Goal: Task Accomplishment & Management: Manage account settings

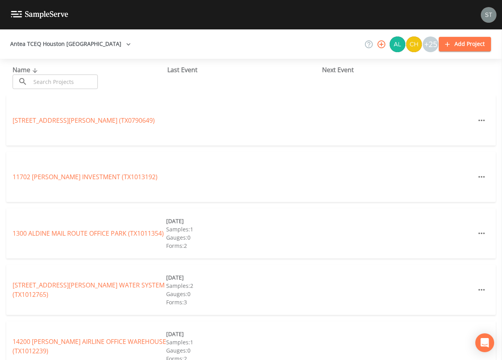
click at [88, 81] on input "text" at bounding box center [64, 82] width 67 height 15
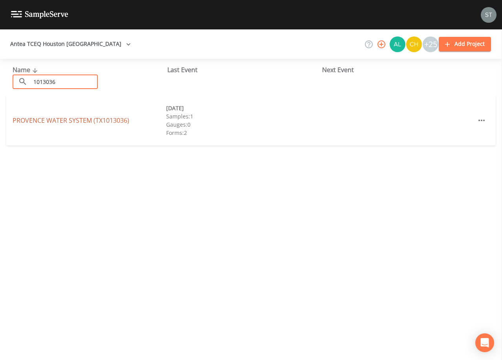
type input "1013036"
click at [120, 119] on link "PROVENCE WATER SYSTEM (TX1013036)" at bounding box center [71, 120] width 117 height 9
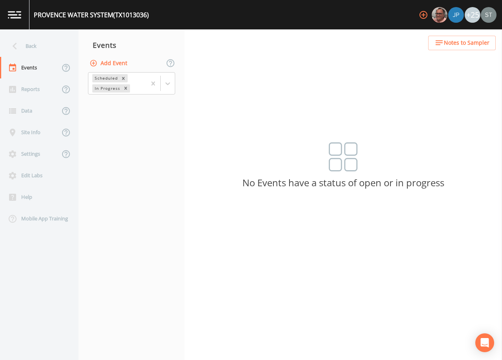
click at [115, 64] on button "Add Event" at bounding box center [109, 63] width 42 height 15
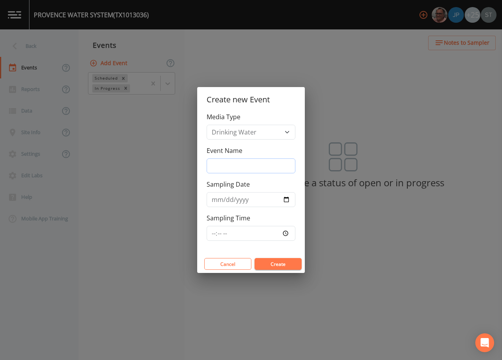
click at [235, 159] on input "Event Name" at bounding box center [251, 166] width 89 height 15
type input "3rd Qtr"
click at [283, 262] on button "Create" at bounding box center [277, 264] width 47 height 12
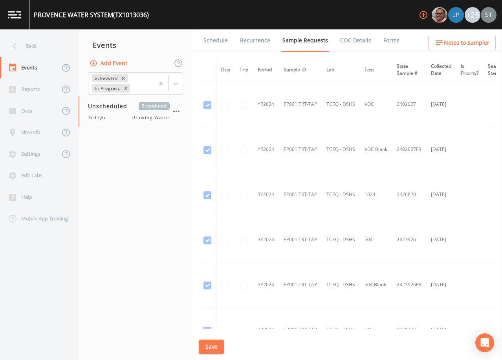
click at [213, 40] on link "Schedule" at bounding box center [215, 40] width 27 height 22
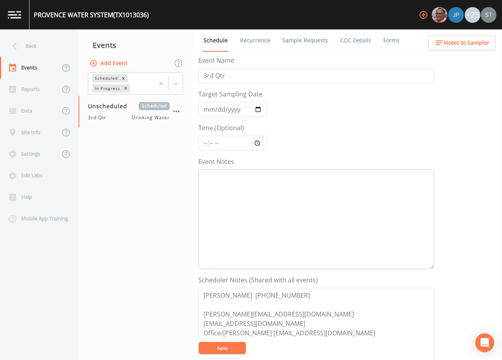
click at [267, 209] on textarea "Event Notes" at bounding box center [316, 220] width 236 height 100
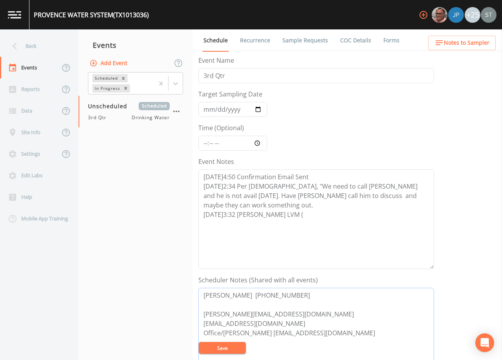
click at [283, 318] on textarea "[PERSON_NAME] [PHONE_NUMBER] [PERSON_NAME][EMAIL_ADDRESS][DOMAIN_NAME] [EMAIL_A…" at bounding box center [316, 338] width 236 height 100
click at [277, 215] on textarea "[DATE]4:50 Confirmation Email Sent [DATE]2:34 Per [DEMOGRAPHIC_DATA], "We need …" at bounding box center [316, 220] width 236 height 100
type textarea "[DATE]4:50 Confirmation Email Sent [DATE]2:34 Per [DEMOGRAPHIC_DATA], "We need …"
drag, startPoint x: 323, startPoint y: 299, endPoint x: 204, endPoint y: 294, distance: 118.7
click at [204, 294] on textarea "[PERSON_NAME] [PHONE_NUMBER] [PERSON_NAME][EMAIL_ADDRESS][DOMAIN_NAME] [EMAIL_A…" at bounding box center [316, 338] width 236 height 100
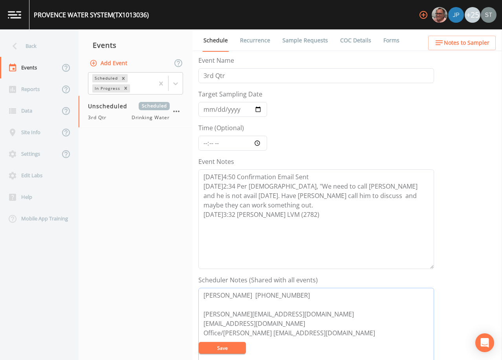
click at [281, 316] on textarea "[PERSON_NAME] [PHONE_NUMBER] [PERSON_NAME][EMAIL_ADDRESS][DOMAIN_NAME] [EMAIL_A…" at bounding box center [316, 338] width 236 height 100
paste textarea "[PERSON_NAME] [PHONE_NUMBER]"
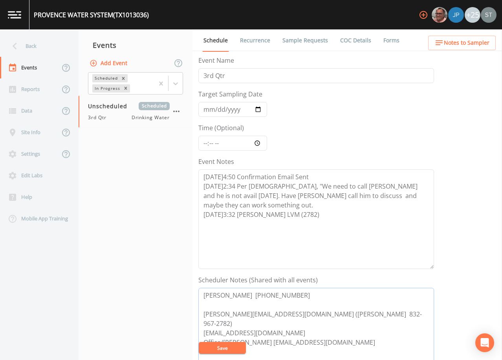
drag, startPoint x: 270, startPoint y: 325, endPoint x: 197, endPoint y: 322, distance: 72.7
click at [197, 322] on div "Schedule Recurrence Sample Requests COC Details Forms Event Name 3rd Qtr Target…" at bounding box center [346, 194] width 309 height 331
drag, startPoint x: 221, startPoint y: 334, endPoint x: 199, endPoint y: 332, distance: 22.8
click at [199, 332] on textarea "[PERSON_NAME] [PHONE_NUMBER] [PERSON_NAME][EMAIL_ADDRESS][DOMAIN_NAME] ([PERSON…" at bounding box center [316, 338] width 236 height 100
click at [218, 323] on textarea "[PERSON_NAME] [PHONE_NUMBER] [PERSON_NAME][EMAIL_ADDRESS][DOMAIN_NAME] ([PERSON…" at bounding box center [316, 338] width 236 height 100
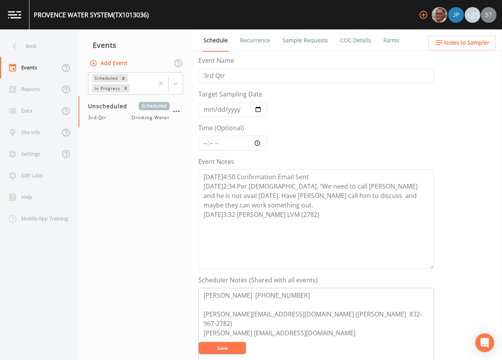
drag, startPoint x: 235, startPoint y: 324, endPoint x: 199, endPoint y: 326, distance: 36.2
click at [199, 326] on textarea "[PERSON_NAME] [PHONE_NUMBER] [PERSON_NAME][EMAIL_ADDRESS][DOMAIN_NAME] ([PERSON…" at bounding box center [316, 338] width 236 height 100
click at [267, 324] on textarea "[PERSON_NAME] [PHONE_NUMBER] [PERSON_NAME][EMAIL_ADDRESS][DOMAIN_NAME] ([PERSON…" at bounding box center [316, 338] width 236 height 100
drag, startPoint x: 316, startPoint y: 296, endPoint x: 177, endPoint y: 300, distance: 139.0
click at [178, 303] on div "Back Events Reports Data Site Info Settings Edit Labs Help Mobile App Training …" at bounding box center [251, 194] width 502 height 331
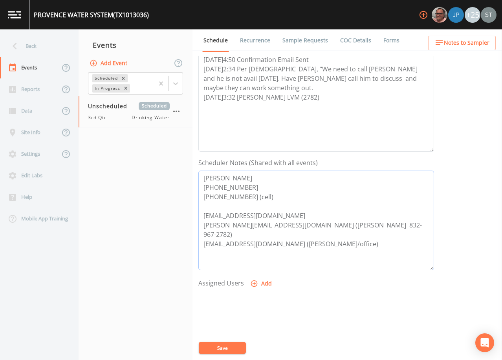
scroll to position [118, 0]
type textarea "[PERSON_NAME] [PHONE_NUMBER] [PHONE_NUMBER] (cell) [EMAIL_ADDRESS][DOMAIN_NAME]…"
click at [236, 348] on button "Save" at bounding box center [222, 348] width 47 height 12
drag, startPoint x: 275, startPoint y: 199, endPoint x: 188, endPoint y: 168, distance: 92.8
click at [188, 168] on div "Back Events Reports Data Site Info Settings Edit Labs Help Mobile App Training …" at bounding box center [251, 194] width 502 height 331
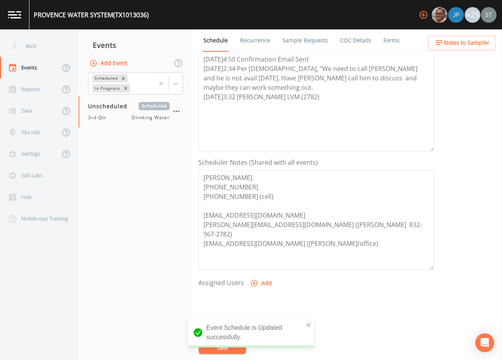
click at [471, 40] on span "Notes to Sampler" at bounding box center [467, 43] width 46 height 10
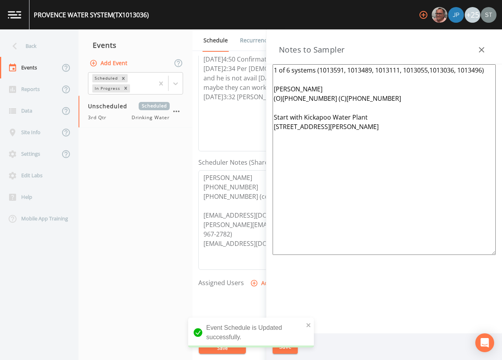
drag, startPoint x: 398, startPoint y: 140, endPoint x: 228, endPoint y: 52, distance: 191.7
click at [228, 52] on div "Back Events Reports Data Site Info Settings Edit Labs Help Mobile App Training …" at bounding box center [251, 194] width 502 height 331
paste textarea "[PERSON_NAME] [PHONE_NUMBER] [PHONE_NUMBER] (cell)"
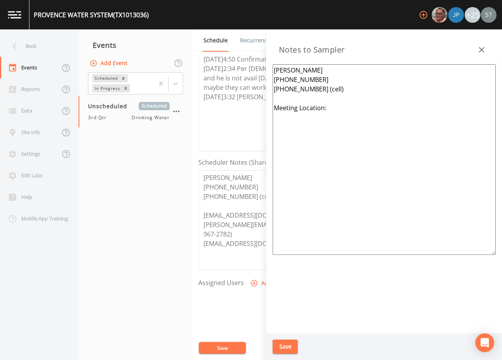
type textarea "[PERSON_NAME] [PHONE_NUMBER] [PHONE_NUMBER] (cell) Meeting Location:"
click at [289, 342] on button "Save" at bounding box center [284, 347] width 25 height 15
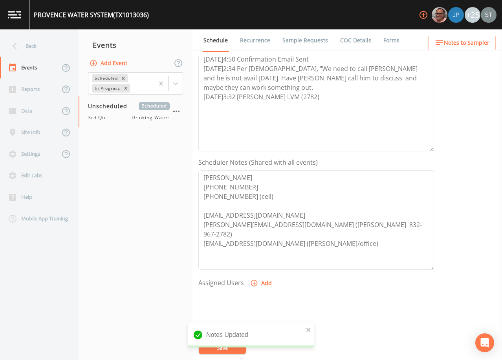
click at [478, 44] on span "Notes to Sampler" at bounding box center [467, 43] width 46 height 10
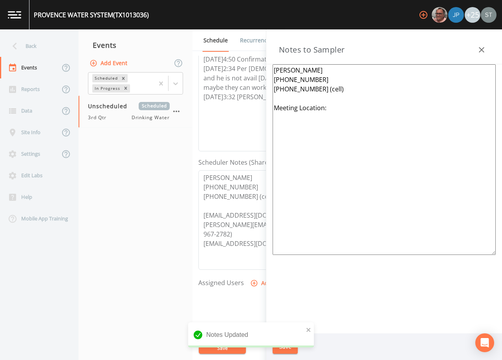
click at [480, 50] on icon "button" at bounding box center [481, 49] width 9 height 9
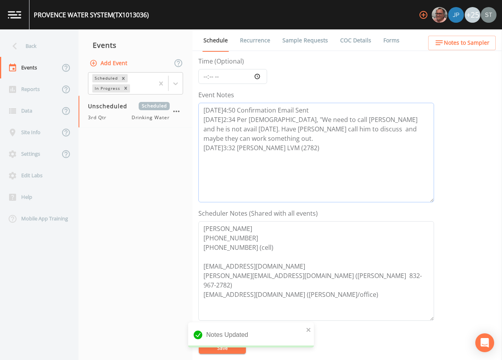
drag, startPoint x: 339, startPoint y: 101, endPoint x: 185, endPoint y: 59, distance: 160.3
click at [185, 59] on div "Back Events Reports Data Site Info Settings Edit Labs Help Mobile App Training …" at bounding box center [251, 194] width 502 height 331
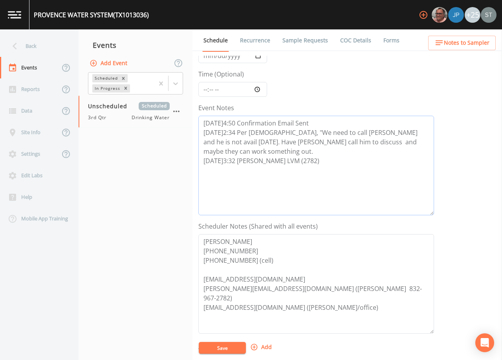
drag, startPoint x: 304, startPoint y: 157, endPoint x: 307, endPoint y: 152, distance: 5.1
click at [304, 157] on textarea "[DATE]4:50 Confirmation Email Sent [DATE]2:34 Per [DEMOGRAPHIC_DATA], "We need …" at bounding box center [316, 166] width 236 height 100
click at [328, 142] on textarea "[DATE]4:50 Confirmation Email Sent [DATE]2:34 Per [DEMOGRAPHIC_DATA], "We need …" at bounding box center [316, 166] width 236 height 100
click at [348, 132] on textarea "[DATE]4:50 Confirmation Email Sent [DATE]2:34 Per [DEMOGRAPHIC_DATA], "We need …" at bounding box center [316, 166] width 236 height 100
type textarea "[DATE]4:50 Confirmation Email Sent [DATE]2:34 Per [DEMOGRAPHIC_DATA], "We need …"
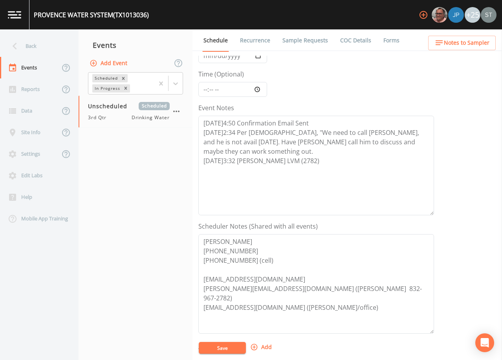
click at [234, 349] on button "Save" at bounding box center [222, 348] width 47 height 12
click at [287, 246] on textarea "[PERSON_NAME] [PHONE_NUMBER] [PHONE_NUMBER] (cell) [EMAIL_ADDRESS][DOMAIN_NAME]…" at bounding box center [316, 284] width 236 height 100
drag, startPoint x: 331, startPoint y: 299, endPoint x: 168, endPoint y: 241, distance: 172.6
click at [168, 241] on div "Back Events Reports Data Site Info Settings Edit Labs Help Mobile App Training …" at bounding box center [251, 194] width 502 height 331
click at [368, 261] on textarea "[PERSON_NAME] [PHONE_NUMBER] [PHONE_NUMBER] (cell) [EMAIL_ADDRESS][DOMAIN_NAME]…" at bounding box center [316, 284] width 236 height 100
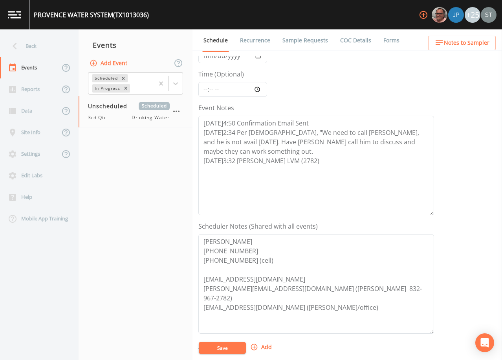
click at [457, 45] on span "Notes to Sampler" at bounding box center [467, 43] width 46 height 10
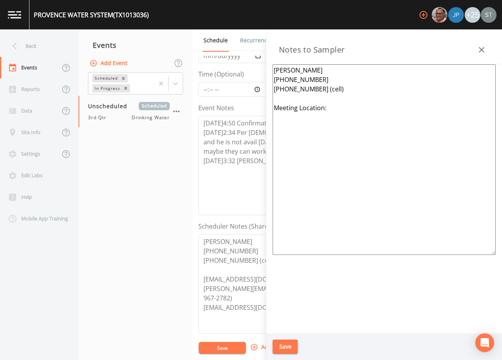
click at [355, 135] on textarea "[PERSON_NAME] [PHONE_NUMBER] [PHONE_NUMBER] (cell) Meeting Location:" at bounding box center [383, 159] width 223 height 191
click at [272, 134] on textarea "[PERSON_NAME] [PHONE_NUMBER] [PHONE_NUMBER] (cell) Meeting Location: [GEOGRAPHI…" at bounding box center [383, 159] width 223 height 191
type textarea "[PERSON_NAME] [PHONE_NUMBER] [PHONE_NUMBER] (cell) Meeting Location: [GEOGRAPHI…"
click at [307, 189] on textarea "[PERSON_NAME] [PHONE_NUMBER] [PHONE_NUMBER] (cell) Meeting Location: [GEOGRAPHI…" at bounding box center [383, 159] width 223 height 191
click at [352, 211] on textarea "[PERSON_NAME] [PHONE_NUMBER] [PHONE_NUMBER] (cell) Meeting Location: [GEOGRAPHI…" at bounding box center [383, 159] width 223 height 191
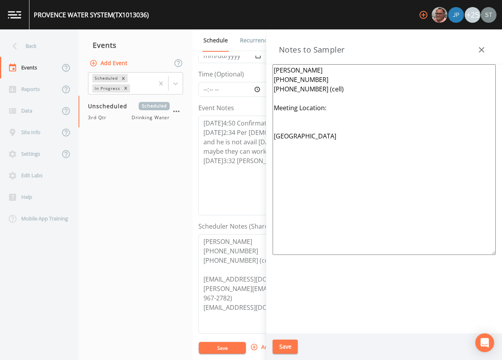
click at [289, 349] on button "Save" at bounding box center [284, 347] width 25 height 15
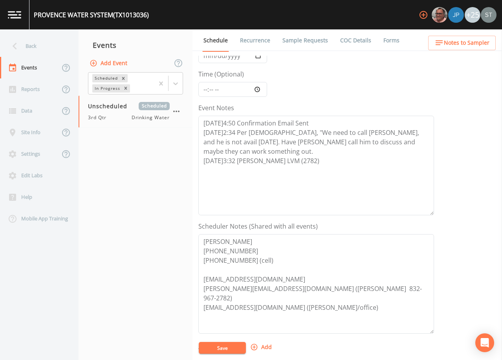
click at [487, 49] on button "Notes to Sampler" at bounding box center [462, 43] width 68 height 15
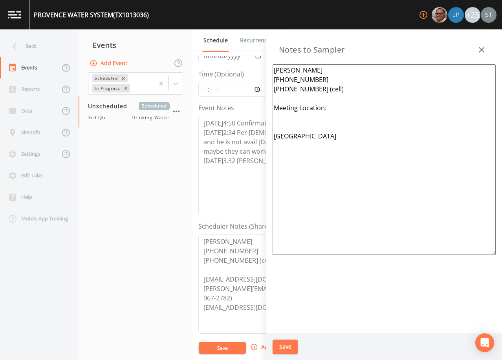
click at [486, 49] on button "button" at bounding box center [481, 50] width 16 height 16
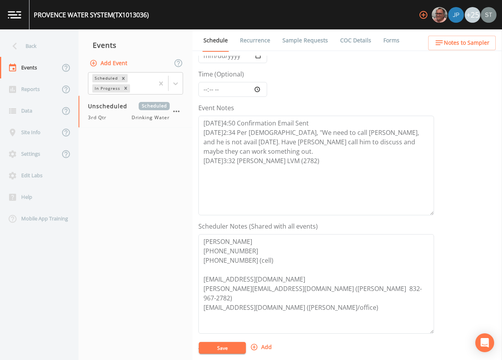
click at [306, 43] on link "Sample Requests" at bounding box center [305, 40] width 48 height 22
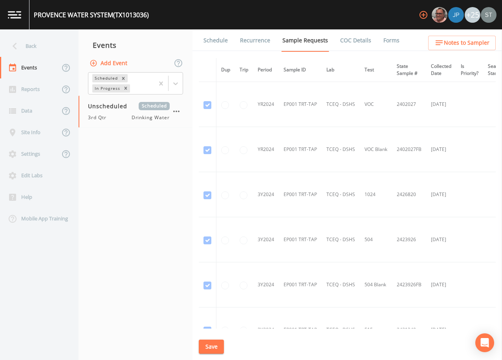
click at [217, 40] on link "Schedule" at bounding box center [215, 40] width 27 height 22
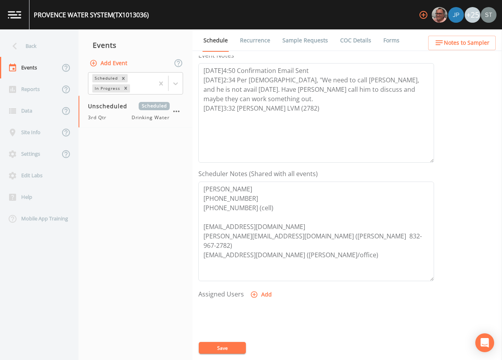
scroll to position [118, 0]
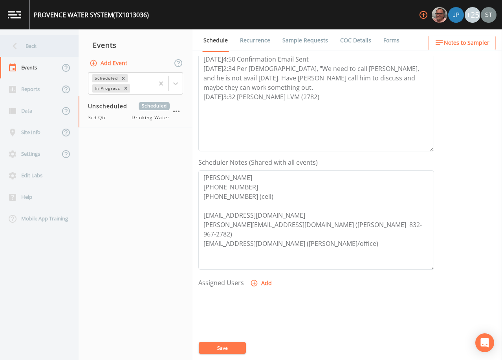
click at [32, 53] on div "Back" at bounding box center [35, 46] width 71 height 22
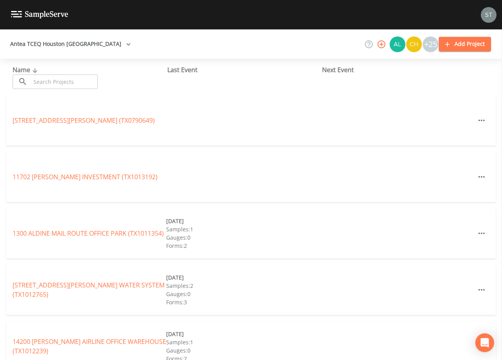
click at [60, 81] on input "text" at bounding box center [64, 82] width 67 height 15
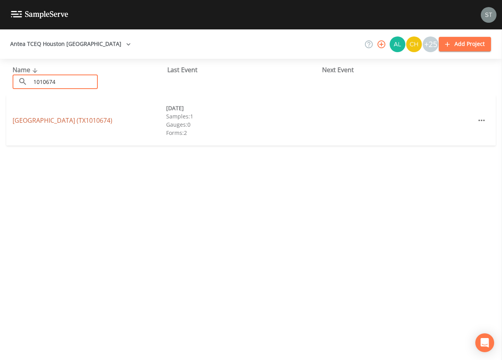
type input "1010674"
click at [64, 120] on link "[GEOGRAPHIC_DATA] (TX1010674)" at bounding box center [63, 120] width 100 height 9
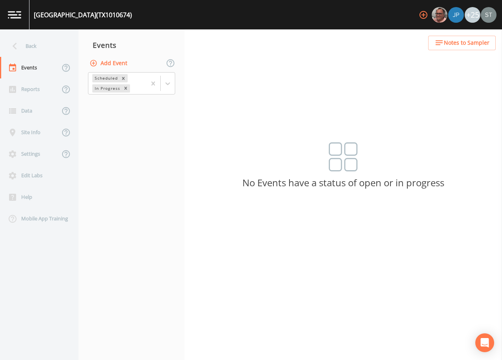
click at [117, 64] on button "Add Event" at bounding box center [109, 63] width 42 height 15
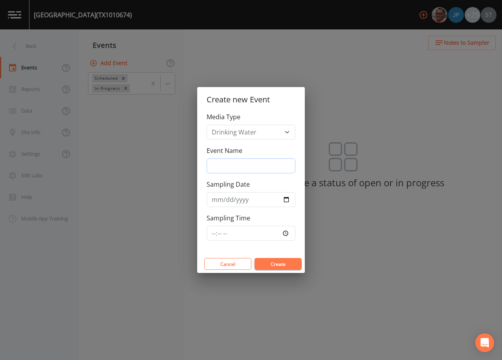
click at [243, 166] on input "Event Name" at bounding box center [251, 166] width 89 height 15
type input "3rd Qtr"
click at [287, 265] on button "Create" at bounding box center [277, 264] width 47 height 12
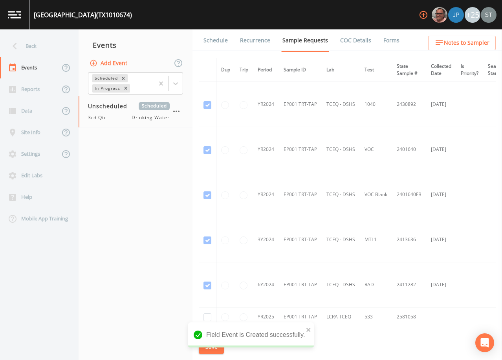
click at [218, 42] on link "Schedule" at bounding box center [215, 40] width 27 height 22
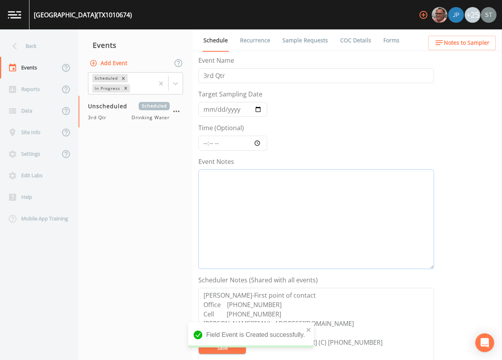
click at [283, 179] on textarea "Event Notes" at bounding box center [316, 220] width 236 height 100
paste textarea "[DATE]4:50 Confirmation Email Sent [DATE]2:34 Per [DEMOGRAPHIC_DATA], "We need …"
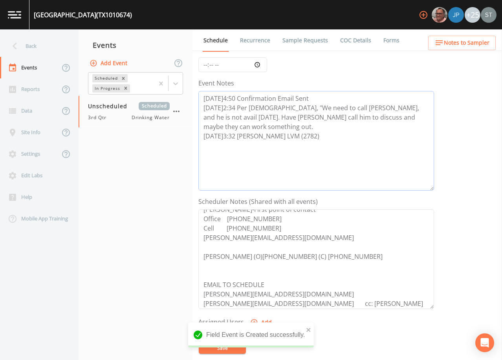
scroll to position [9, 0]
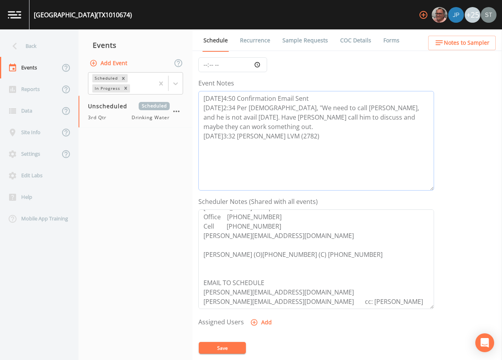
type textarea "[DATE]4:50 Confirmation Email Sent [DATE]2:34 Per [DEMOGRAPHIC_DATA], "We need …"
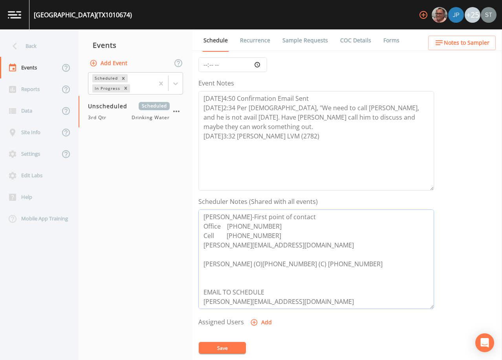
drag, startPoint x: 322, startPoint y: 302, endPoint x: 188, endPoint y: 214, distance: 160.2
click at [188, 214] on div "Back Events Reports Data Site Info Settings Edit Labs Help Mobile App Training …" at bounding box center [251, 194] width 502 height 331
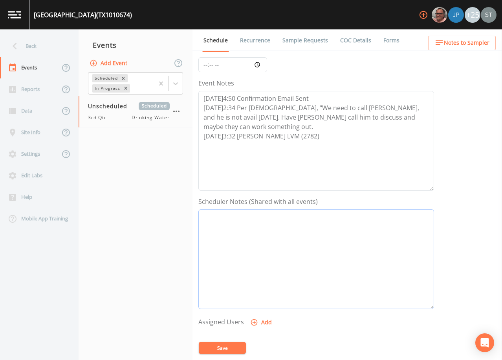
click at [355, 224] on textarea "Event Notes" at bounding box center [316, 260] width 236 height 100
paste textarea "[PERSON_NAME] [PHONE_NUMBER] [PHONE_NUMBER] (cell) [EMAIL_ADDRESS][DOMAIN_NAME]…"
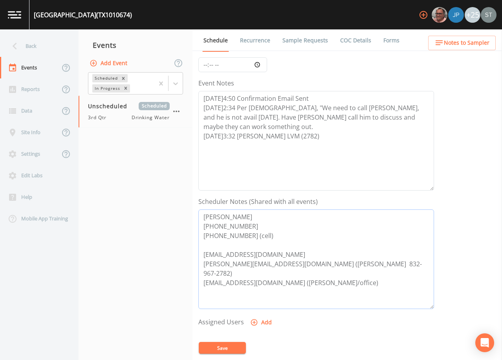
type textarea "[PERSON_NAME] [PHONE_NUMBER] [PHONE_NUMBER] (cell) [EMAIL_ADDRESS][DOMAIN_NAME]…"
click at [237, 347] on button "Save" at bounding box center [222, 348] width 47 height 12
click at [481, 50] on button "Notes to Sampler" at bounding box center [462, 43] width 68 height 15
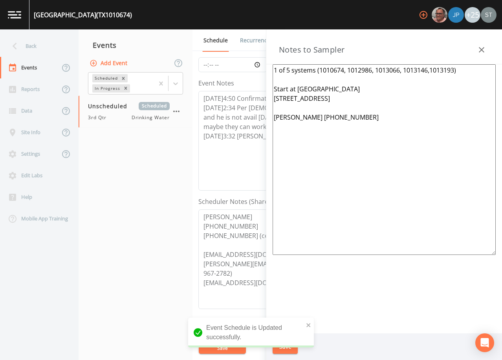
drag, startPoint x: 404, startPoint y: 132, endPoint x: 270, endPoint y: 65, distance: 150.1
click at [270, 65] on div "1 of 5 systems (1010674, 1012986, 1013066, 1013146,1013193) Start at [GEOGRAPHI…" at bounding box center [384, 198] width 236 height 269
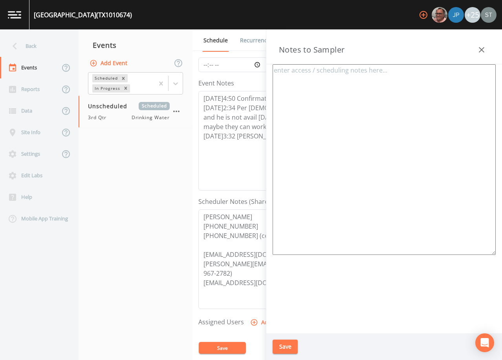
click at [400, 125] on textarea at bounding box center [383, 159] width 223 height 191
paste textarea "[PERSON_NAME] [PHONE_NUMBER] [PHONE_NUMBER] (cell)"
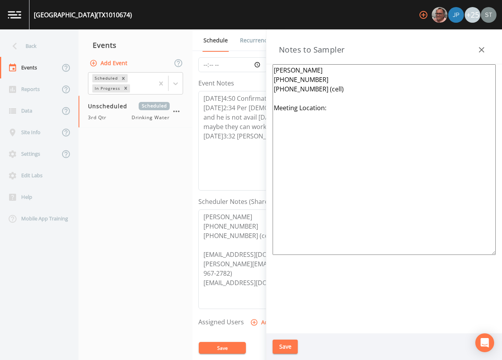
click at [319, 175] on textarea "[PERSON_NAME] [PHONE_NUMBER] [PHONE_NUMBER] (cell) Meeting Location:" at bounding box center [383, 159] width 223 height 191
paste textarea "TX1013036, TX1010674, TX1013055 TX1013111, TX1013656 & TX1013720"
type textarea "[PERSON_NAME] [PHONE_NUMBER] [PHONE_NUMBER] (cell) Meeting Location: [GEOGRAPHI…"
click at [288, 344] on button "Save" at bounding box center [284, 347] width 25 height 15
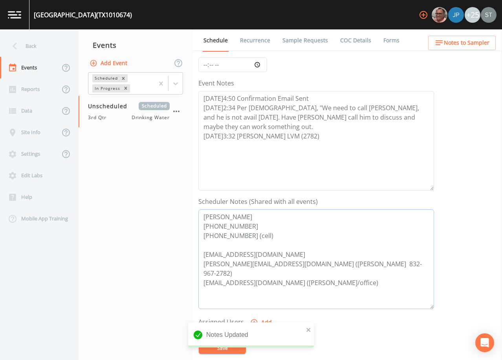
click at [296, 263] on textarea "[PERSON_NAME] [PHONE_NUMBER] [PHONE_NUMBER] (cell) [EMAIL_ADDRESS][DOMAIN_NAME]…" at bounding box center [316, 260] width 236 height 100
click at [327, 260] on textarea "[PERSON_NAME] [PHONE_NUMBER] [PHONE_NUMBER] (cell) [EMAIL_ADDRESS][DOMAIN_NAME]…" at bounding box center [316, 260] width 236 height 100
type textarea "[PERSON_NAME] [PHONE_NUMBER] [PHONE_NUMBER] (cell) [EMAIL_ADDRESS][DOMAIN_NAME]…"
click at [228, 344] on button "Save" at bounding box center [222, 348] width 47 height 12
click at [479, 39] on span "Notes to Sampler" at bounding box center [467, 43] width 46 height 10
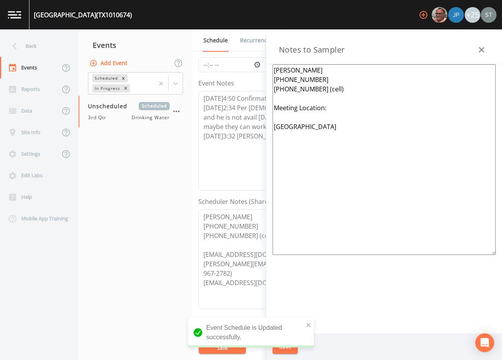
click at [482, 50] on icon "button" at bounding box center [481, 49] width 5 height 5
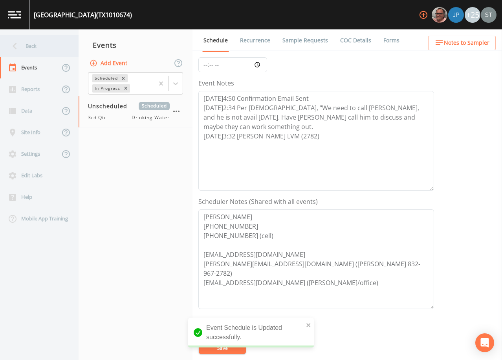
click at [44, 50] on div "Back" at bounding box center [35, 46] width 71 height 22
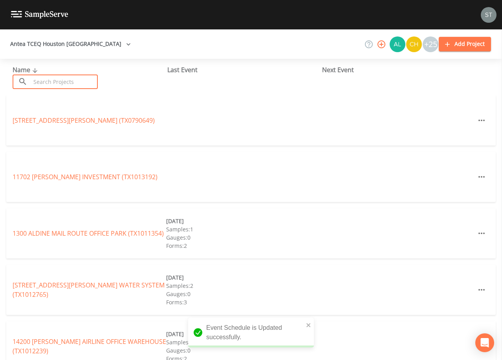
click at [55, 80] on input "text" at bounding box center [64, 82] width 67 height 15
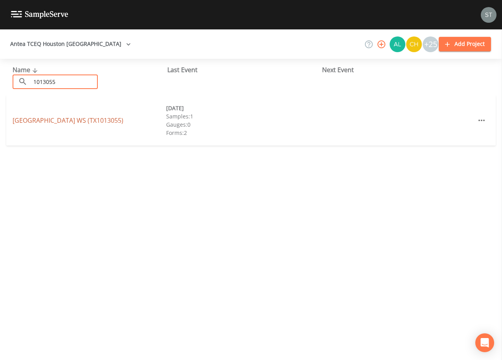
type input "1013055"
click at [87, 121] on link "[GEOGRAPHIC_DATA] (TX1013055)" at bounding box center [68, 120] width 111 height 9
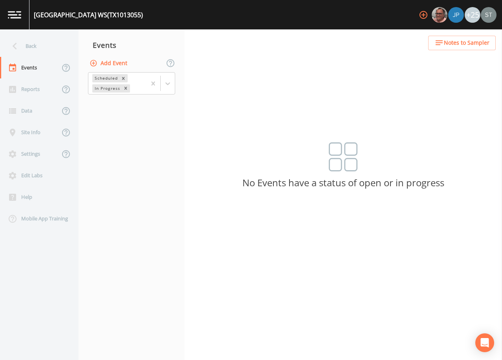
click at [116, 66] on button "Add Event" at bounding box center [109, 63] width 42 height 15
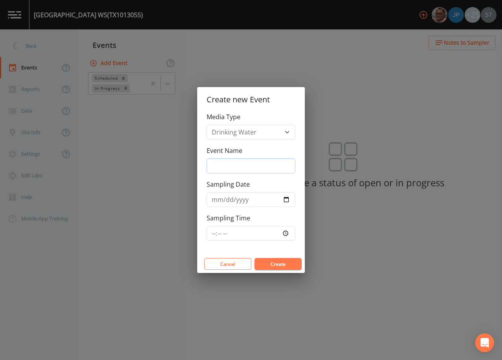
drag, startPoint x: 245, startPoint y: 166, endPoint x: 253, endPoint y: 172, distance: 9.3
click at [245, 166] on input "Event Name" at bounding box center [251, 166] width 89 height 15
type input "3rd Qtr"
click at [276, 265] on button "Create" at bounding box center [277, 264] width 47 height 12
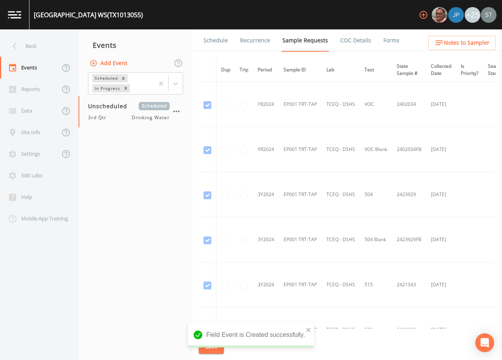
click at [219, 44] on link "Schedule" at bounding box center [215, 40] width 27 height 22
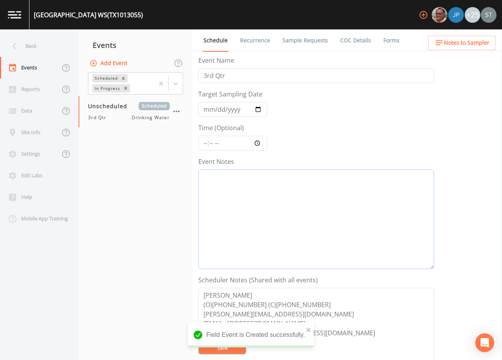
click at [276, 210] on textarea "Event Notes" at bounding box center [316, 220] width 236 height 100
paste textarea "[DATE]4:50 Confirmation Email Sent [DATE]2:34 Per [DEMOGRAPHIC_DATA], "We need …"
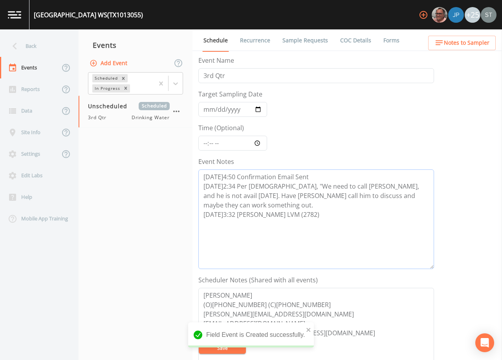
scroll to position [79, 0]
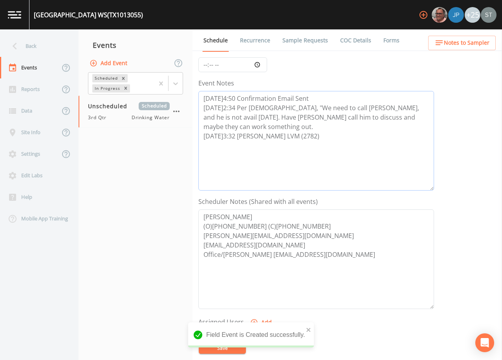
type textarea "[DATE]4:50 Confirmation Email Sent [DATE]2:34 Per [DEMOGRAPHIC_DATA], "We need …"
drag, startPoint x: 340, startPoint y: 259, endPoint x: 185, endPoint y: 210, distance: 162.7
click at [185, 210] on div "Back Events Reports Data Site Info Settings Edit Labs Help Mobile App Training …" at bounding box center [251, 194] width 502 height 331
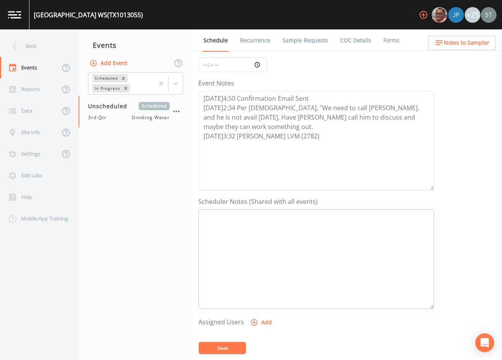
click at [350, 234] on textarea "Event Notes" at bounding box center [316, 260] width 236 height 100
paste textarea "[PERSON_NAME] [PHONE_NUMBER] [PHONE_NUMBER] (cell) [EMAIL_ADDRESS][DOMAIN_NAME]…"
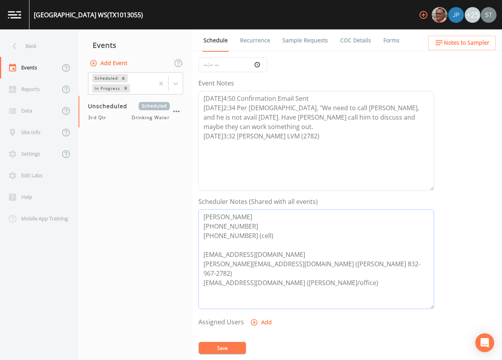
click at [225, 215] on textarea "[PERSON_NAME] [PHONE_NUMBER] [PHONE_NUMBER] (cell) [EMAIL_ADDRESS][DOMAIN_NAME]…" at bounding box center [316, 260] width 236 height 100
type textarea "[PERSON_NAME] [PHONE_NUMBER] [PHONE_NUMBER] (cell) [EMAIL_ADDRESS][DOMAIN_NAME]…"
click at [234, 347] on button "Save" at bounding box center [222, 348] width 47 height 12
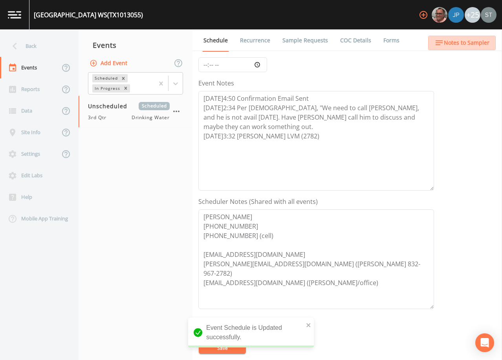
click at [483, 40] on span "Notes to Sampler" at bounding box center [467, 43] width 46 height 10
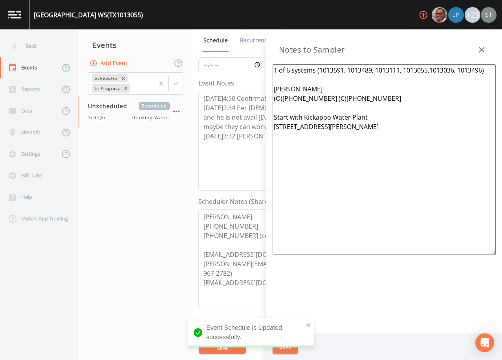
drag, startPoint x: 325, startPoint y: 128, endPoint x: 222, endPoint y: 59, distance: 124.5
click at [222, 59] on div "Back Events Reports Data Site Info Settings Edit Labs Help Mobile App Training …" at bounding box center [251, 194] width 502 height 331
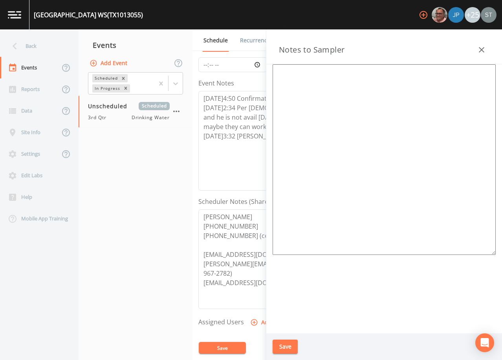
click at [316, 84] on textarea at bounding box center [383, 159] width 223 height 191
paste textarea "[PERSON_NAME] [PHONE_NUMBER] [PHONE_NUMBER] (cell) [EMAIL_ADDRESS][DOMAIN_NAME]…"
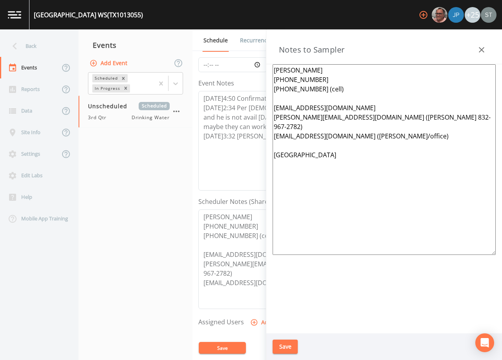
click at [309, 75] on textarea "[PERSON_NAME] [PHONE_NUMBER] [PHONE_NUMBER] (cell) [EMAIL_ADDRESS][DOMAIN_NAME]…" at bounding box center [383, 159] width 223 height 191
drag, startPoint x: 358, startPoint y: 130, endPoint x: 267, endPoint y: 108, distance: 93.8
click at [267, 108] on div "[PERSON_NAME] [PHONE_NUMBER] [PHONE_NUMBER] (cell) [EMAIL_ADDRESS][DOMAIN_NAME]…" at bounding box center [384, 198] width 236 height 269
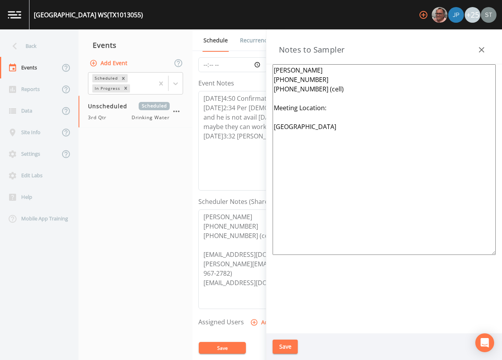
type textarea "[PERSON_NAME] [PHONE_NUMBER] [PHONE_NUMBER] (cell) Meeting Location: [GEOGRAPHI…"
click at [286, 346] on button "Save" at bounding box center [284, 347] width 25 height 15
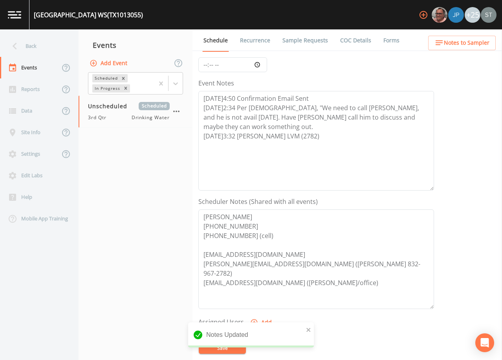
click at [488, 46] on span "Notes to Sampler" at bounding box center [467, 43] width 46 height 10
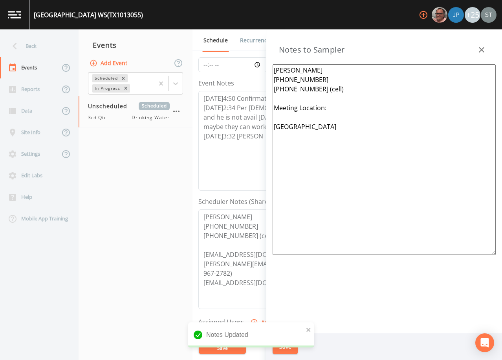
drag, startPoint x: 481, startPoint y: 46, endPoint x: 457, endPoint y: 45, distance: 24.7
click at [481, 46] on icon "button" at bounding box center [481, 49] width 9 height 9
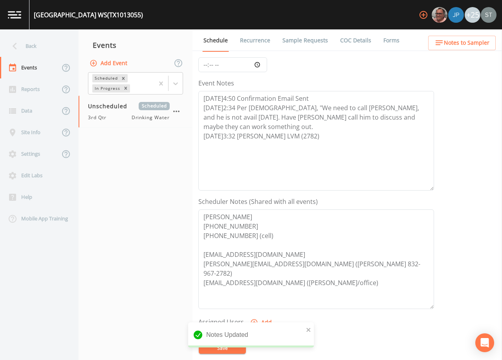
click at [254, 40] on link "Recurrence" at bounding box center [255, 40] width 33 height 22
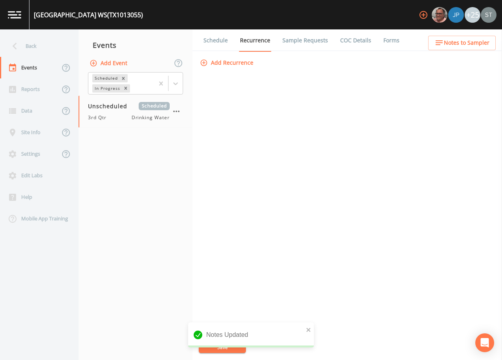
click at [213, 41] on link "Schedule" at bounding box center [215, 40] width 27 height 22
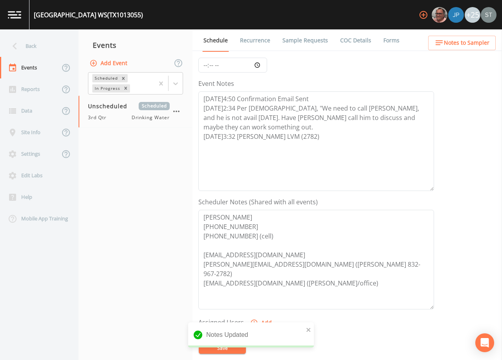
scroll to position [79, 0]
click at [43, 52] on div "Back" at bounding box center [35, 46] width 71 height 22
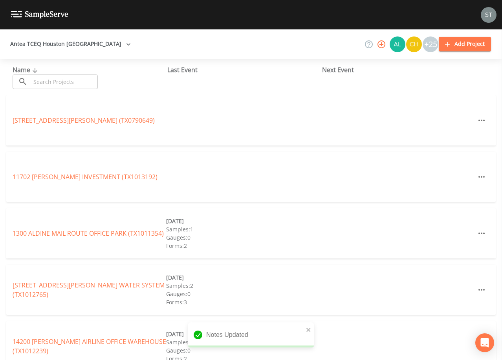
drag, startPoint x: 65, startPoint y: 81, endPoint x: 68, endPoint y: 79, distance: 4.2
click at [65, 81] on input "text" at bounding box center [64, 82] width 67 height 15
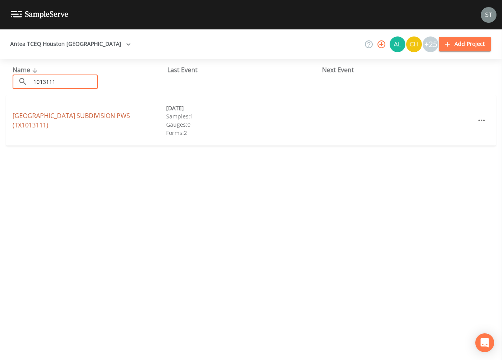
type input "1013111"
click at [95, 121] on link "[GEOGRAPHIC_DATA] PWS (TX1013111)" at bounding box center [71, 120] width 117 height 18
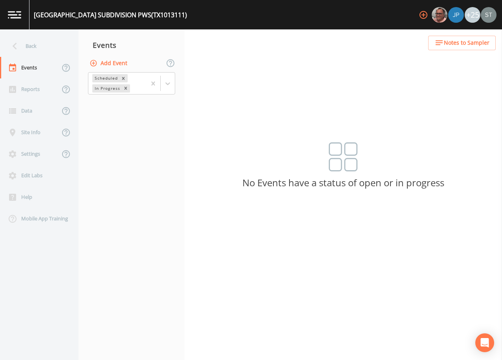
click at [119, 63] on button "Add Event" at bounding box center [109, 63] width 42 height 15
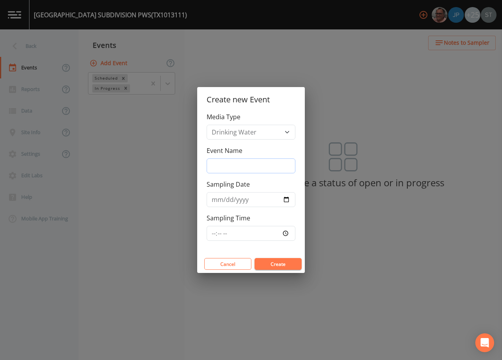
click at [247, 166] on input "Event Name" at bounding box center [251, 166] width 89 height 15
type input "3rd Qtr"
click at [277, 266] on button "Create" at bounding box center [277, 264] width 47 height 12
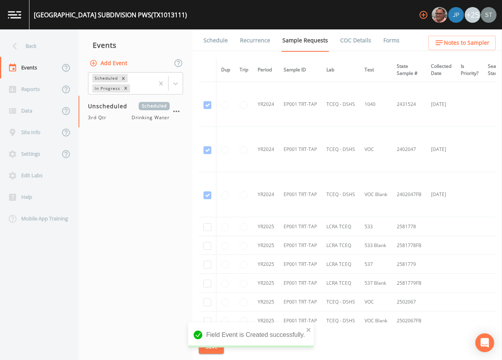
click at [464, 48] on span "Notes to Sampler" at bounding box center [467, 43] width 46 height 10
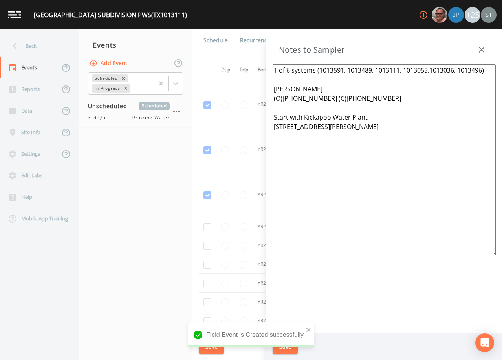
drag, startPoint x: 407, startPoint y: 139, endPoint x: 223, endPoint y: 57, distance: 201.4
click at [223, 57] on div "Back Events Reports Data Site Info Settings Edit Labs Help Mobile App Training …" at bounding box center [251, 194] width 502 height 331
paste textarea "[PERSON_NAME] [PHONE_NUMBER] [PHONE_NUMBER] (cell) [EMAIL_ADDRESS][DOMAIN_NAME]…"
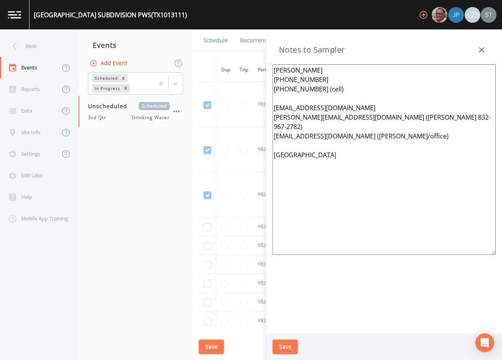
drag, startPoint x: 399, startPoint y: 129, endPoint x: 263, endPoint y: 110, distance: 137.2
click at [263, 110] on div "Back Events Reports Data Site Info Settings Edit Labs Help Mobile App Training …" at bounding box center [251, 194] width 502 height 331
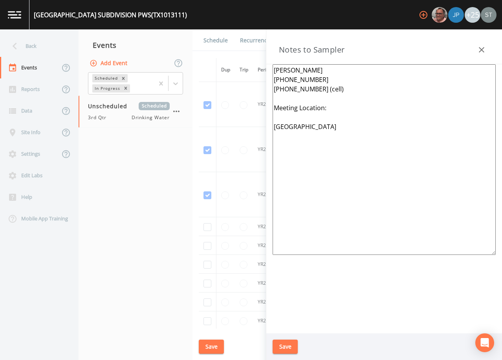
type textarea "[PERSON_NAME] [PHONE_NUMBER] [PHONE_NUMBER] (cell) Meeting Location: [GEOGRAPHI…"
click at [289, 346] on button "Save" at bounding box center [284, 347] width 25 height 15
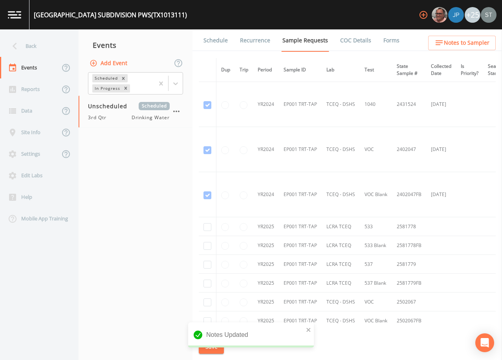
click at [216, 38] on link "Schedule" at bounding box center [215, 40] width 27 height 22
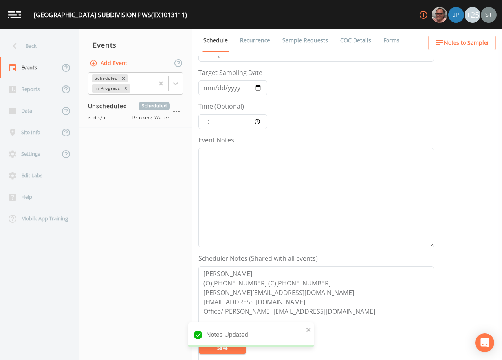
scroll to position [39, 0]
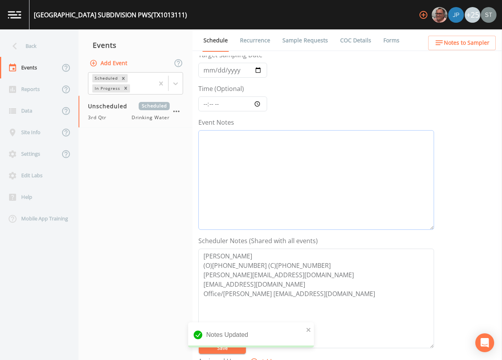
click at [380, 153] on textarea "Event Notes" at bounding box center [316, 180] width 236 height 100
paste textarea "[DATE]4:50 Confirmation Email Sent [DATE]2:34 Per [DEMOGRAPHIC_DATA], "We need …"
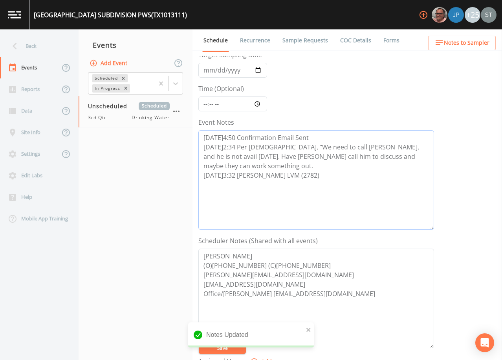
type textarea "[DATE]4:50 Confirmation Email Sent [DATE]2:34 Per [DEMOGRAPHIC_DATA], "We need …"
drag, startPoint x: 353, startPoint y: 308, endPoint x: 185, endPoint y: 238, distance: 182.6
click at [185, 238] on div "Back Events Reports Data Site Info Settings Edit Labs Help Mobile App Training …" at bounding box center [251, 194] width 502 height 331
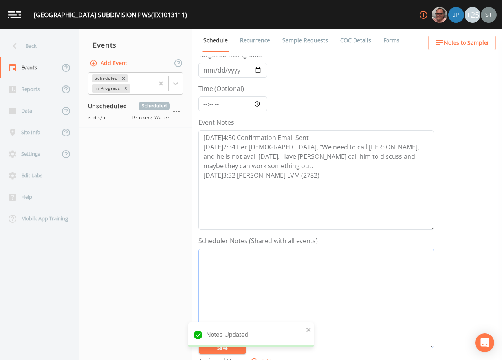
click at [372, 276] on textarea "Event Notes" at bounding box center [316, 299] width 236 height 100
paste textarea "[PERSON_NAME] [PHONE_NUMBER] [PHONE_NUMBER] (cell) [EMAIL_ADDRESS][DOMAIN_NAME]…"
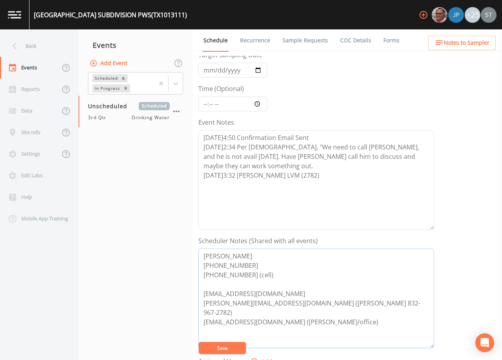
type textarea "[PERSON_NAME] [PHONE_NUMBER] [PHONE_NUMBER] (cell) [EMAIL_ADDRESS][DOMAIN_NAME]…"
click at [233, 349] on button "Save" at bounding box center [222, 348] width 47 height 12
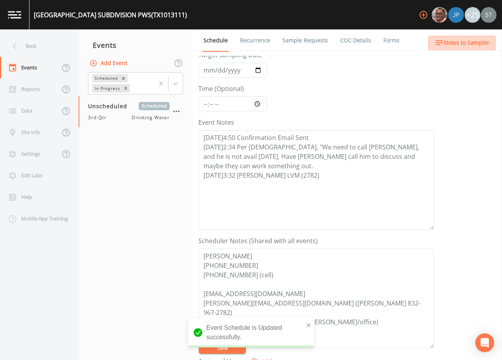
click at [480, 43] on span "Notes to Sampler" at bounding box center [467, 43] width 46 height 10
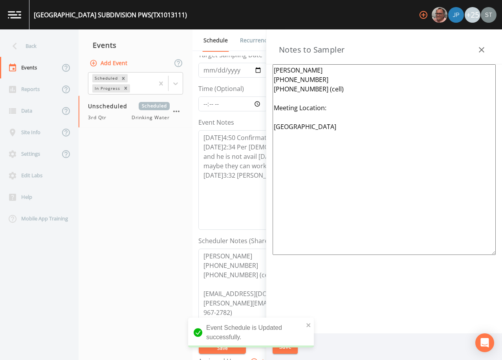
click at [482, 45] on icon "button" at bounding box center [481, 49] width 9 height 9
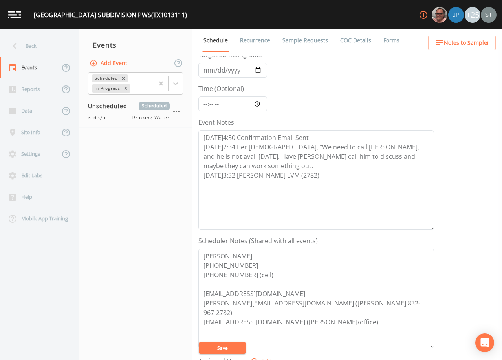
drag, startPoint x: 259, startPoint y: 41, endPoint x: 255, endPoint y: 42, distance: 3.9
click at [258, 41] on link "Recurrence" at bounding box center [255, 40] width 33 height 22
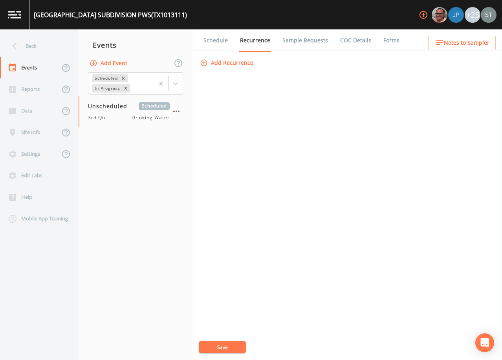
click at [215, 41] on link "Schedule" at bounding box center [215, 40] width 27 height 22
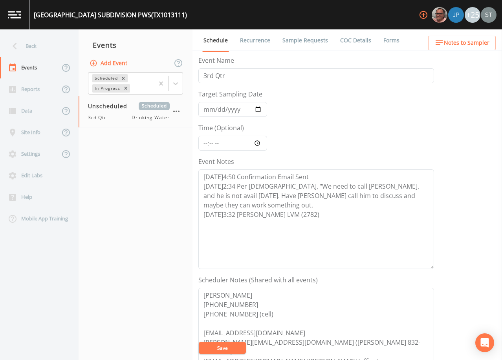
click at [481, 44] on span "Notes to Sampler" at bounding box center [467, 43] width 46 height 10
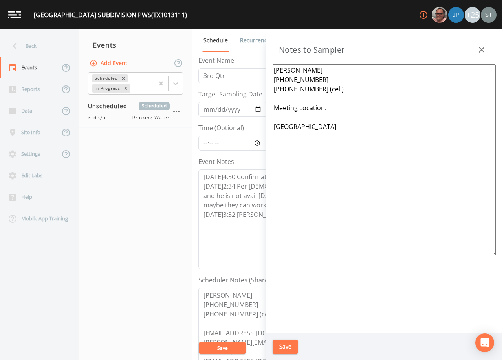
click at [480, 46] on icon "button" at bounding box center [481, 49] width 9 height 9
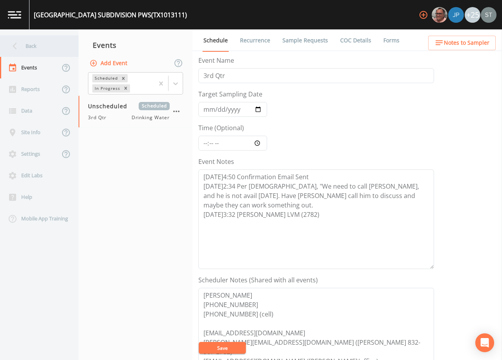
click at [36, 47] on div "Back" at bounding box center [35, 46] width 71 height 22
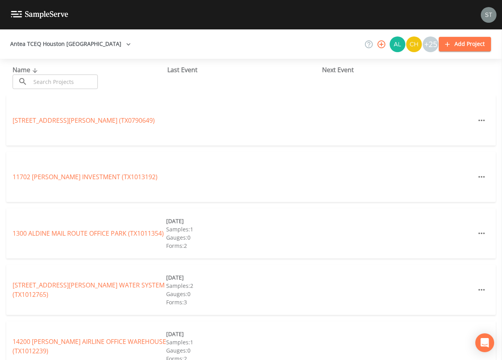
click at [63, 82] on input "text" at bounding box center [64, 82] width 67 height 15
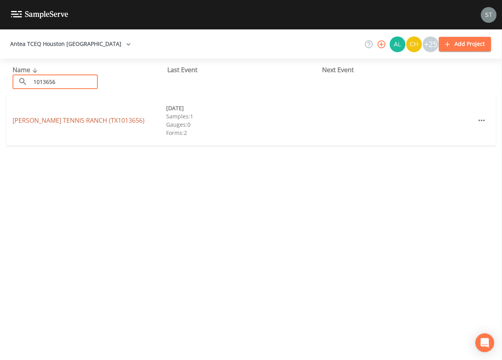
type input "1013656"
click at [88, 121] on link "[PERSON_NAME][GEOGRAPHIC_DATA] (TX1013656)" at bounding box center [79, 120] width 132 height 9
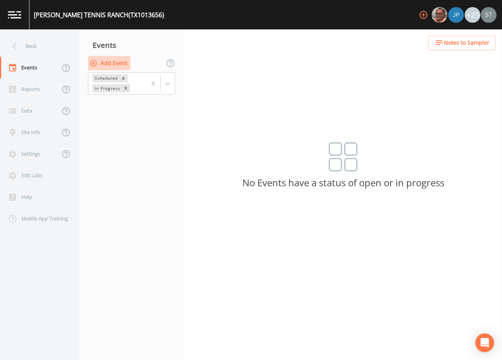
click at [111, 64] on button "Add Event" at bounding box center [109, 63] width 42 height 15
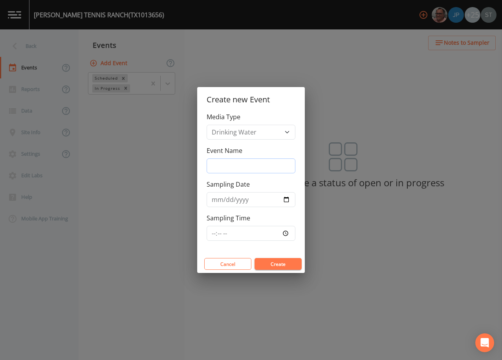
click at [245, 170] on input "Event Name" at bounding box center [251, 166] width 89 height 15
type input "3rd Qtr"
click at [276, 268] on button "Create" at bounding box center [277, 264] width 47 height 12
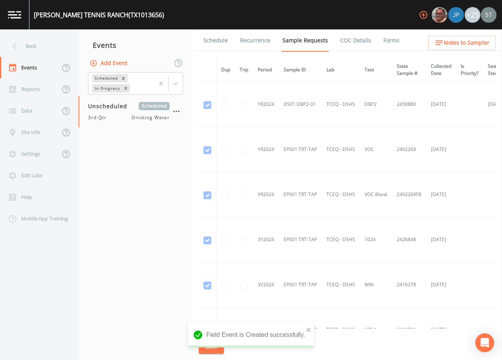
click at [212, 41] on link "Schedule" at bounding box center [215, 40] width 27 height 22
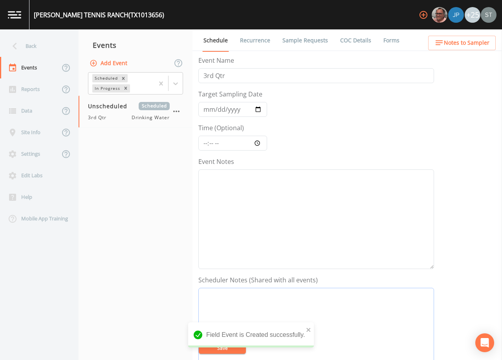
click at [311, 301] on textarea "Event Notes" at bounding box center [316, 338] width 236 height 100
paste textarea "[PERSON_NAME] [PHONE_NUMBER] [PHONE_NUMBER] (cell) [EMAIL_ADDRESS][DOMAIN_NAME]…"
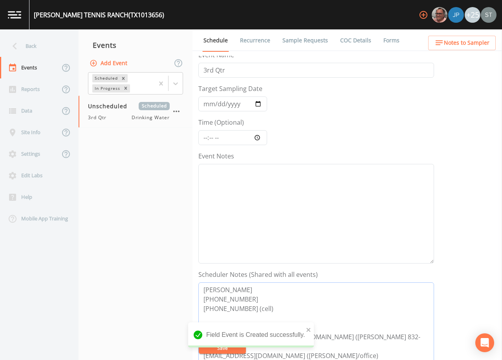
type textarea "[PERSON_NAME] [PHONE_NUMBER] [PHONE_NUMBER] (cell) [EMAIL_ADDRESS][DOMAIN_NAME]…"
click at [261, 196] on textarea "Event Notes" at bounding box center [316, 214] width 236 height 100
click at [334, 192] on textarea "Event Notes" at bounding box center [316, 214] width 236 height 100
paste textarea "[DATE]4:50 Confirmation Email Sent [DATE]2:34 Per [DEMOGRAPHIC_DATA], "We need …"
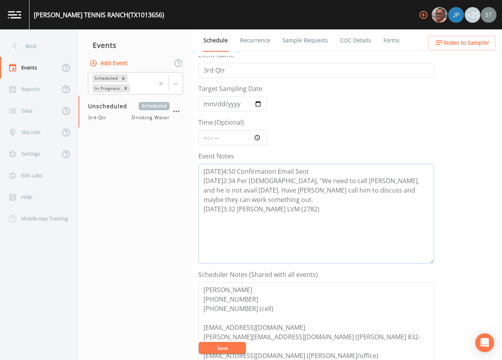
type textarea "[DATE]4:50 Confirmation Email Sent [DATE]2:34 Per [DEMOGRAPHIC_DATA], "We need …"
click at [235, 349] on button "Save" at bounding box center [222, 348] width 47 height 12
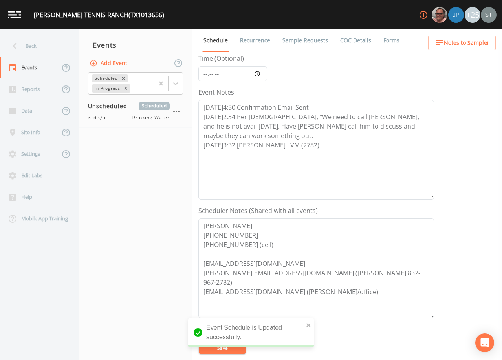
scroll to position [84, 0]
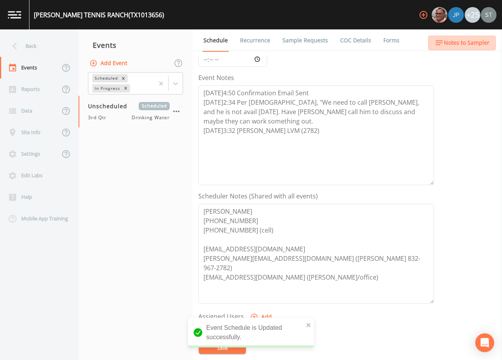
click at [478, 46] on span "Notes to Sampler" at bounding box center [467, 43] width 46 height 10
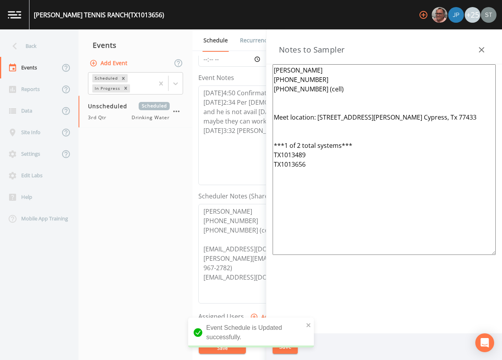
drag, startPoint x: 353, startPoint y: 182, endPoint x: 248, endPoint y: 54, distance: 166.2
click at [248, 54] on div "Back Events Reports Data Site Info Settings Edit Labs Help Mobile App Training …" at bounding box center [251, 194] width 502 height 331
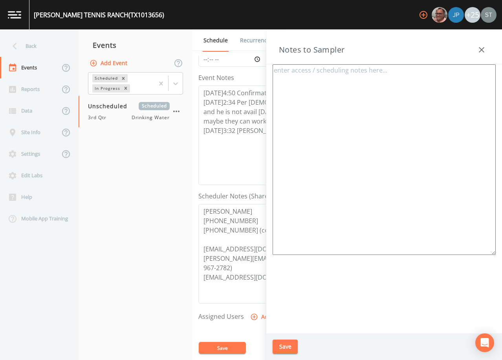
click at [370, 144] on textarea at bounding box center [383, 159] width 223 height 191
paste textarea "[PERSON_NAME] [PHONE_NUMBER] [PHONE_NUMBER] (cell) [EMAIL_ADDRESS][DOMAIN_NAME]…"
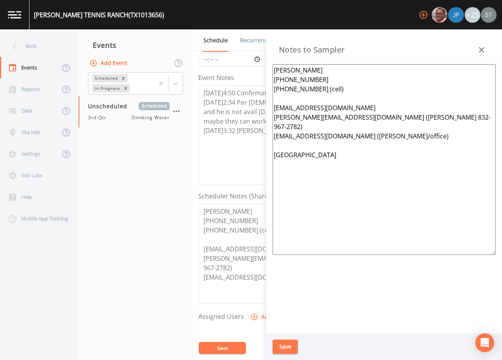
drag, startPoint x: 358, startPoint y: 129, endPoint x: 261, endPoint y: 108, distance: 99.3
click at [261, 108] on div "Back Events Reports Data Site Info Settings Edit Labs Help Mobile App Training …" at bounding box center [251, 194] width 502 height 331
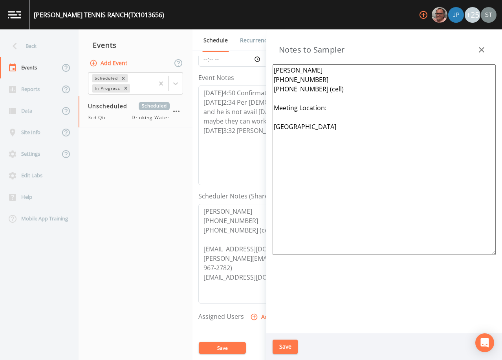
type textarea "[PERSON_NAME] [PHONE_NUMBER] [PHONE_NUMBER] (cell) Meeting Location: [GEOGRAPHI…"
click at [281, 348] on button "Save" at bounding box center [284, 347] width 25 height 15
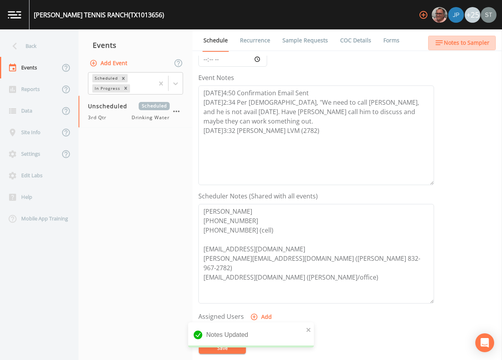
click at [464, 44] on span "Notes to Sampler" at bounding box center [467, 43] width 46 height 10
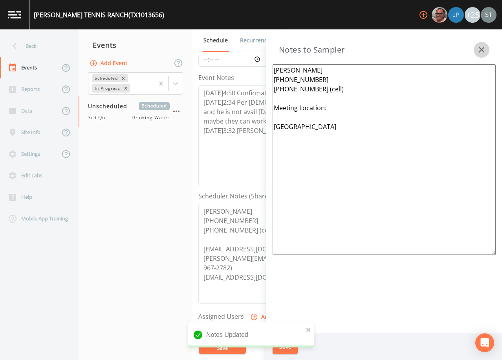
click at [480, 48] on icon "button" at bounding box center [481, 49] width 9 height 9
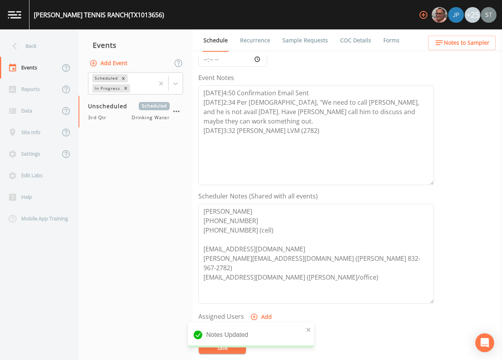
click at [249, 40] on link "Recurrence" at bounding box center [255, 40] width 33 height 22
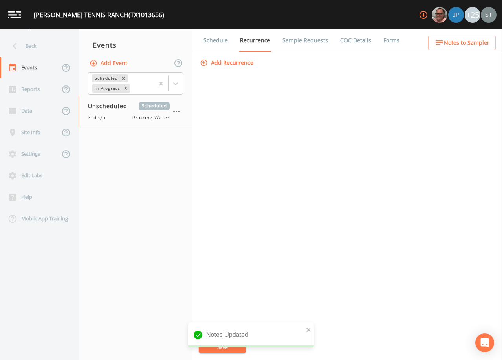
click at [219, 42] on link "Schedule" at bounding box center [215, 40] width 27 height 22
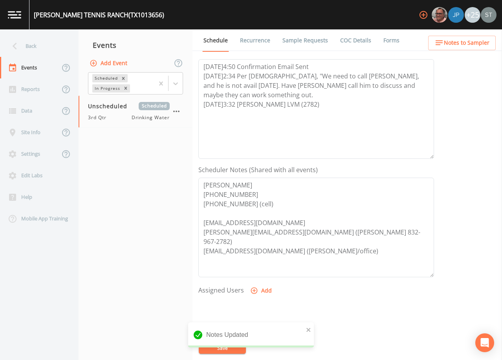
scroll to position [118, 0]
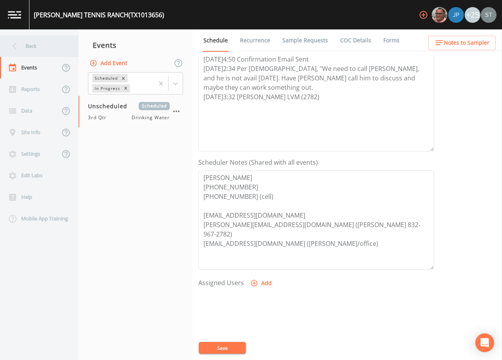
click at [34, 44] on div "Back" at bounding box center [35, 46] width 71 height 22
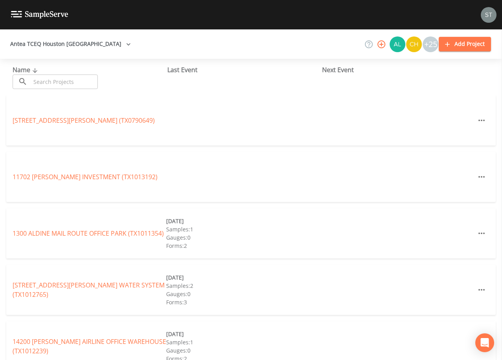
click at [71, 80] on input "text" at bounding box center [64, 82] width 67 height 15
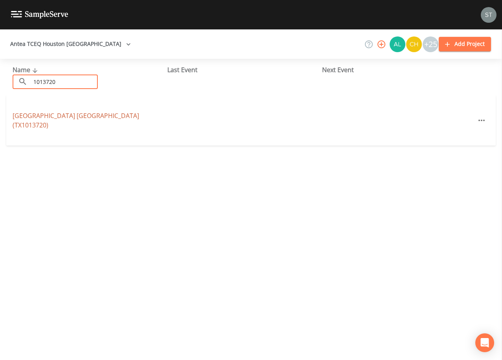
type input "1013720"
click at [45, 120] on link "[GEOGRAPHIC_DATA] (TX1013720)" at bounding box center [76, 120] width 126 height 18
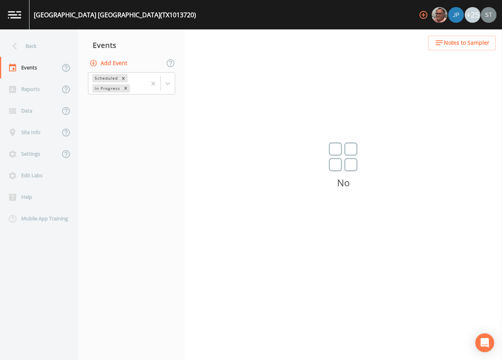
click at [112, 64] on button "Add Event" at bounding box center [109, 63] width 42 height 15
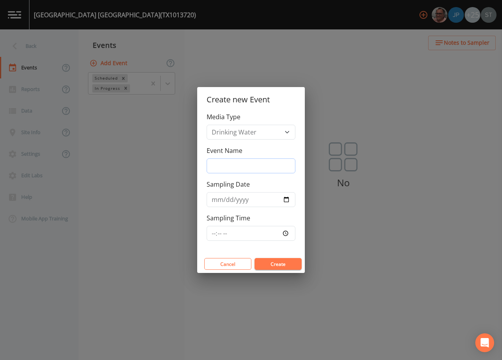
drag, startPoint x: 249, startPoint y: 164, endPoint x: 254, endPoint y: 166, distance: 6.5
click at [249, 164] on input "Event Name" at bounding box center [251, 166] width 89 height 15
type input "3rd Qtr"
click at [289, 265] on button "Create" at bounding box center [277, 264] width 47 height 12
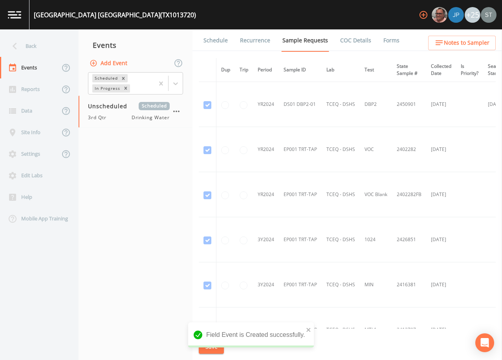
click at [457, 46] on span "Notes to Sampler" at bounding box center [467, 43] width 46 height 10
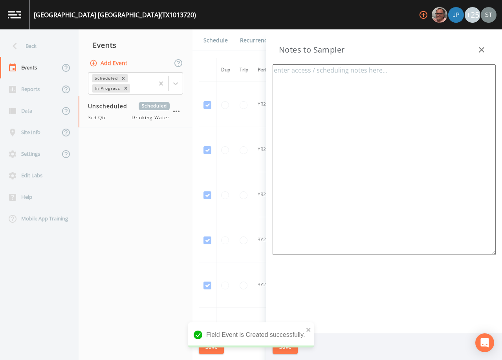
click at [324, 120] on textarea at bounding box center [383, 159] width 223 height 191
paste textarea "[PERSON_NAME] [PHONE_NUMBER] [PHONE_NUMBER] (cell) [EMAIL_ADDRESS][DOMAIN_NAME]…"
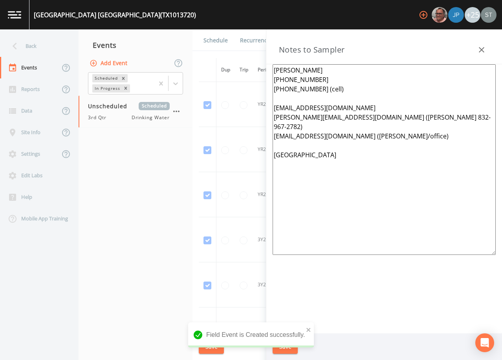
drag, startPoint x: 396, startPoint y: 133, endPoint x: 252, endPoint y: 110, distance: 145.6
click at [252, 110] on div "Back Events Reports Data Site Info Settings Edit Labs Help Mobile App Training …" at bounding box center [251, 194] width 502 height 331
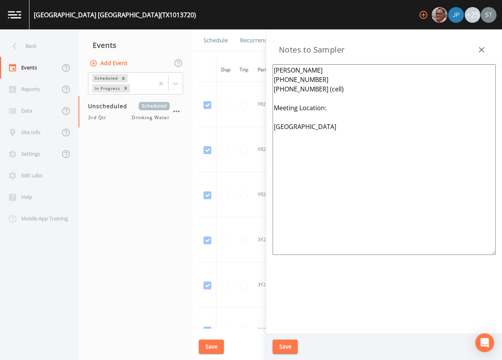
type textarea "[PERSON_NAME] [PHONE_NUMBER] [PHONE_NUMBER] (cell) Meeting Location: [GEOGRAPHI…"
click at [287, 344] on button "Save" at bounding box center [284, 347] width 25 height 15
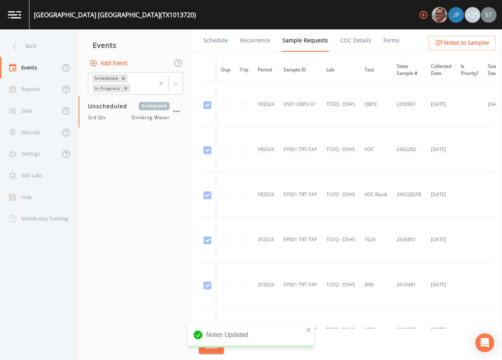
click at [214, 39] on link "Schedule" at bounding box center [215, 40] width 27 height 22
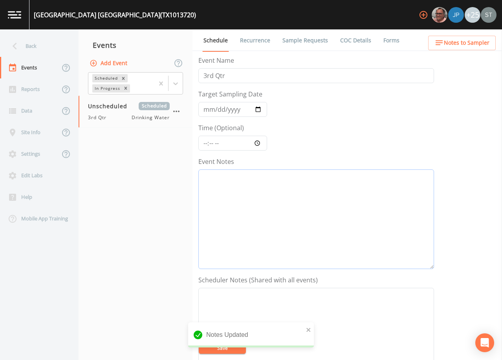
click at [303, 207] on textarea "Event Notes" at bounding box center [316, 220] width 236 height 100
click at [356, 303] on textarea "Event Notes" at bounding box center [316, 338] width 236 height 100
paste textarea "[PERSON_NAME] [PHONE_NUMBER] [PHONE_NUMBER] (cell) [EMAIL_ADDRESS][DOMAIN_NAME]…"
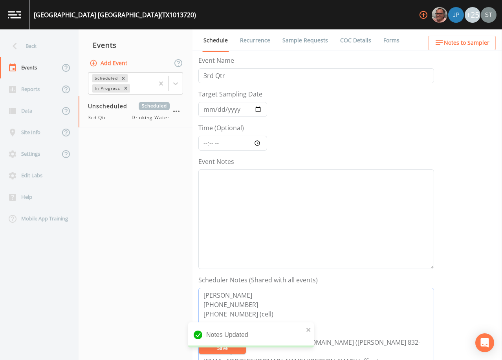
scroll to position [5, 0]
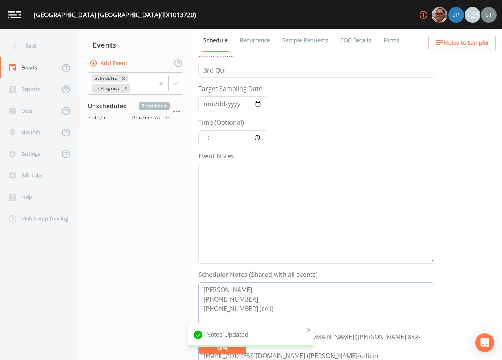
type textarea "[PERSON_NAME] [PHONE_NUMBER] [PHONE_NUMBER] (cell) [EMAIL_ADDRESS][DOMAIN_NAME]…"
click at [319, 185] on textarea "Event Notes" at bounding box center [316, 214] width 236 height 100
paste textarea "[DATE]4:50 Confirmation Email Sent [DATE]2:34 Per [DEMOGRAPHIC_DATA], "We need …"
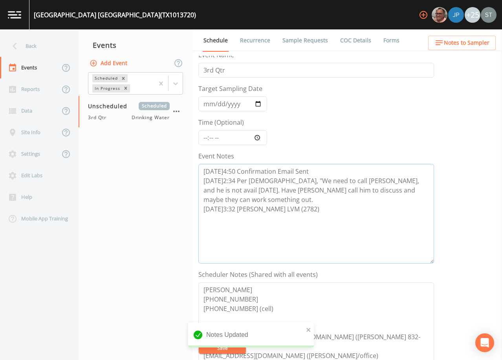
type textarea "[DATE]4:50 Confirmation Email Sent [DATE]2:34 Per [DEMOGRAPHIC_DATA], "We need …"
click at [479, 45] on span "Notes to Sampler" at bounding box center [467, 43] width 46 height 10
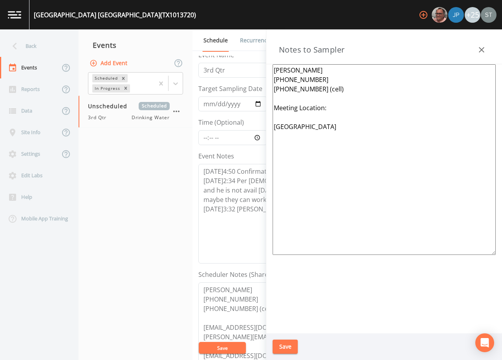
click at [481, 46] on icon "button" at bounding box center [481, 49] width 9 height 9
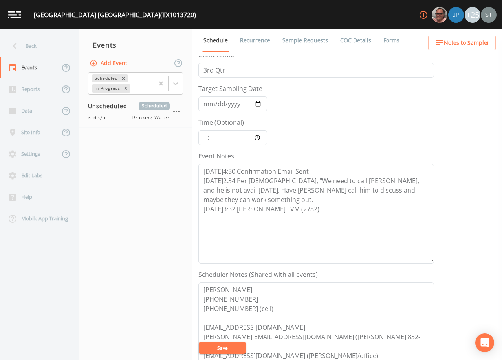
click at [238, 347] on button "Save" at bounding box center [222, 348] width 47 height 12
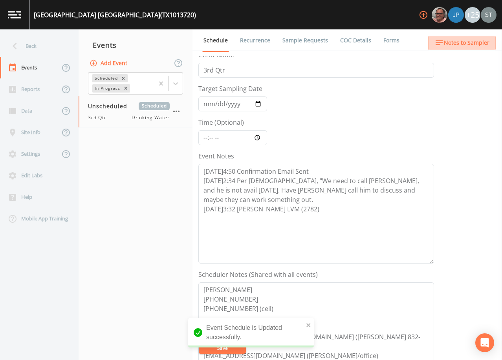
click at [476, 44] on span "Notes to Sampler" at bounding box center [467, 43] width 46 height 10
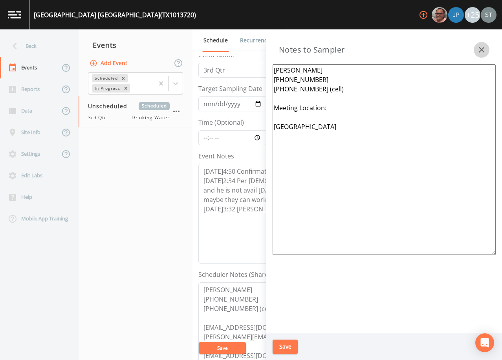
click at [478, 49] on icon "button" at bounding box center [481, 49] width 9 height 9
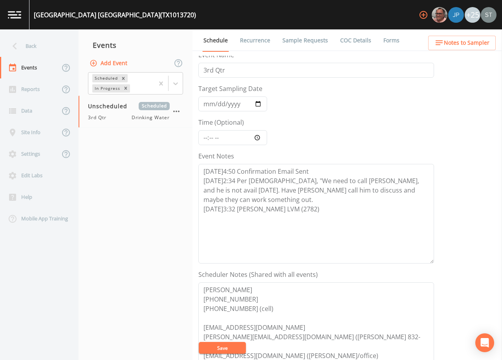
click at [250, 42] on link "Recurrence" at bounding box center [255, 40] width 33 height 22
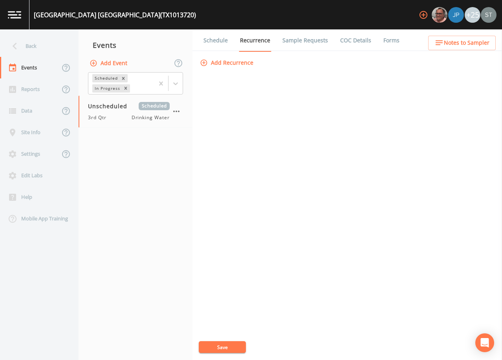
click at [211, 41] on link "Schedule" at bounding box center [215, 40] width 27 height 22
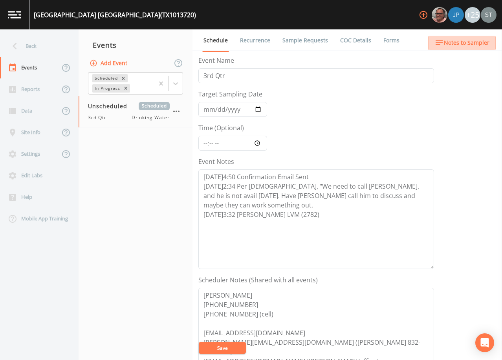
click at [482, 46] on span "Notes to Sampler" at bounding box center [467, 43] width 46 height 10
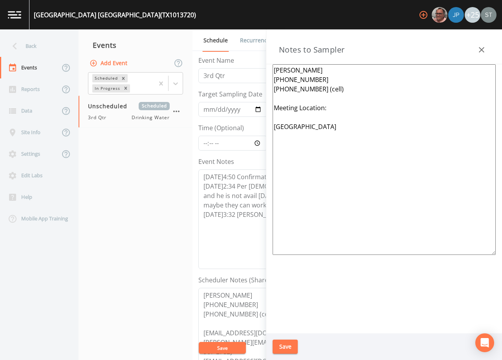
click at [483, 48] on icon "button" at bounding box center [481, 49] width 9 height 9
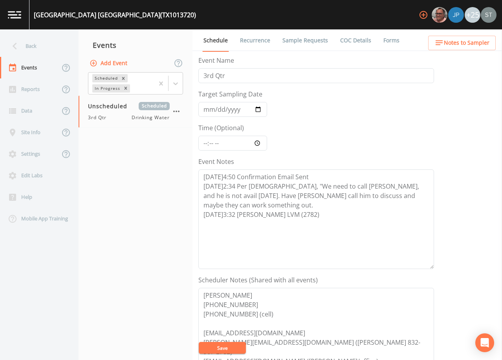
click at [236, 347] on button "Save" at bounding box center [222, 348] width 47 height 12
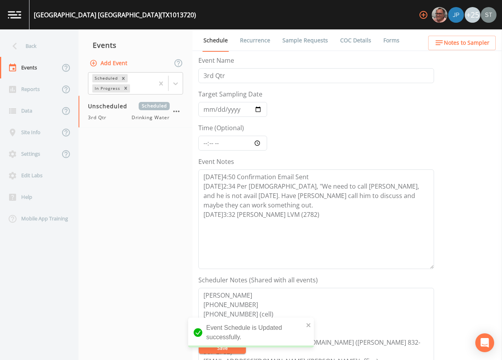
click at [477, 42] on span "Notes to Sampler" at bounding box center [467, 43] width 46 height 10
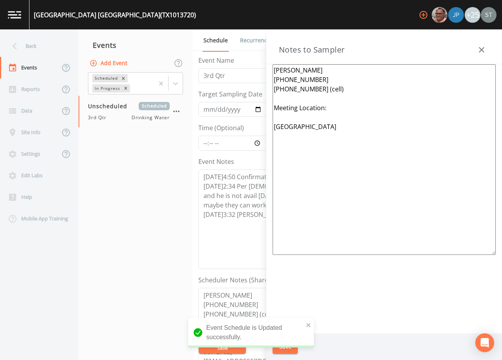
drag, startPoint x: 483, startPoint y: 47, endPoint x: 433, endPoint y: 43, distance: 50.0
click at [477, 46] on icon "button" at bounding box center [481, 49] width 9 height 9
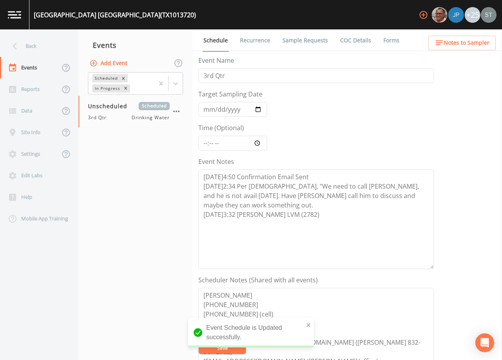
drag, startPoint x: 248, startPoint y: 40, endPoint x: 232, endPoint y: 40, distance: 15.7
click at [248, 40] on link "Recurrence" at bounding box center [255, 40] width 33 height 22
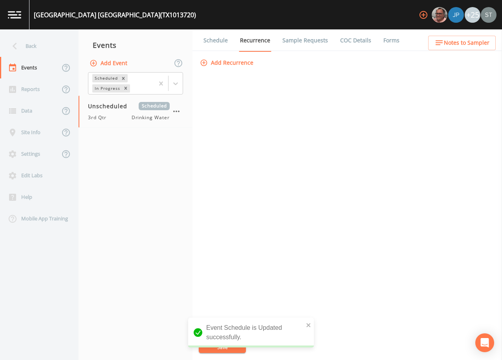
click at [214, 41] on link "Schedule" at bounding box center [215, 40] width 27 height 22
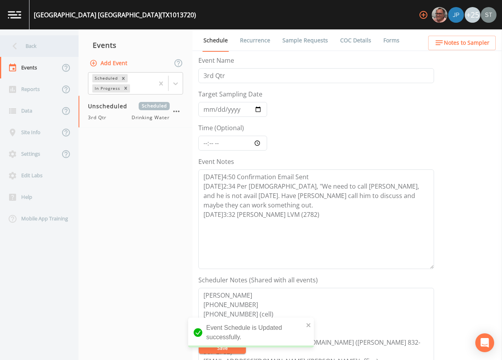
click at [17, 46] on icon at bounding box center [15, 46] width 14 height 14
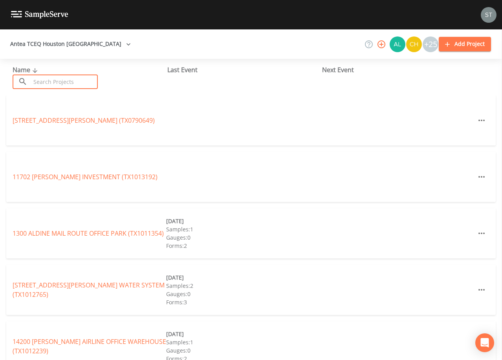
click at [72, 82] on input "text" at bounding box center [64, 82] width 67 height 15
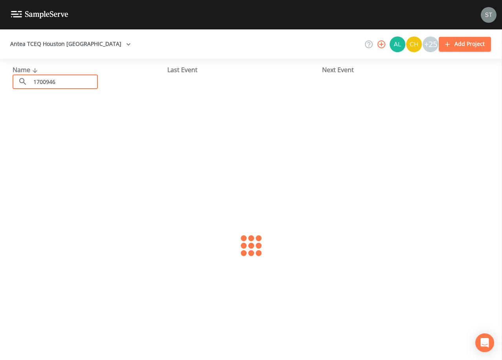
type input "1700946"
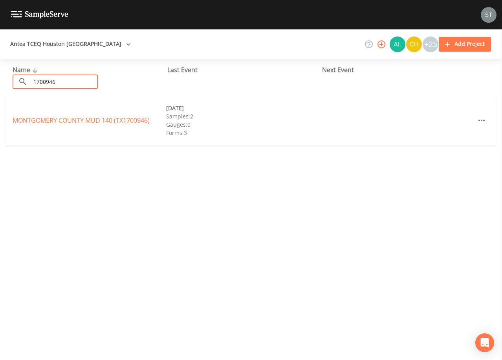
click at [76, 119] on link "[GEOGRAPHIC_DATA] 140 (TX1700946)" at bounding box center [81, 120] width 137 height 9
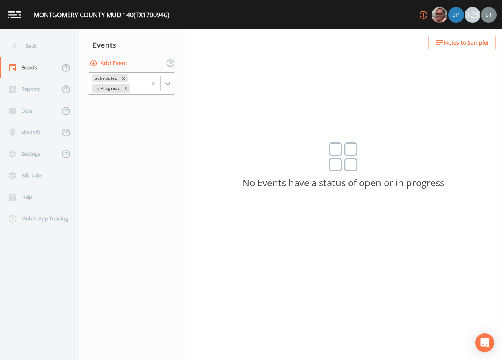
click at [173, 86] on div at bounding box center [168, 84] width 14 height 14
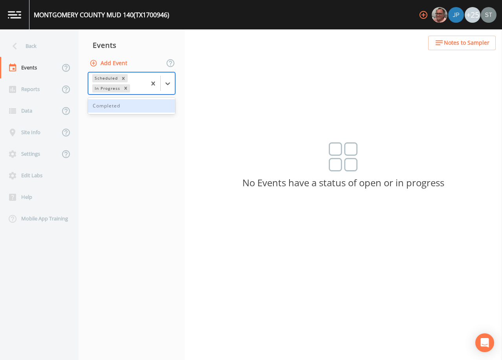
click at [153, 107] on div "Completed" at bounding box center [131, 105] width 87 height 13
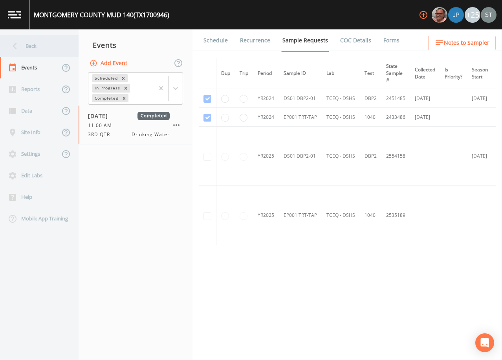
click at [35, 46] on div "Back" at bounding box center [35, 46] width 71 height 22
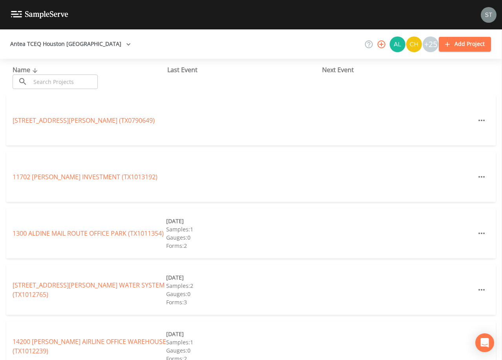
click at [93, 79] on input "text" at bounding box center [64, 82] width 67 height 15
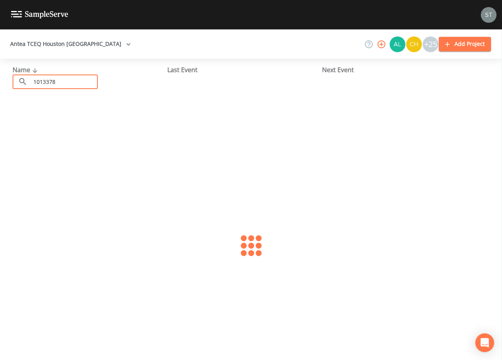
type input "1013378"
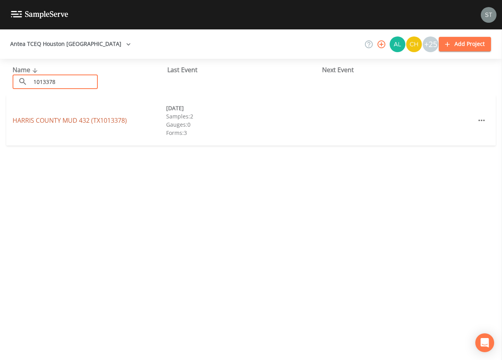
click at [111, 121] on link "[GEOGRAPHIC_DATA] 432 (TX1013378)" at bounding box center [70, 120] width 114 height 9
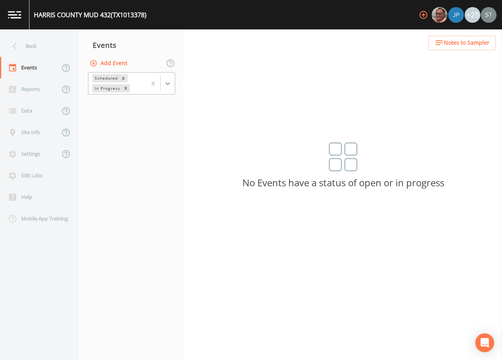
click at [171, 85] on icon at bounding box center [168, 84] width 8 height 8
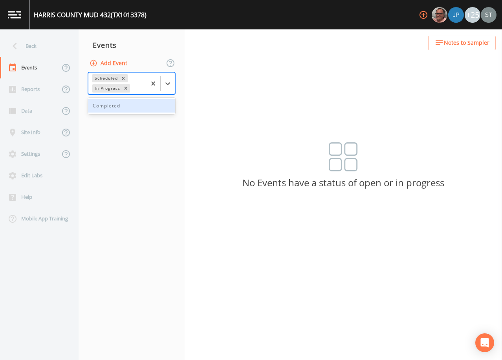
click at [142, 108] on div "Completed" at bounding box center [131, 105] width 87 height 13
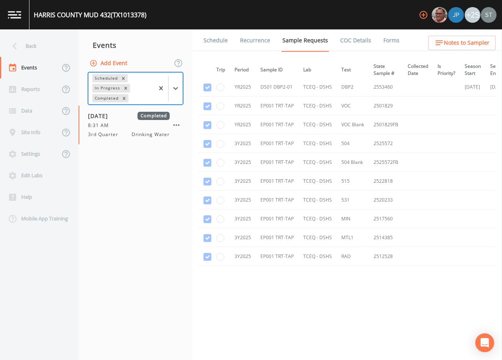
scroll to position [232, 0]
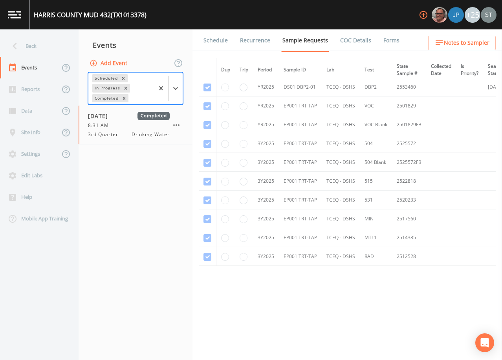
click at [382, 38] on link "Forms" at bounding box center [391, 40] width 18 height 22
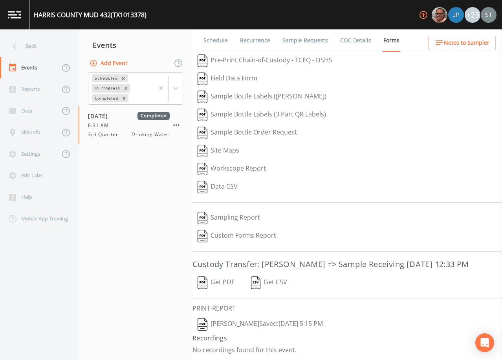
click at [260, 322] on button "[PERSON_NAME]  Saved: [DATE] 5:15 PM" at bounding box center [259, 325] width 135 height 18
click at [28, 46] on div "Back" at bounding box center [35, 46] width 71 height 22
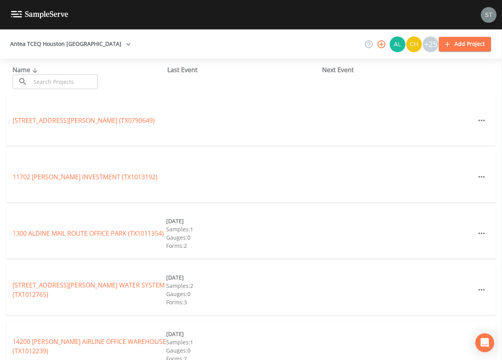
click at [88, 81] on input "text" at bounding box center [64, 82] width 67 height 15
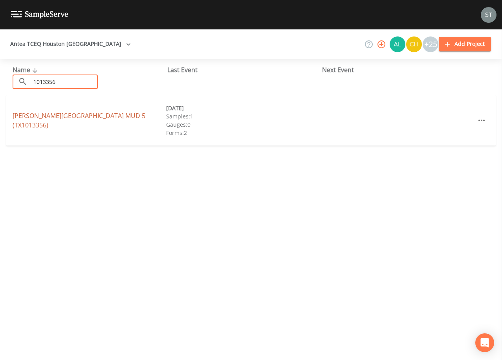
type input "1013356"
click at [79, 117] on link "[PERSON_NAME][GEOGRAPHIC_DATA] 5 (TX1013356)" at bounding box center [79, 120] width 133 height 18
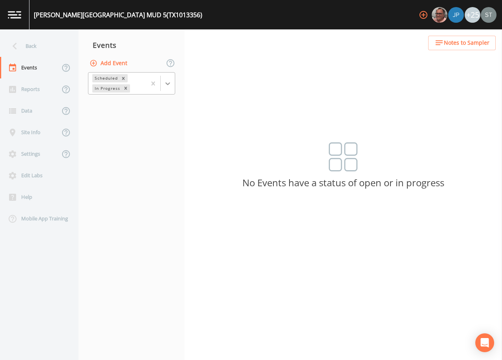
click at [171, 81] on icon at bounding box center [168, 84] width 8 height 8
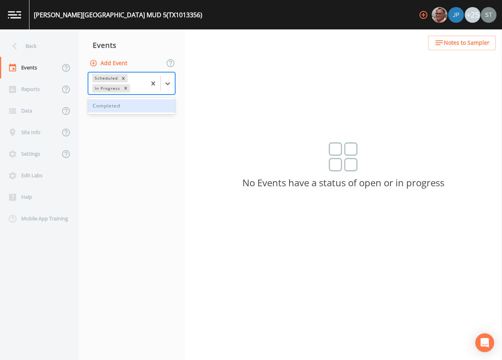
click at [151, 103] on div "Completed" at bounding box center [131, 105] width 87 height 13
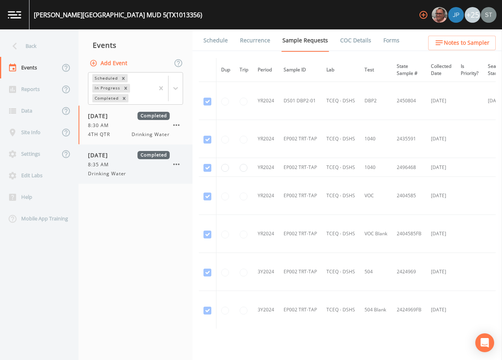
click at [130, 159] on div "[DATE] Completed" at bounding box center [129, 155] width 82 height 8
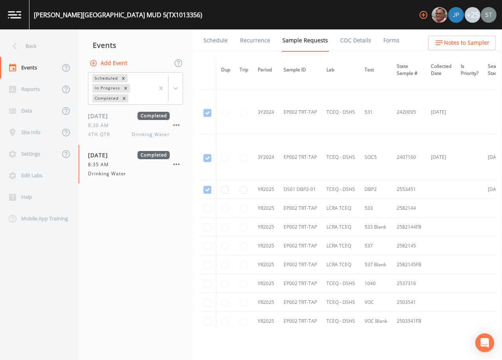
scroll to position [393, 0]
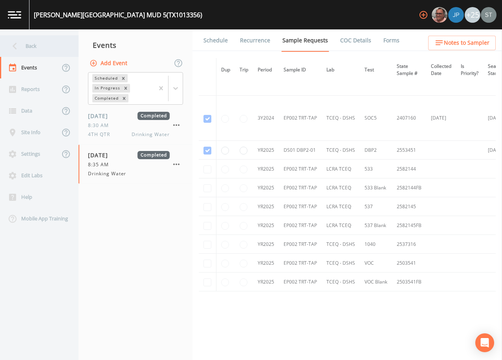
click at [33, 44] on div "Back" at bounding box center [35, 46] width 71 height 22
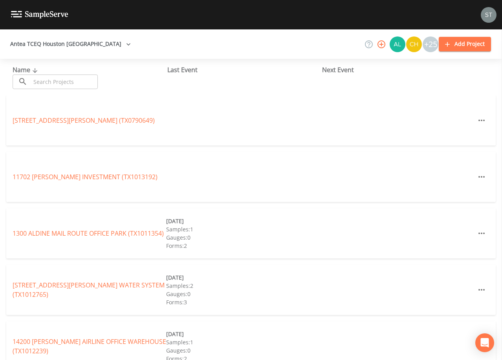
click at [69, 79] on input "text" at bounding box center [64, 82] width 67 height 15
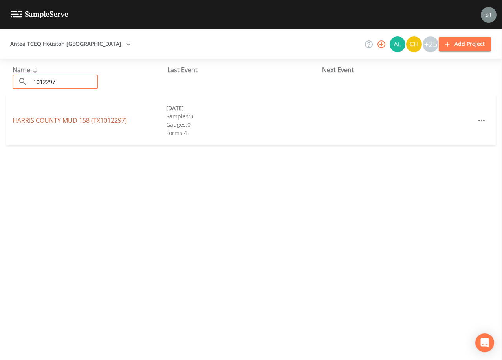
type input "1012297"
click at [73, 119] on link "[GEOGRAPHIC_DATA] 158 (TX1012297)" at bounding box center [70, 120] width 114 height 9
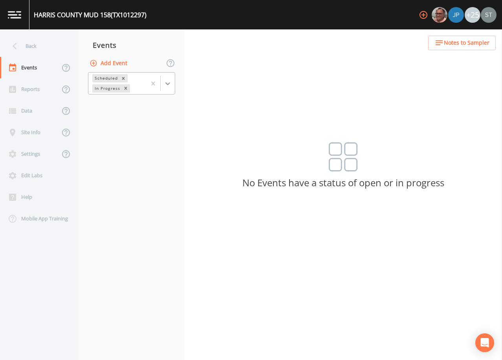
click at [168, 84] on icon at bounding box center [167, 83] width 5 height 3
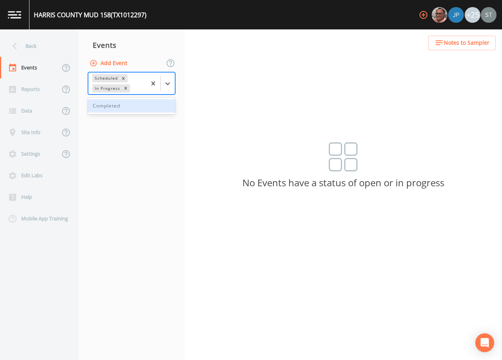
click at [143, 106] on div "Completed" at bounding box center [131, 105] width 87 height 13
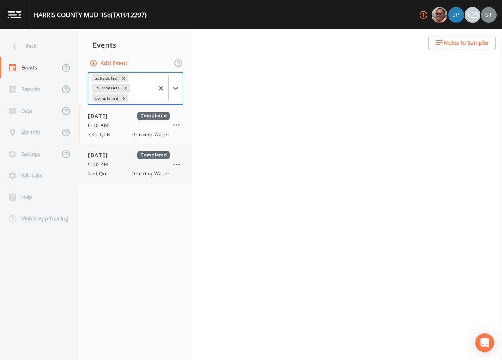
click at [113, 159] on span "[DATE]" at bounding box center [101, 155] width 26 height 8
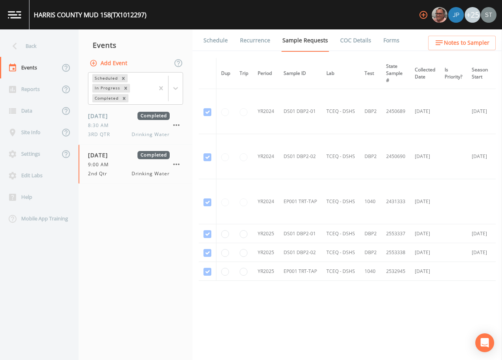
scroll to position [17, 0]
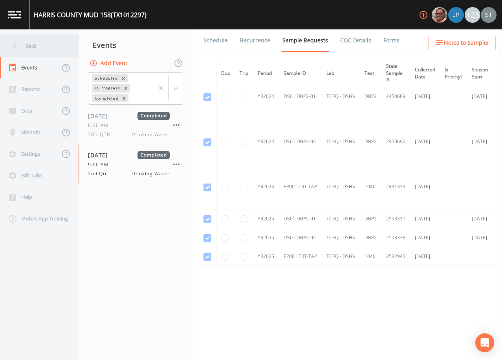
click at [34, 52] on div "Back" at bounding box center [35, 46] width 71 height 22
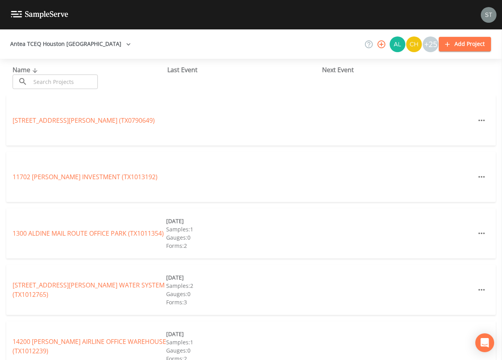
click at [58, 78] on input "text" at bounding box center [64, 82] width 67 height 15
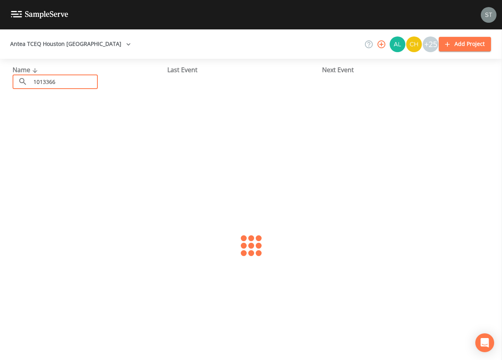
type input "1013366"
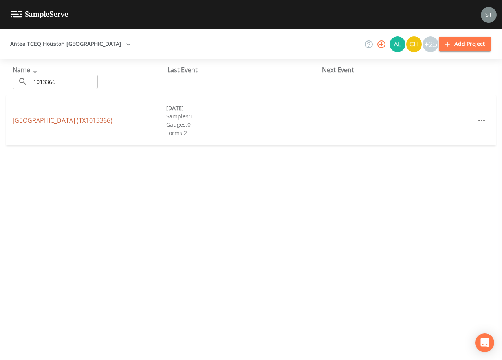
click at [80, 120] on link "[GEOGRAPHIC_DATA] (TX1013366)" at bounding box center [63, 120] width 100 height 9
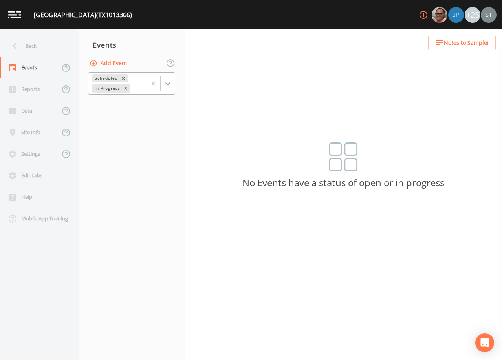
click at [169, 84] on icon at bounding box center [168, 84] width 8 height 8
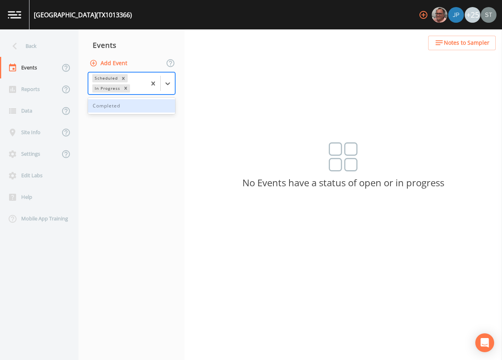
click at [148, 109] on div "Completed" at bounding box center [131, 105] width 87 height 13
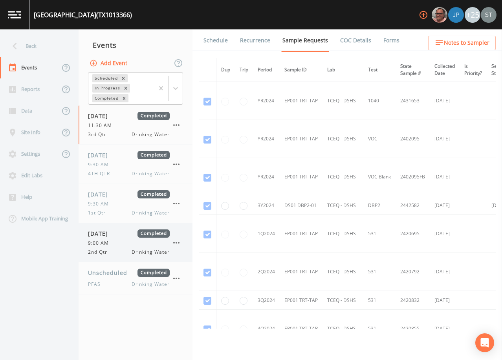
click at [119, 247] on div "9:00 AM" at bounding box center [129, 243] width 82 height 7
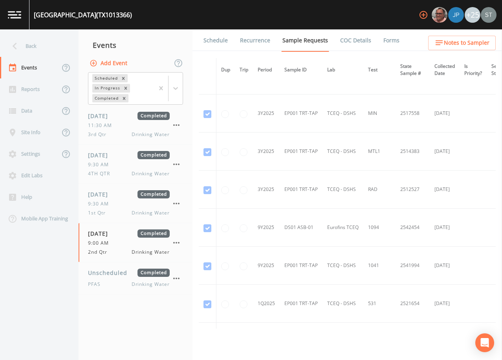
scroll to position [576, 0]
click at [44, 47] on div "Back" at bounding box center [35, 46] width 71 height 22
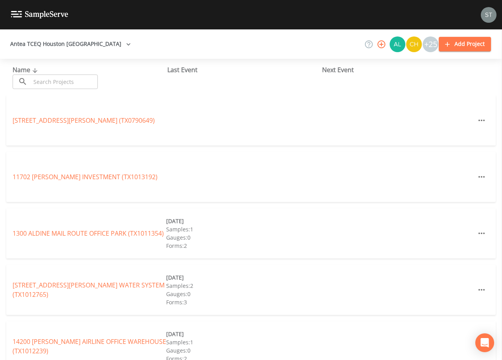
click at [53, 78] on input "text" at bounding box center [64, 82] width 67 height 15
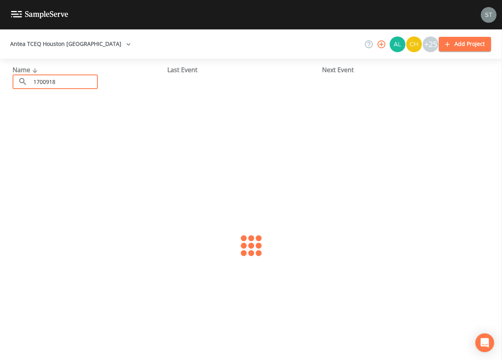
type input "1700918"
click at [85, 113] on link "CYPRESSWOOD SUBDIVISION WATER SYSTEM (TX1700918)" at bounding box center [79, 120] width 133 height 18
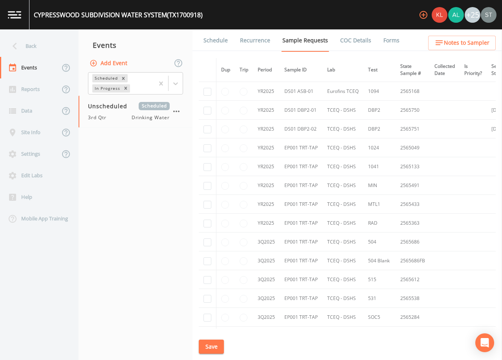
click at [206, 40] on link "Schedule" at bounding box center [215, 40] width 27 height 22
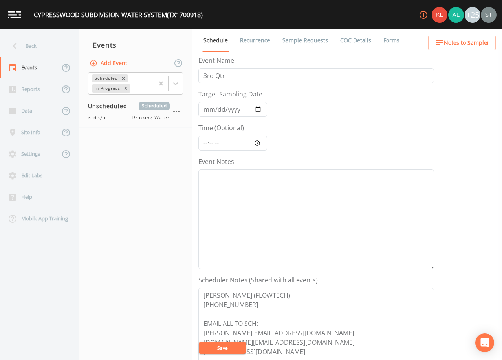
click at [300, 41] on link "Sample Requests" at bounding box center [305, 40] width 48 height 22
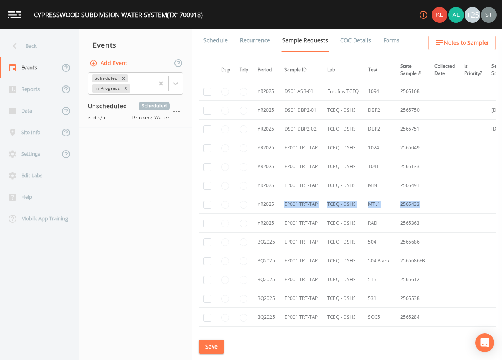
drag, startPoint x: 426, startPoint y: 205, endPoint x: 284, endPoint y: 205, distance: 142.1
click at [284, 205] on tr "YR2025 EP001 TRT-TAP TCEQ - DSHS MTL1 2565433" at bounding box center [387, 204] width 377 height 19
click at [28, 50] on div "Back" at bounding box center [35, 46] width 71 height 22
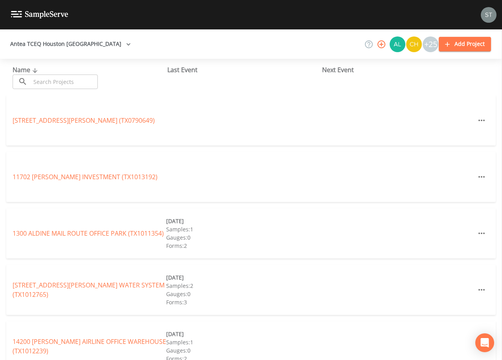
click at [58, 83] on input "text" at bounding box center [64, 82] width 67 height 15
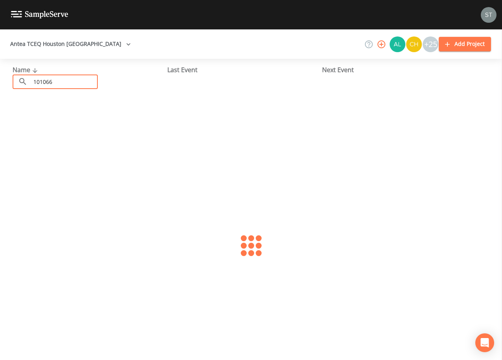
type input "1010664"
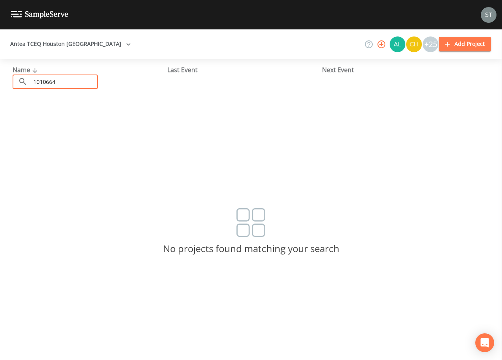
drag, startPoint x: 77, startPoint y: 80, endPoint x: 33, endPoint y: 79, distance: 44.4
click at [34, 79] on input "1010664" at bounding box center [64, 82] width 67 height 15
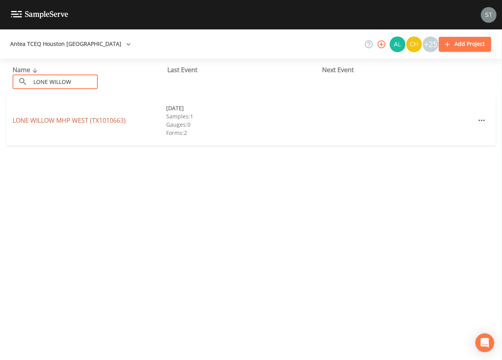
type input "LONE WILLOW"
click at [93, 120] on link "[GEOGRAPHIC_DATA] (TX1010663)" at bounding box center [69, 120] width 113 height 9
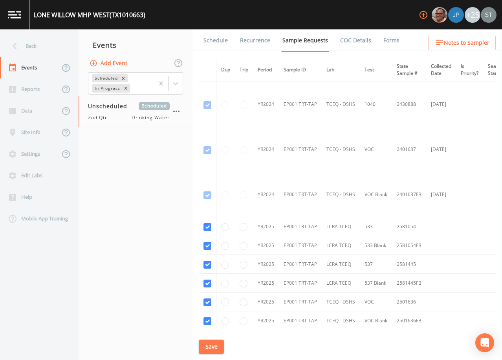
click at [212, 37] on link "Schedule" at bounding box center [215, 40] width 27 height 22
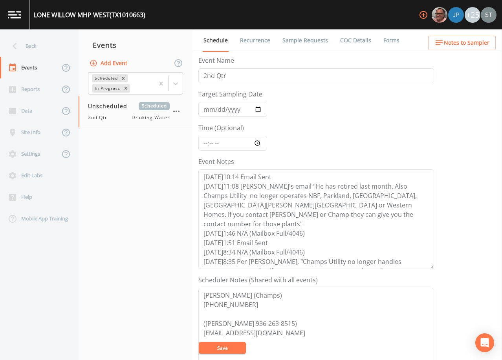
scroll to position [75, 0]
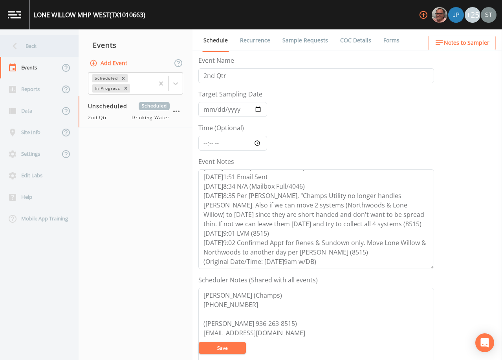
click at [27, 44] on div "Back" at bounding box center [35, 46] width 71 height 22
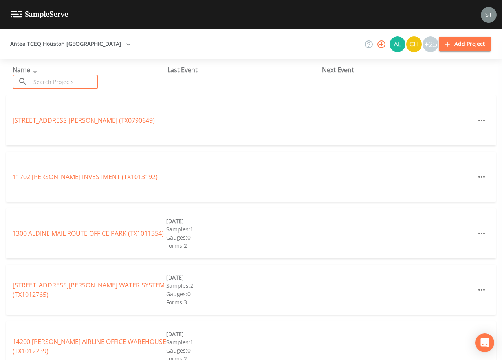
click at [90, 82] on input "text" at bounding box center [64, 82] width 67 height 15
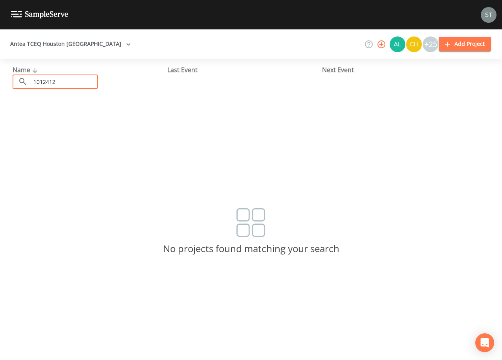
drag, startPoint x: 49, startPoint y: 80, endPoint x: 0, endPoint y: 82, distance: 49.1
click at [0, 82] on html "Antea TCEQ [GEOGRAPHIC_DATA] +25 Add Project Name ​ 1012412 ​ Last Event Next E…" at bounding box center [251, 180] width 502 height 360
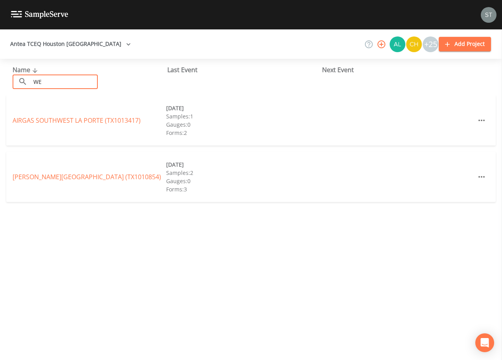
type input "W"
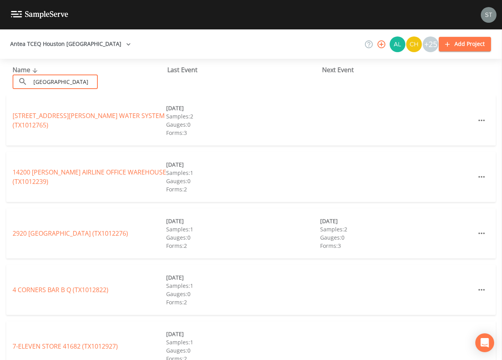
type input "T"
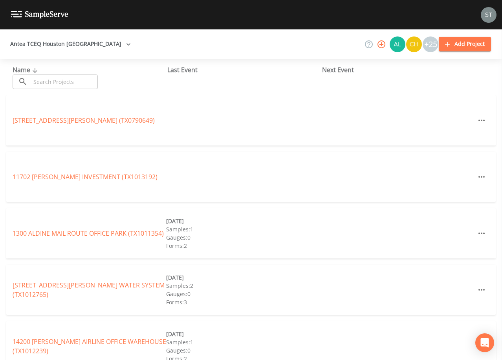
click at [88, 84] on input "text" at bounding box center [64, 82] width 67 height 15
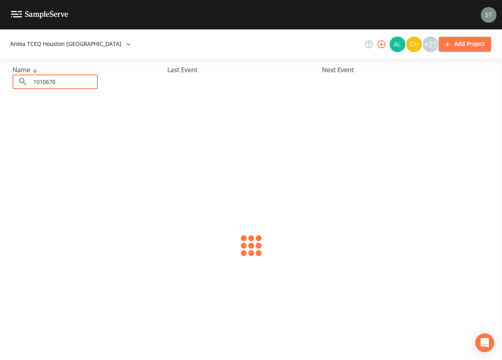
type input "1010670"
click at [44, 120] on link "[GEOGRAPHIC_DATA][PERSON_NAME] (TX1010670)" at bounding box center [65, 120] width 104 height 9
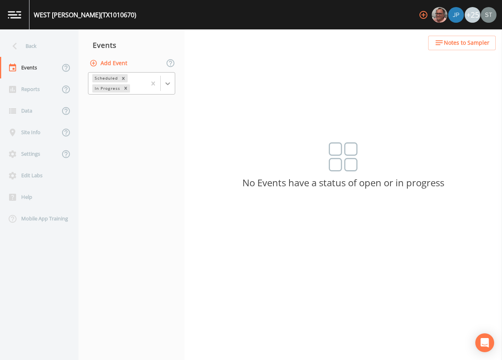
click at [167, 84] on icon at bounding box center [167, 83] width 5 height 3
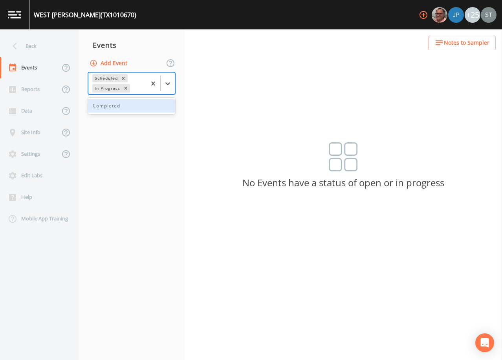
click at [136, 108] on div "Completed" at bounding box center [131, 105] width 87 height 13
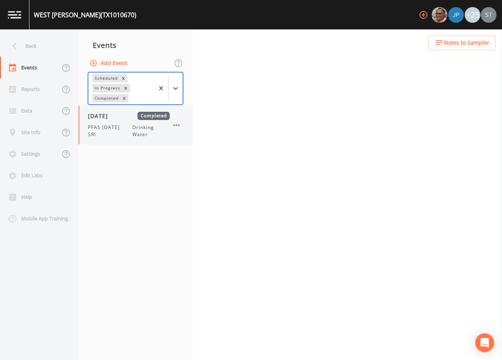
click at [118, 126] on span "PFAS [DATE] SRI" at bounding box center [110, 131] width 44 height 14
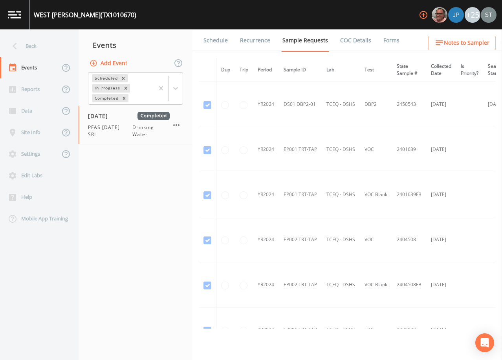
click at [215, 44] on link "Schedule" at bounding box center [215, 40] width 27 height 22
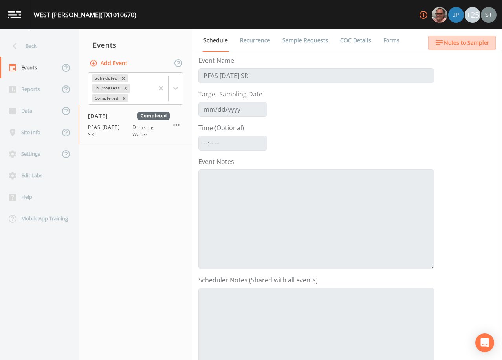
click at [472, 41] on span "Notes to Sampler" at bounding box center [467, 43] width 46 height 10
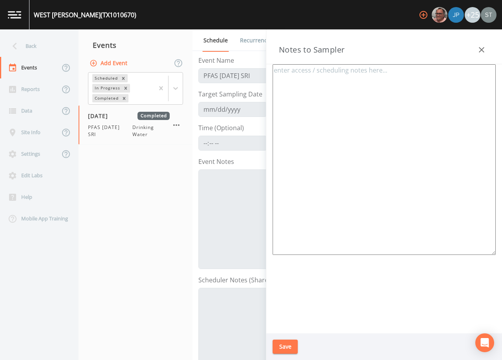
click at [485, 49] on icon "button" at bounding box center [481, 49] width 9 height 9
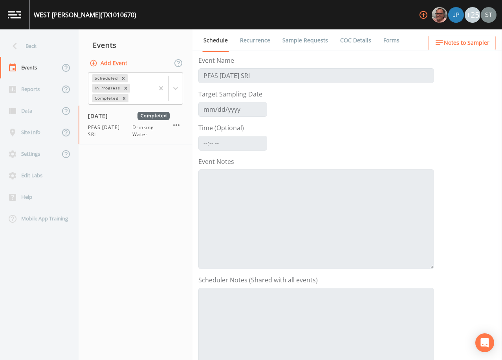
click at [386, 39] on link "Forms" at bounding box center [391, 40] width 18 height 22
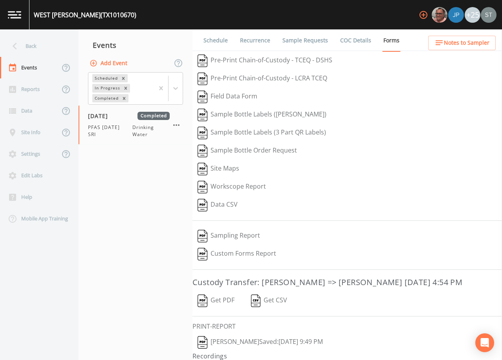
click at [227, 342] on button "[PERSON_NAME]  Saved: [DATE] 9:49 PM" at bounding box center [259, 343] width 135 height 18
click at [218, 44] on link "Schedule" at bounding box center [215, 40] width 27 height 22
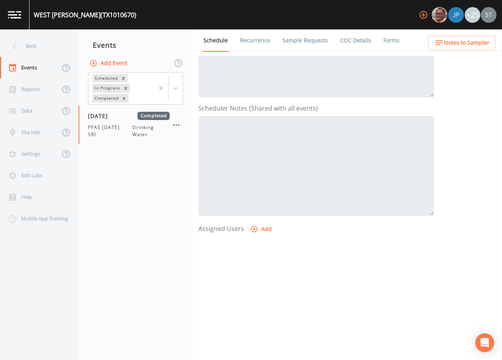
scroll to position [194, 0]
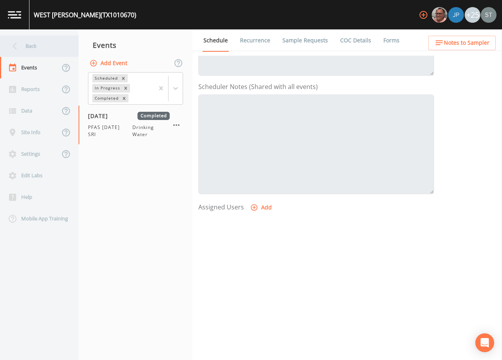
click at [37, 48] on div "Back" at bounding box center [35, 46] width 71 height 22
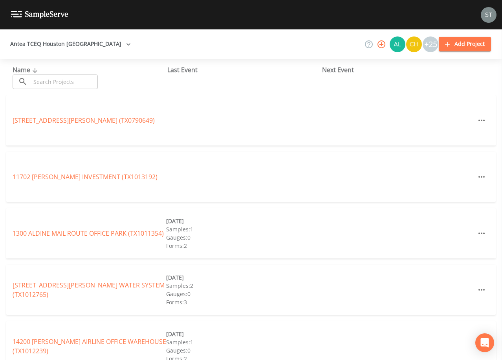
click at [75, 79] on input "text" at bounding box center [64, 82] width 67 height 15
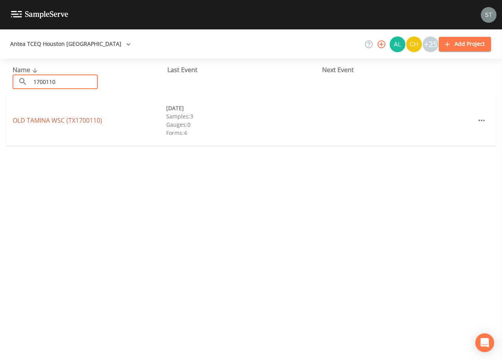
type input "1700110"
click at [83, 120] on link "OLD TAMINA WSC (TX1700110)" at bounding box center [58, 120] width 90 height 9
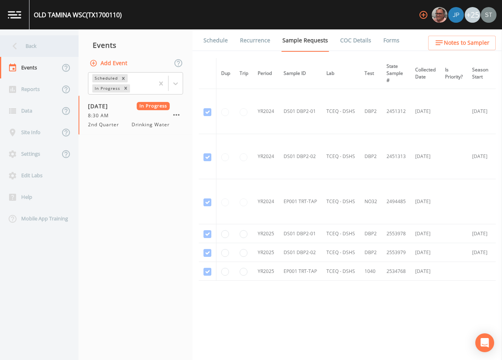
click at [31, 40] on div "Back" at bounding box center [35, 46] width 71 height 22
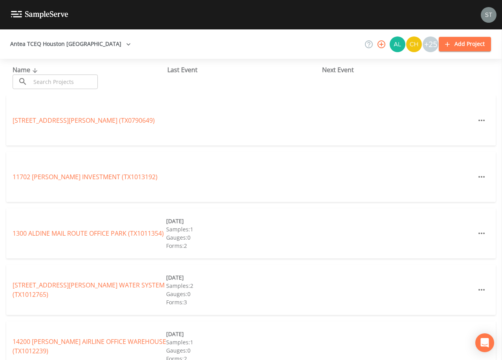
click at [83, 81] on input "text" at bounding box center [64, 82] width 67 height 15
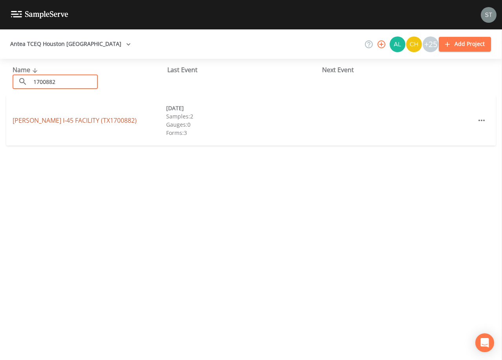
type input "1700882"
click at [89, 121] on link "[PERSON_NAME] I-45 FACILITY (TX1700882)" at bounding box center [75, 120] width 124 height 9
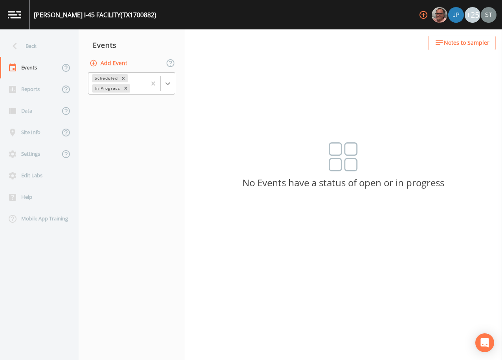
click at [172, 87] on div at bounding box center [168, 84] width 14 height 14
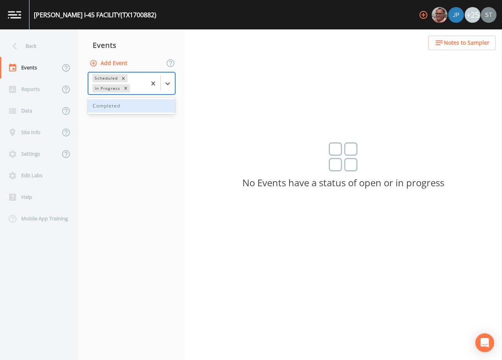
click at [152, 110] on div "Completed" at bounding box center [131, 105] width 87 height 13
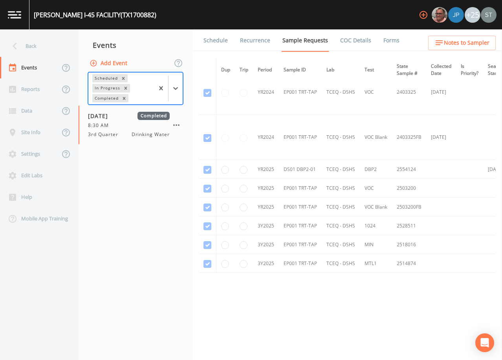
scroll to position [111, 0]
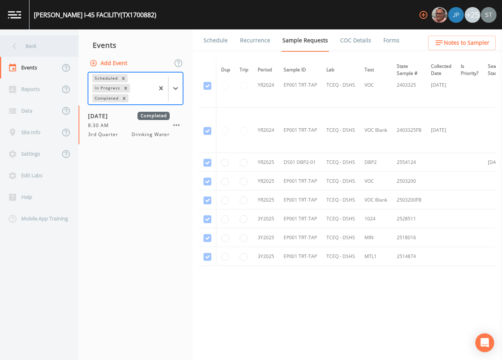
click at [45, 49] on div "Back" at bounding box center [35, 46] width 71 height 22
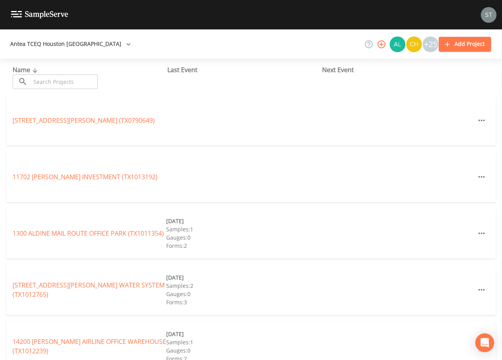
click at [88, 82] on input "text" at bounding box center [64, 82] width 67 height 15
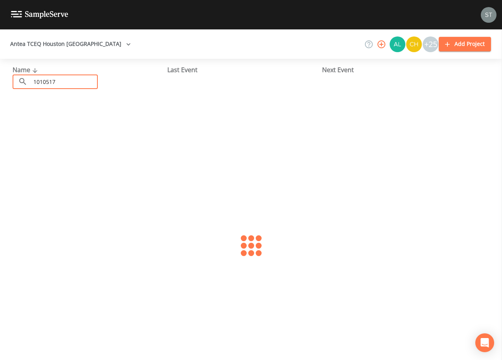
type input "1010517"
click at [80, 120] on link "[PERSON_NAME] (TX1010517)" at bounding box center [56, 120] width 86 height 9
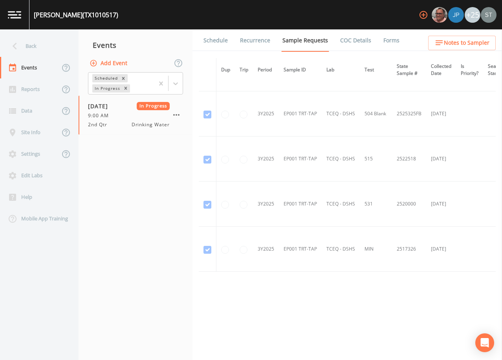
scroll to position [364, 0]
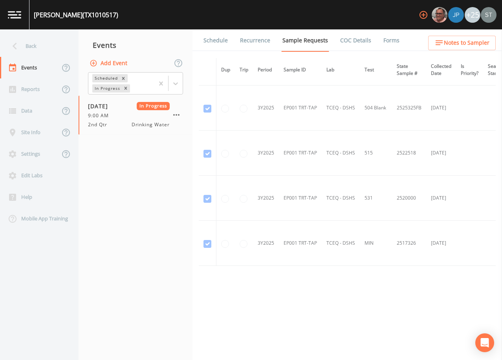
click at [40, 46] on div "Back" at bounding box center [35, 46] width 71 height 22
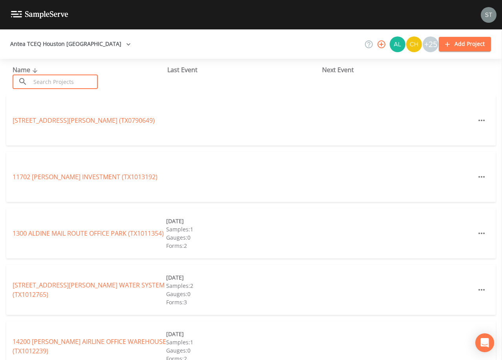
click at [82, 80] on input "text" at bounding box center [64, 82] width 67 height 15
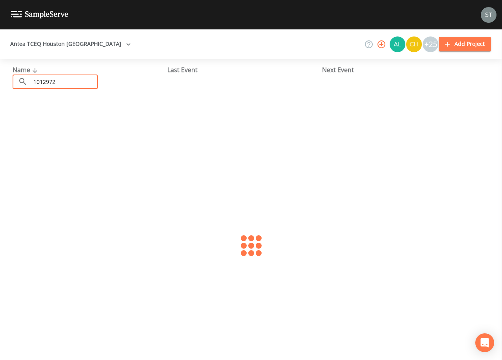
type input "1012972"
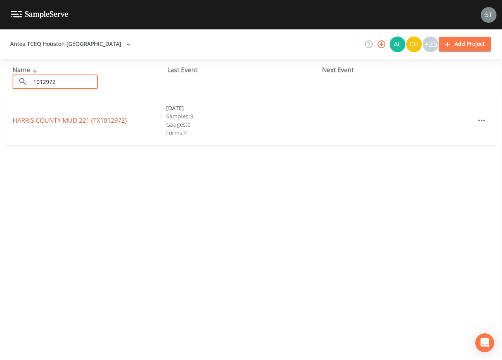
click at [79, 121] on link "[GEOGRAPHIC_DATA] 221 (TX1012972)" at bounding box center [70, 120] width 114 height 9
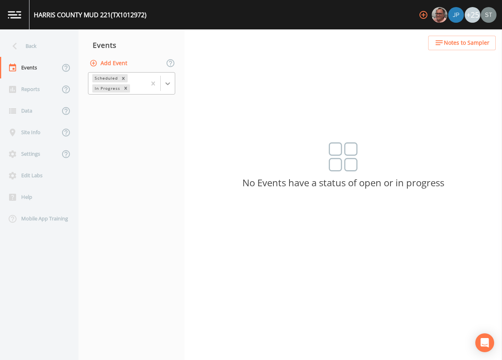
click at [167, 88] on div at bounding box center [168, 84] width 14 height 14
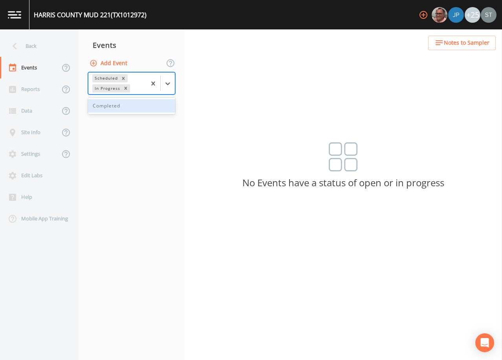
click at [124, 111] on div "Completed" at bounding box center [131, 105] width 87 height 13
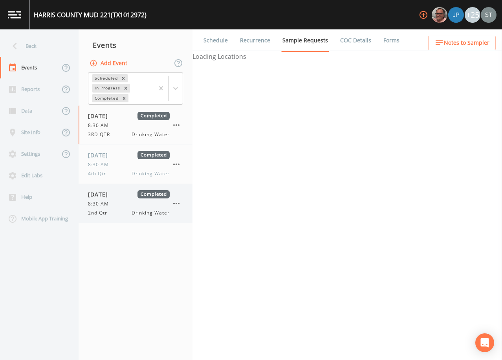
click at [122, 205] on div "8:30 AM" at bounding box center [129, 204] width 82 height 7
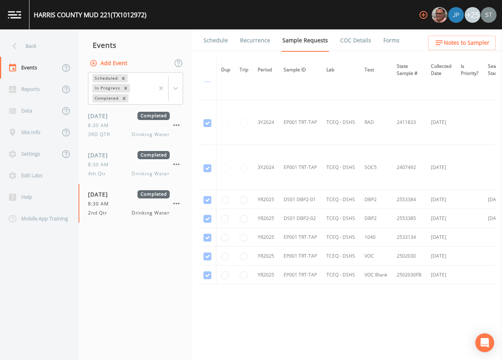
scroll to position [273, 0]
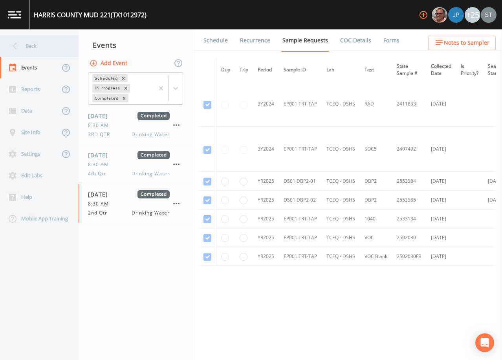
click at [30, 46] on div "Back" at bounding box center [35, 46] width 71 height 22
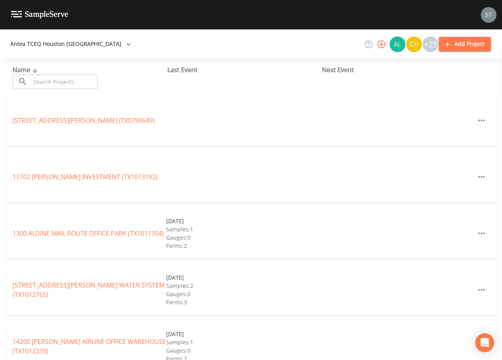
click at [86, 79] on input "text" at bounding box center [64, 82] width 67 height 15
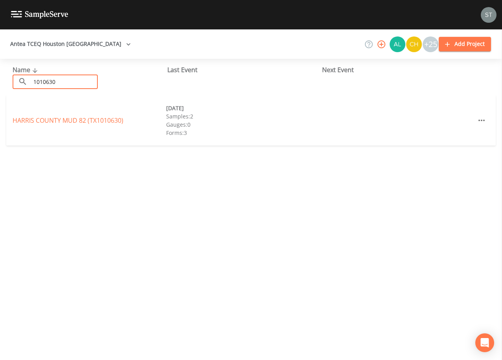
type input "1010630"
click at [114, 122] on link "[GEOGRAPHIC_DATA] 82 (TX1010630)" at bounding box center [68, 120] width 111 height 9
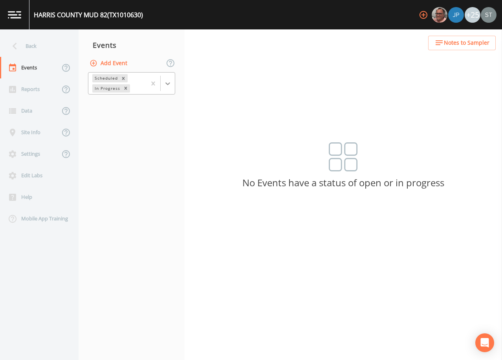
click at [171, 84] on icon at bounding box center [168, 84] width 8 height 8
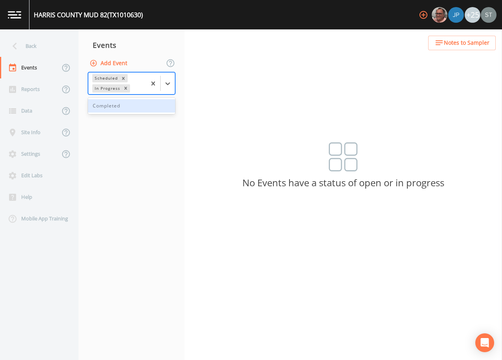
click at [146, 108] on div "Completed" at bounding box center [131, 105] width 87 height 13
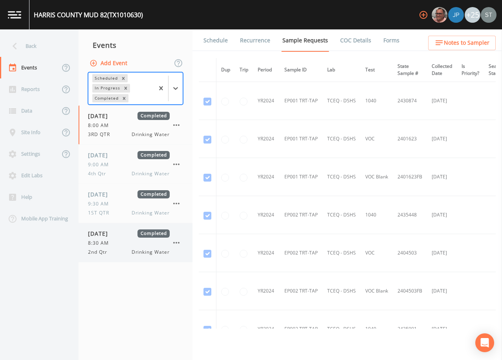
click at [130, 244] on div "8:30 AM" at bounding box center [129, 243] width 82 height 7
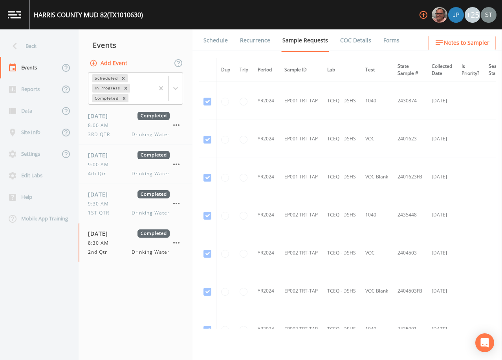
click at [218, 42] on link "Schedule" at bounding box center [215, 40] width 27 height 22
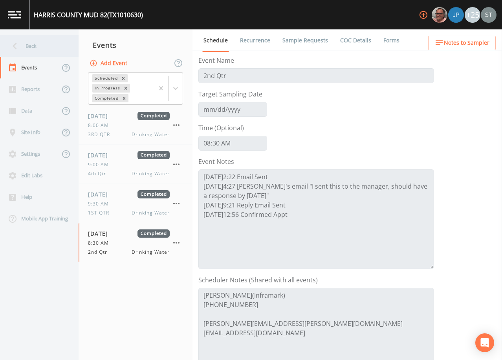
click at [38, 46] on div "Back" at bounding box center [35, 46] width 71 height 22
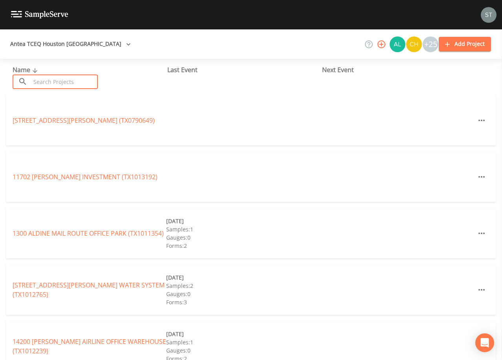
click at [58, 80] on input "text" at bounding box center [64, 82] width 67 height 15
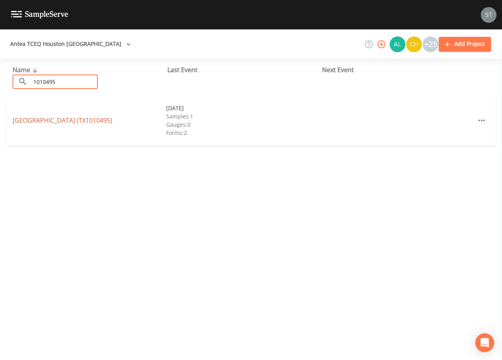
type input "1010495"
click at [75, 119] on link "[GEOGRAPHIC_DATA] (TX1010495)" at bounding box center [63, 120] width 100 height 9
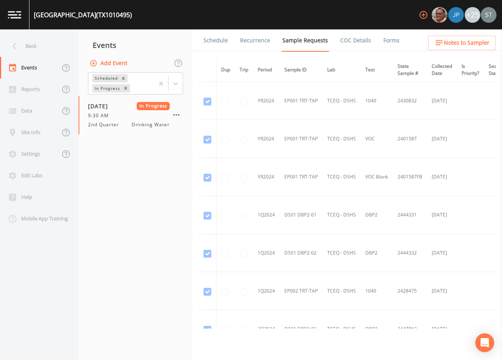
click at [215, 45] on link "Schedule" at bounding box center [215, 40] width 27 height 22
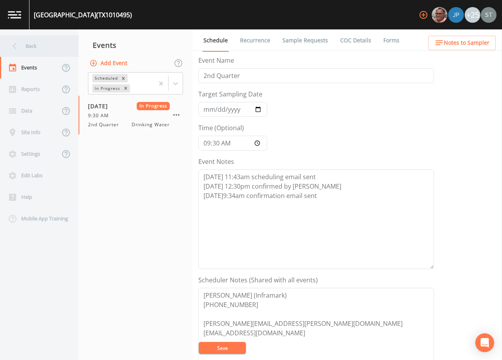
click at [25, 45] on div "Back" at bounding box center [35, 46] width 71 height 22
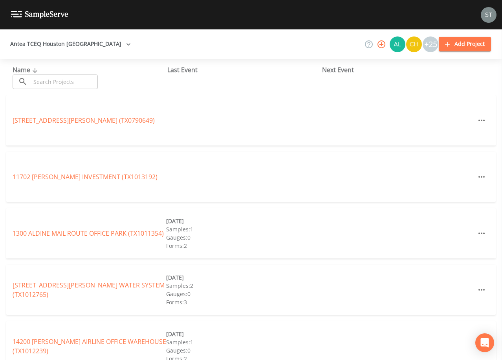
click at [82, 80] on input "text" at bounding box center [64, 82] width 67 height 15
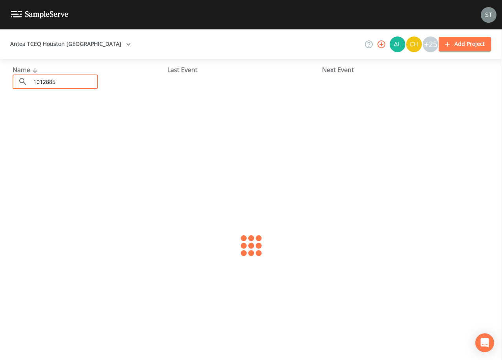
type input "1012885"
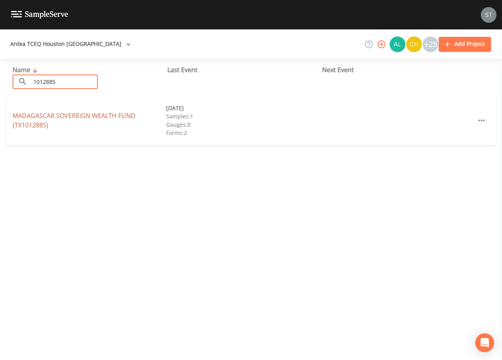
click at [84, 115] on link "MADAGASCAR SOVEREIGN WEALTH FUND (TX1012885)" at bounding box center [74, 120] width 123 height 18
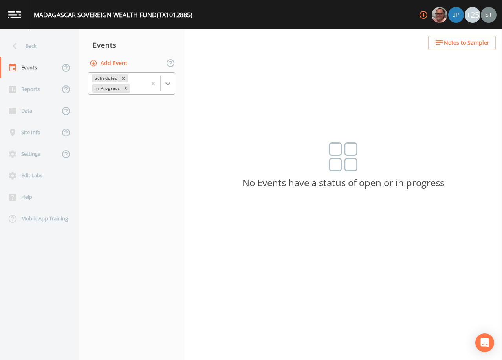
click at [167, 87] on icon at bounding box center [168, 84] width 8 height 8
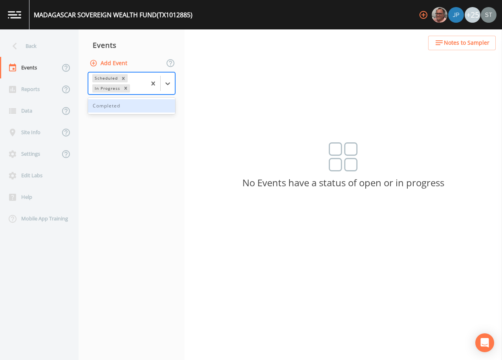
click at [144, 106] on div "Completed" at bounding box center [131, 105] width 87 height 13
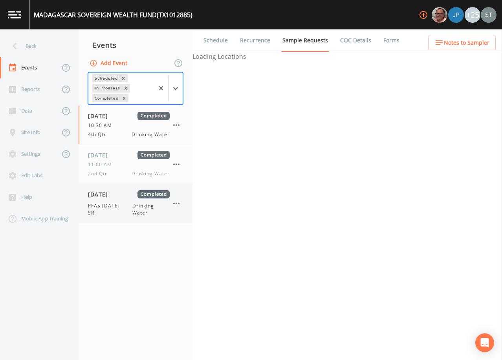
click at [121, 205] on span "PFAS [DATE] SRI" at bounding box center [110, 210] width 44 height 14
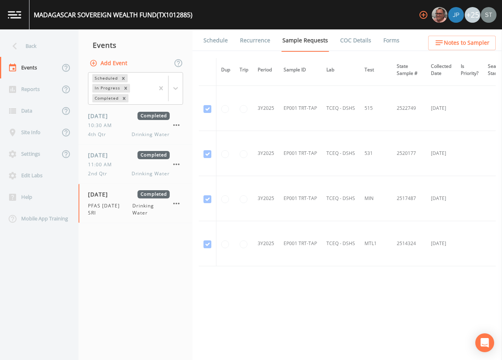
scroll to position [480, 0]
click at [28, 42] on div "Back" at bounding box center [35, 46] width 71 height 22
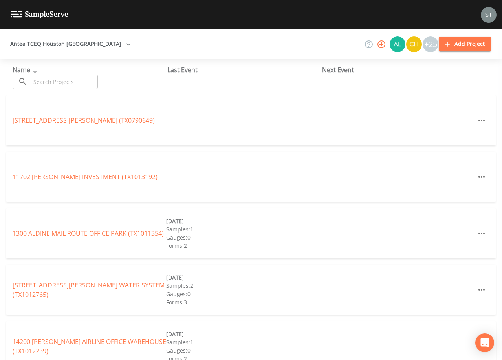
click at [93, 80] on input "text" at bounding box center [64, 82] width 67 height 15
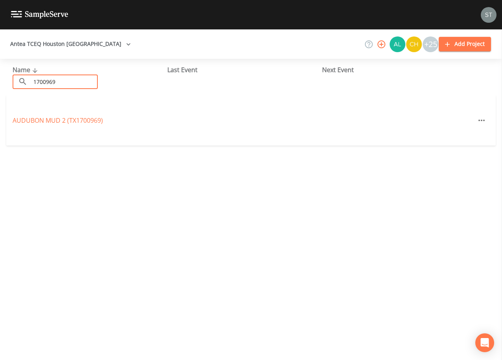
type input "1700969"
drag, startPoint x: 80, startPoint y: 83, endPoint x: 0, endPoint y: 75, distance: 81.3
click at [0, 75] on html "Antea TCEQ Houston [GEOGRAPHIC_DATA] +25 Add Project Name ​ 1700969 ​ Last Even…" at bounding box center [251, 180] width 502 height 360
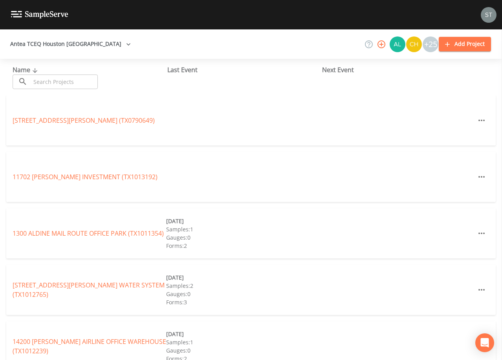
click at [68, 81] on input "text" at bounding box center [64, 82] width 67 height 15
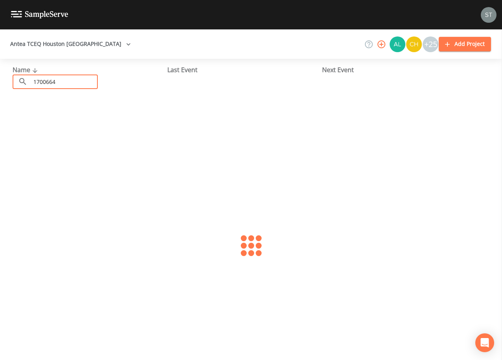
type input "1700664"
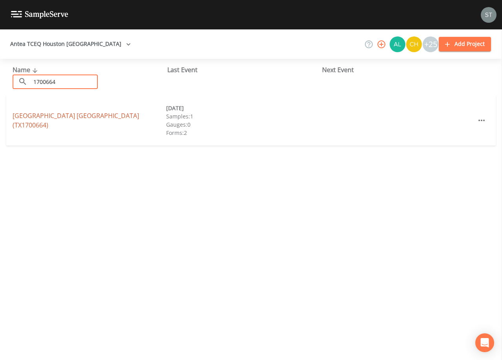
click at [109, 120] on link "[GEOGRAPHIC_DATA] (TX1700664)" at bounding box center [76, 120] width 126 height 18
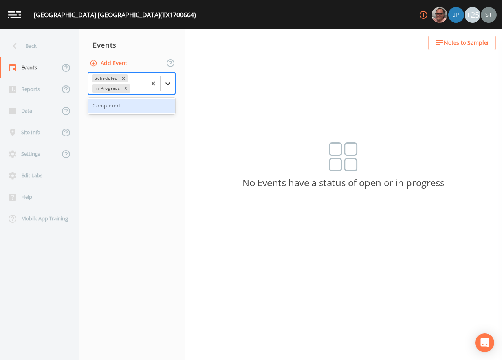
click at [172, 87] on div at bounding box center [168, 84] width 14 height 14
click at [155, 110] on div "Completed" at bounding box center [131, 105] width 87 height 13
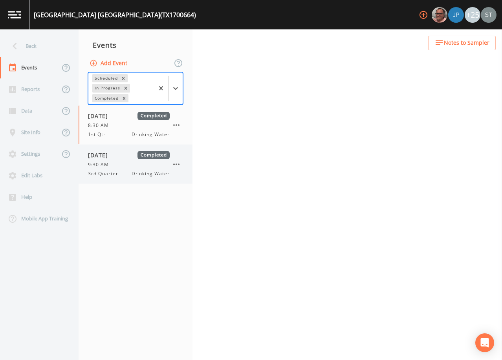
click at [124, 166] on div "9:30 AM" at bounding box center [129, 164] width 82 height 7
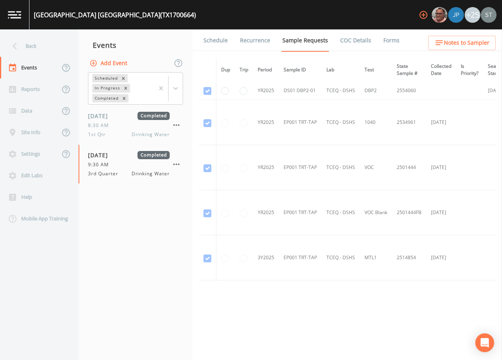
scroll to position [235, 0]
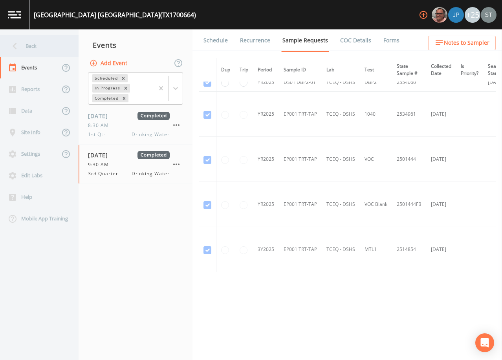
click at [36, 45] on div "Back" at bounding box center [35, 46] width 71 height 22
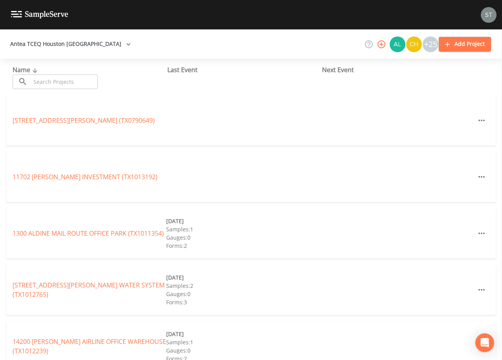
click at [71, 84] on input "text" at bounding box center [64, 82] width 67 height 15
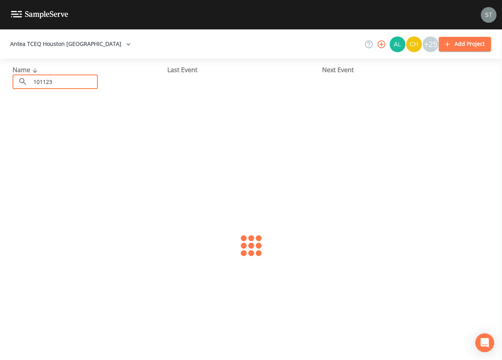
type input "1011234"
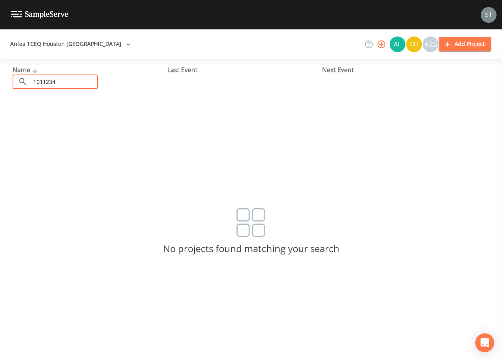
drag, startPoint x: 75, startPoint y: 85, endPoint x: 17, endPoint y: 84, distance: 58.5
click at [17, 84] on div "​ 1011234 ​" at bounding box center [55, 82] width 85 height 15
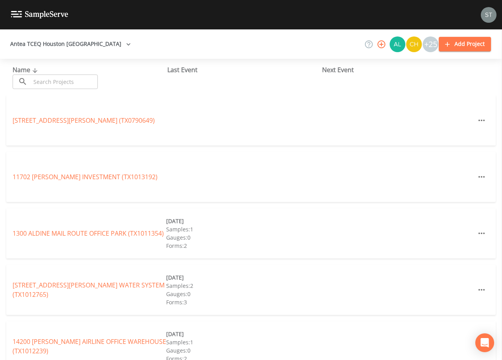
click at [79, 79] on input "text" at bounding box center [64, 82] width 67 height 15
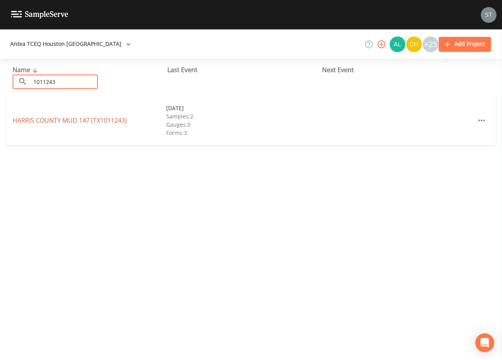
type input "1011243"
click at [106, 122] on link "[GEOGRAPHIC_DATA] 147 (TX1011243)" at bounding box center [70, 120] width 114 height 9
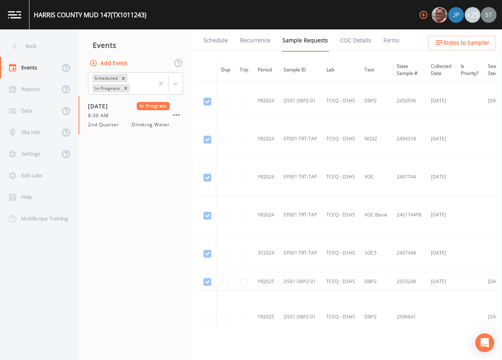
click at [218, 43] on link "Schedule" at bounding box center [215, 40] width 27 height 22
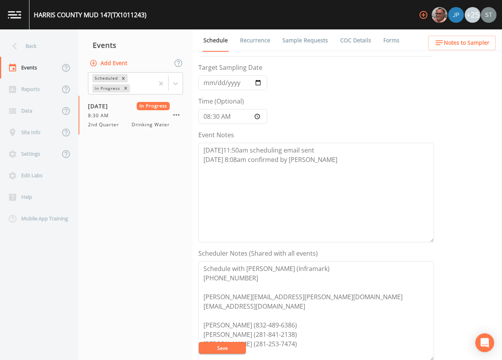
scroll to position [39, 0]
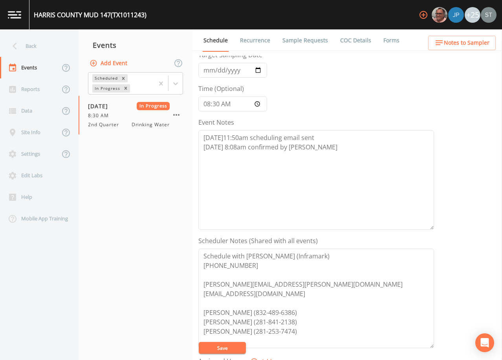
click at [476, 46] on span "Notes to Sampler" at bounding box center [467, 43] width 46 height 10
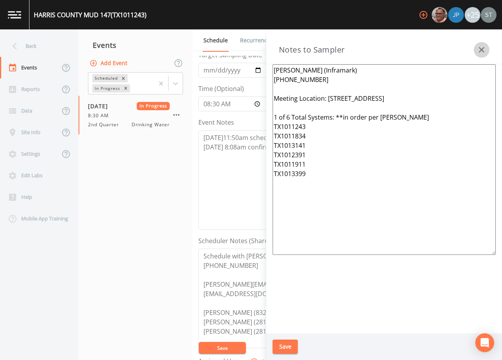
click at [481, 48] on icon "button" at bounding box center [481, 49] width 9 height 9
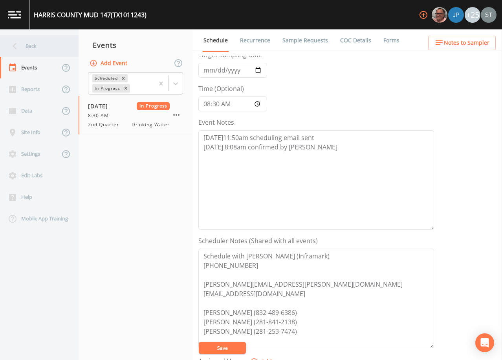
click at [37, 50] on div "Back" at bounding box center [35, 46] width 71 height 22
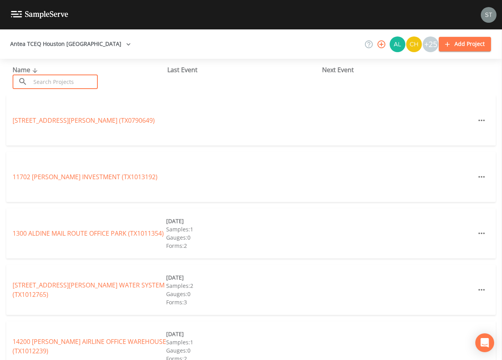
click at [81, 78] on input "text" at bounding box center [64, 82] width 67 height 15
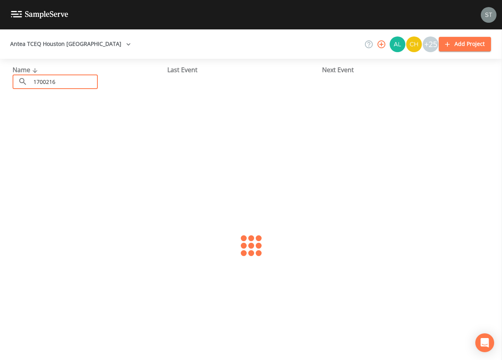
type input "1700216"
click at [81, 119] on link "[GEOGRAPHIC_DATA] (TX1700216)" at bounding box center [63, 120] width 100 height 9
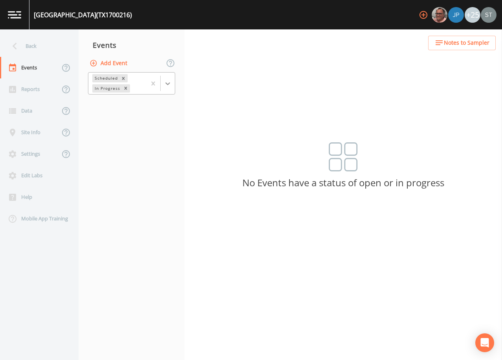
click at [169, 80] on icon at bounding box center [168, 84] width 8 height 8
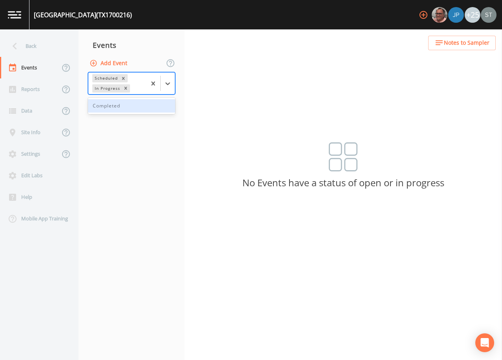
click at [153, 107] on div "Completed" at bounding box center [131, 105] width 87 height 13
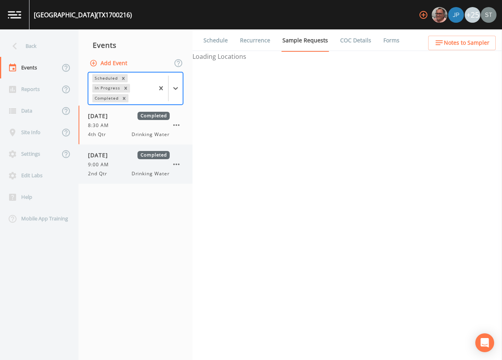
click at [119, 161] on div "[DATE] Completed 9:00 AM 2nd Qtr Drinking Water" at bounding box center [129, 164] width 82 height 26
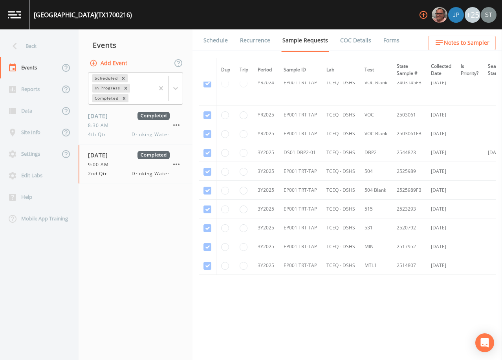
scroll to position [123, 0]
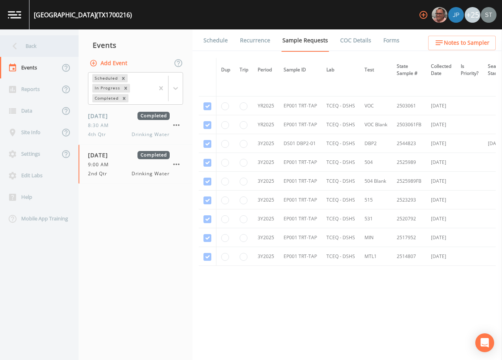
click at [25, 50] on div "Back" at bounding box center [35, 46] width 71 height 22
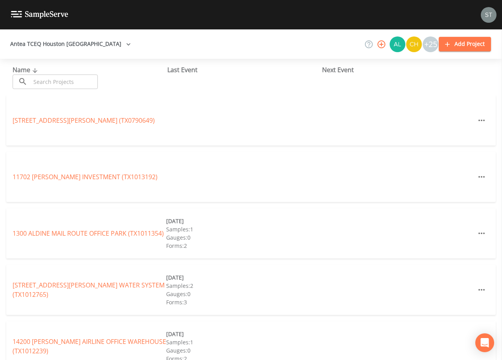
click at [90, 76] on input "text" at bounding box center [64, 82] width 67 height 15
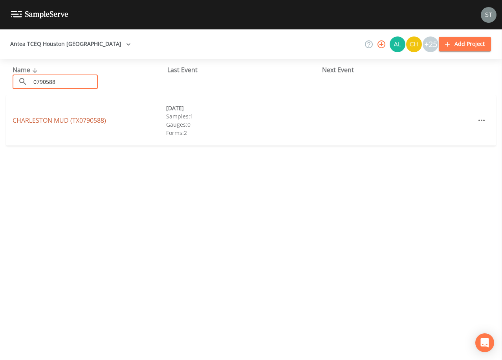
type input "0790588"
click at [83, 117] on link "[GEOGRAPHIC_DATA] (TX0790588)" at bounding box center [59, 120] width 93 height 9
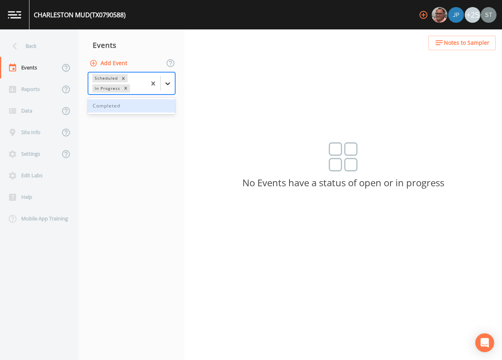
click at [170, 80] on icon at bounding box center [168, 84] width 8 height 8
click at [146, 108] on div "Completed" at bounding box center [131, 105] width 87 height 13
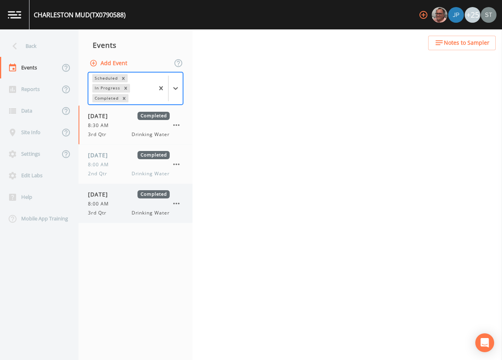
click at [118, 201] on div "8:00 AM" at bounding box center [129, 204] width 82 height 7
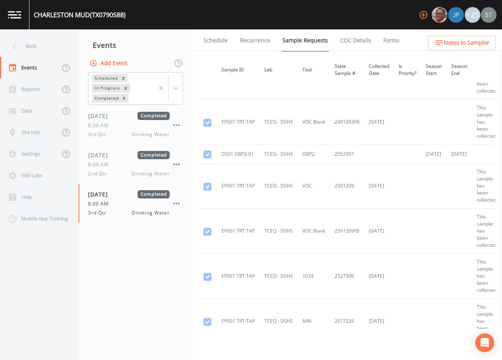
scroll to position [118, 58]
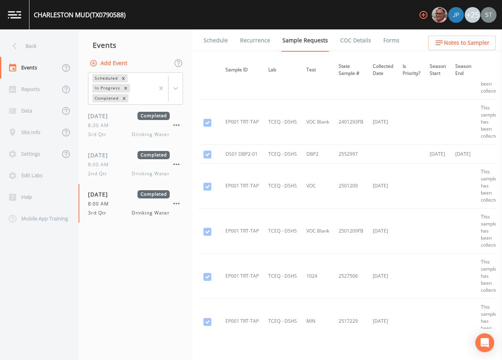
click at [389, 41] on link "Forms" at bounding box center [391, 40] width 18 height 22
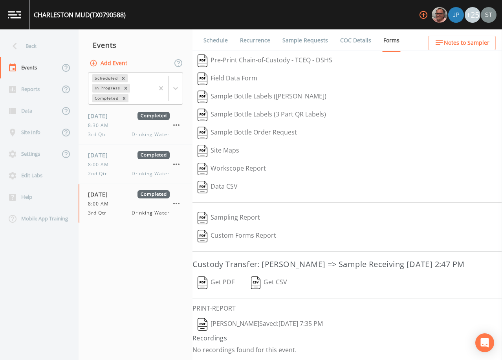
click at [230, 334] on button "[PERSON_NAME]  Saved: [DATE] 7:35 PM" at bounding box center [259, 325] width 135 height 18
click at [294, 44] on link "Sample Requests" at bounding box center [305, 40] width 48 height 22
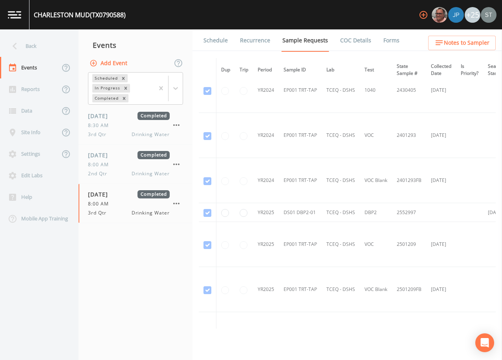
scroll to position [53, 0]
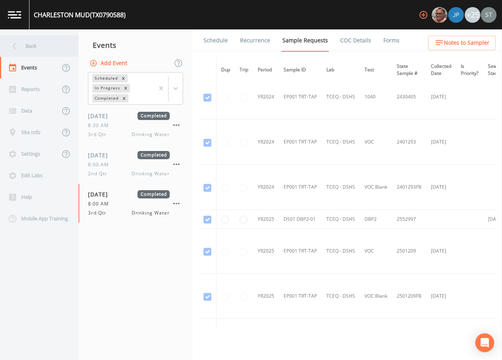
click at [44, 48] on div "Back" at bounding box center [35, 46] width 71 height 22
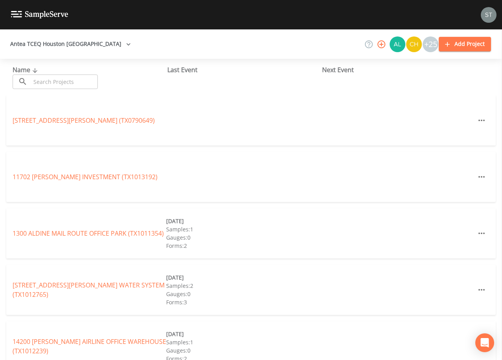
click at [63, 86] on input "text" at bounding box center [64, 82] width 67 height 15
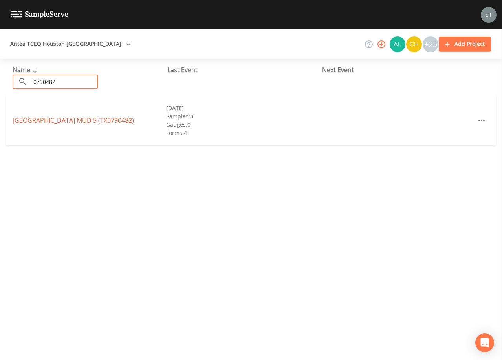
type input "0790482"
click at [108, 123] on link "[GEOGRAPHIC_DATA] 5 (TX0790482)" at bounding box center [73, 120] width 121 height 9
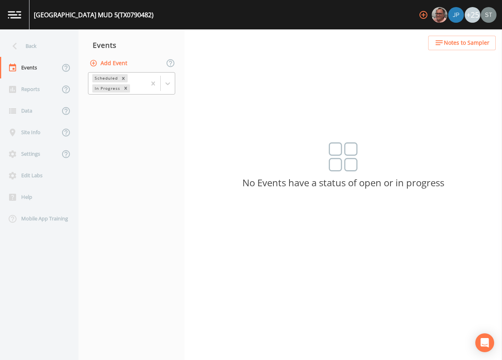
click at [169, 88] on div at bounding box center [168, 84] width 14 height 14
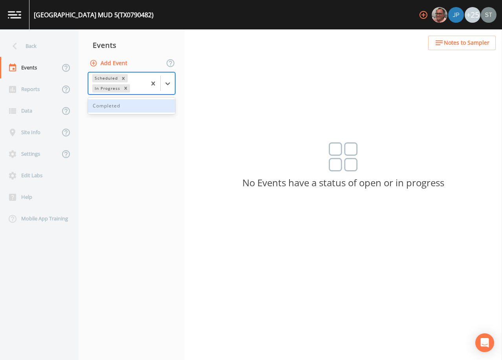
click at [142, 109] on div "Completed" at bounding box center [131, 105] width 87 height 13
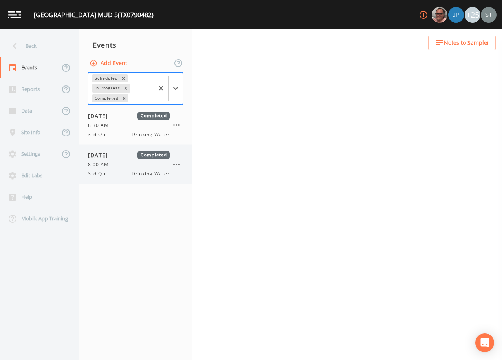
click at [121, 162] on div "8:00 AM" at bounding box center [129, 164] width 82 height 7
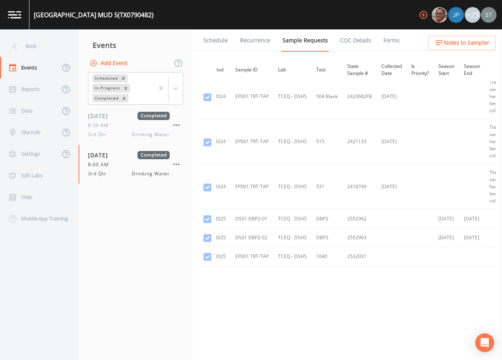
scroll to position [190, 0]
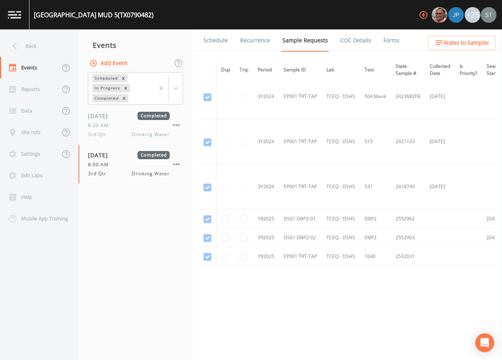
click at [386, 37] on link "Forms" at bounding box center [391, 40] width 18 height 22
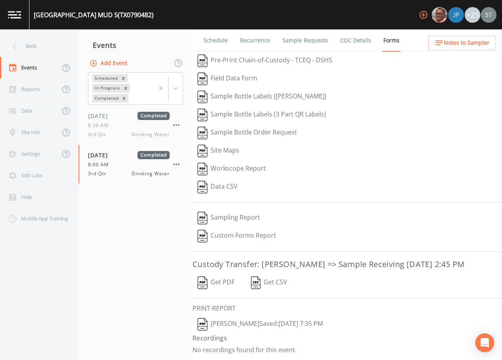
click at [227, 334] on button "[PERSON_NAME]  Saved: [DATE] 7:35 PM" at bounding box center [259, 325] width 135 height 18
click at [34, 44] on div "Back" at bounding box center [35, 46] width 71 height 22
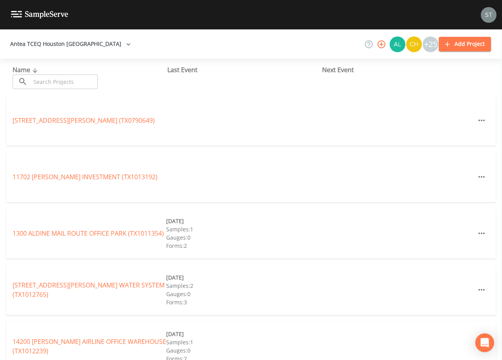
click at [70, 83] on input "text" at bounding box center [64, 82] width 67 height 15
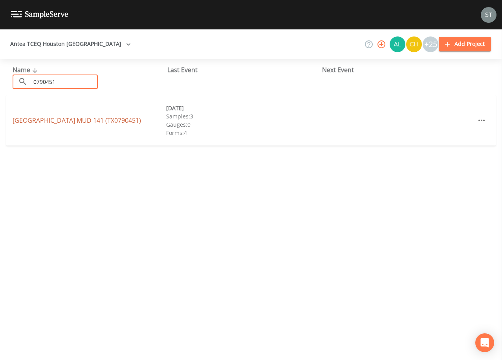
type input "0790451"
click at [76, 119] on link "[GEOGRAPHIC_DATA] 141 (TX0790451)" at bounding box center [77, 120] width 128 height 9
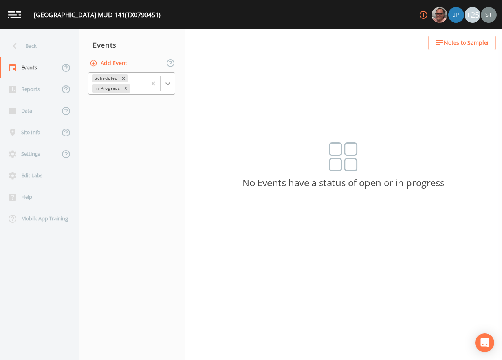
click at [169, 82] on icon at bounding box center [168, 84] width 8 height 8
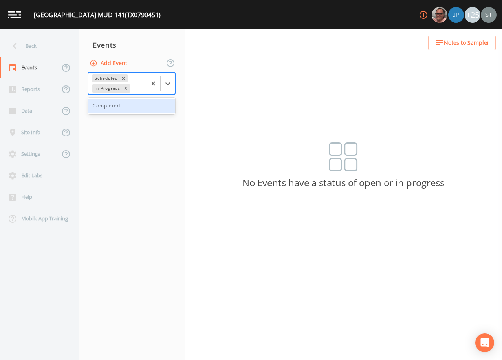
click at [146, 110] on div "Completed" at bounding box center [131, 105] width 87 height 13
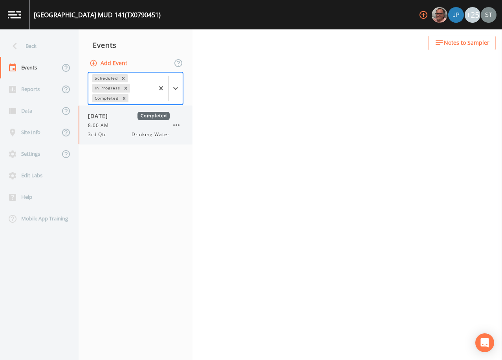
click at [117, 128] on div "8:00 AM" at bounding box center [129, 125] width 82 height 7
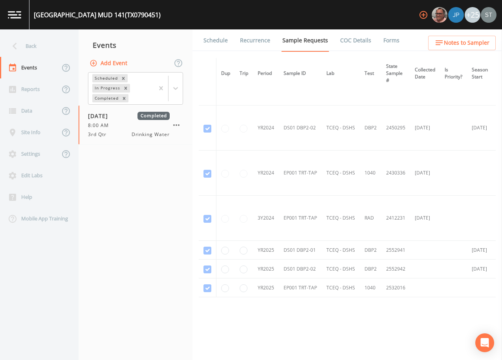
scroll to position [62, 0]
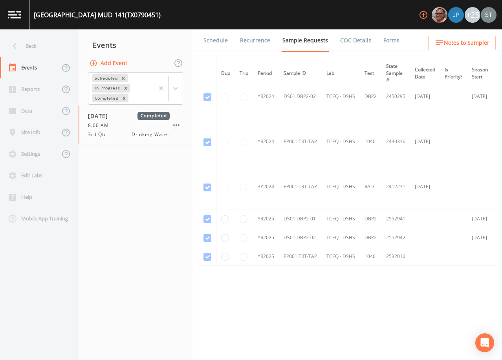
click at [387, 41] on link "Forms" at bounding box center [391, 40] width 18 height 22
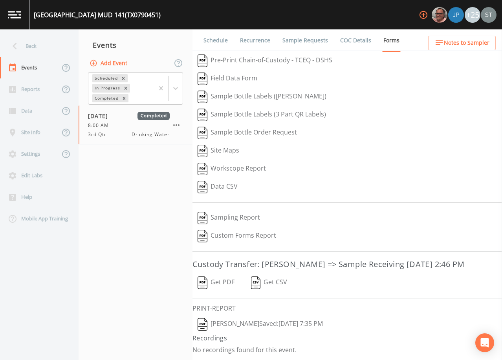
click at [223, 334] on button "[PERSON_NAME]  Saved: [DATE] 7:35 PM" at bounding box center [259, 325] width 135 height 18
click at [215, 40] on link "Schedule" at bounding box center [215, 40] width 27 height 22
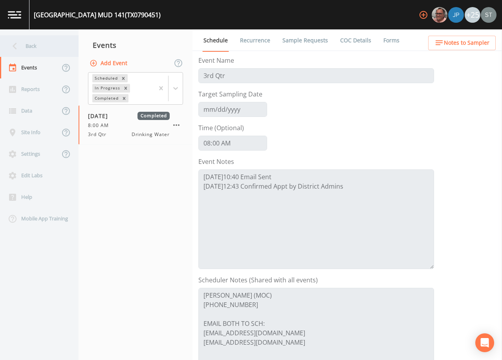
click at [29, 48] on div "Back" at bounding box center [35, 46] width 71 height 22
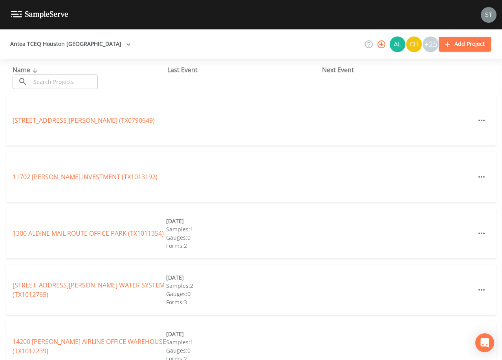
click at [57, 77] on input "text" at bounding box center [64, 82] width 67 height 15
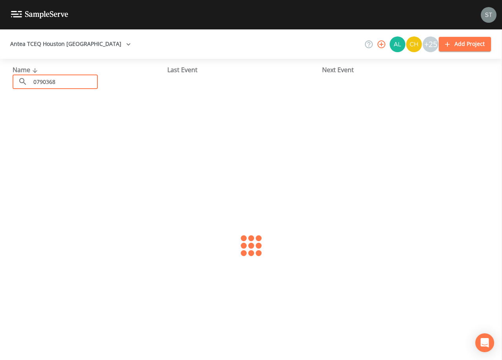
type input "0790368"
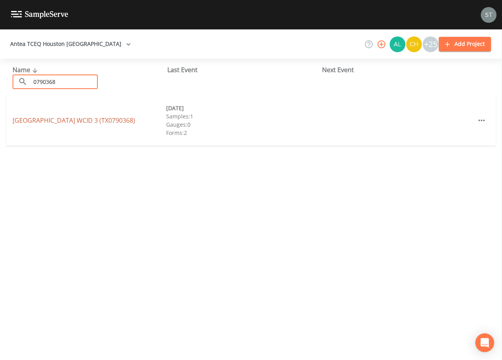
click at [65, 119] on link "[GEOGRAPHIC_DATA] 3 (TX0790368)" at bounding box center [74, 120] width 122 height 9
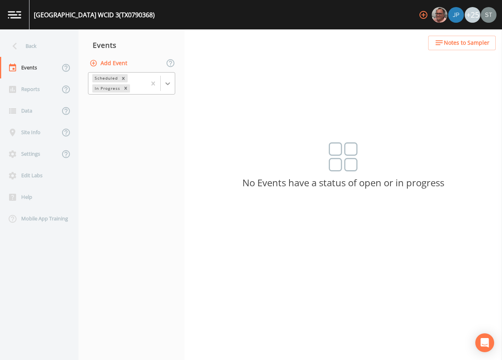
click at [168, 88] on div at bounding box center [168, 84] width 14 height 14
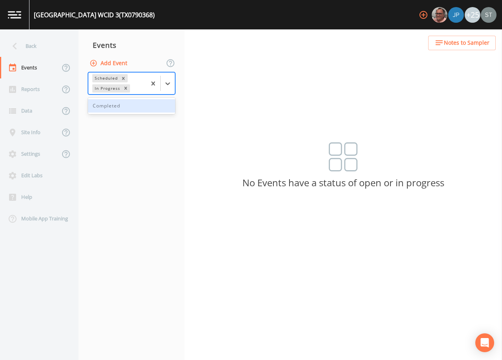
click at [149, 106] on div "Completed" at bounding box center [131, 105] width 87 height 13
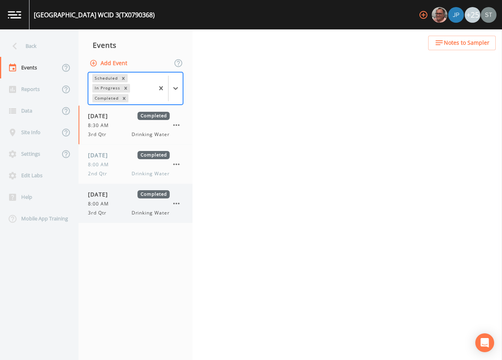
click at [119, 211] on div "3rd Qtr Drinking Water" at bounding box center [129, 213] width 82 height 7
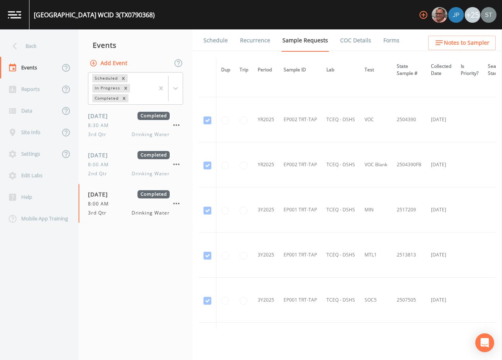
scroll to position [942, 0]
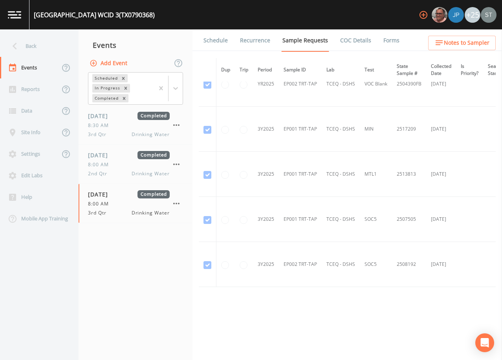
click at [387, 42] on link "Forms" at bounding box center [391, 40] width 18 height 22
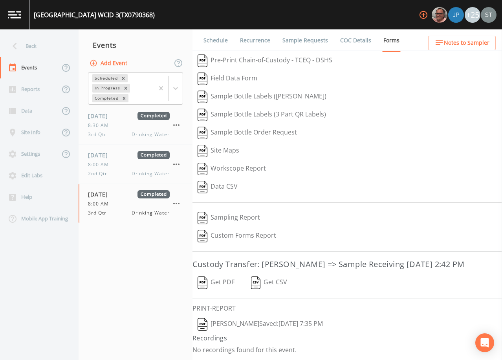
click at [230, 334] on button "[PERSON_NAME]  Saved: [DATE] 7:35 PM" at bounding box center [259, 325] width 135 height 18
click at [302, 40] on link "Sample Requests" at bounding box center [305, 40] width 48 height 22
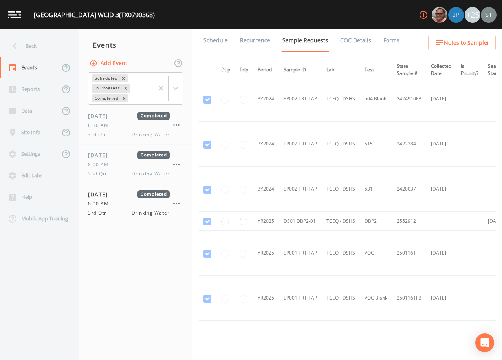
scroll to position [628, 0]
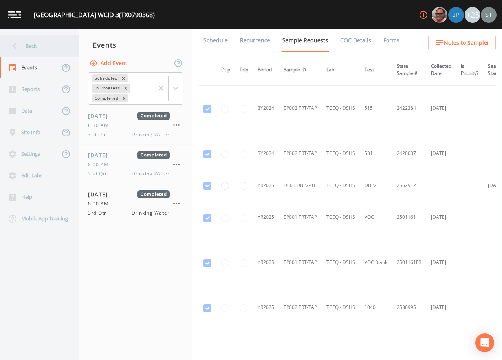
click at [34, 45] on div "Back" at bounding box center [35, 46] width 71 height 22
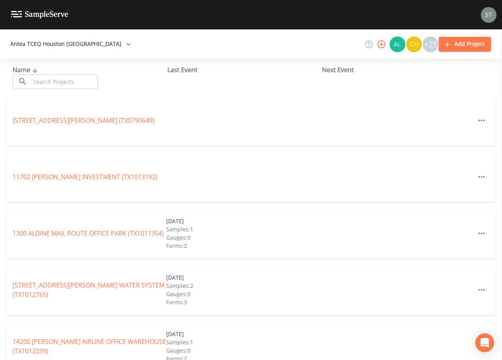
click at [55, 85] on input "text" at bounding box center [64, 82] width 67 height 15
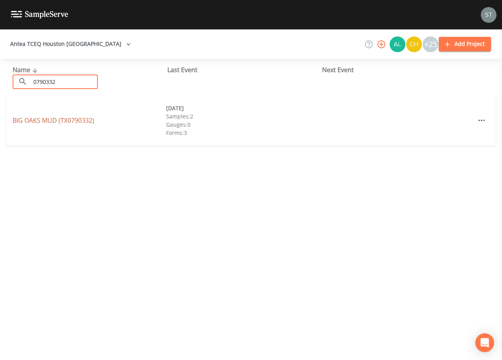
type input "0790332"
click at [71, 121] on link "[GEOGRAPHIC_DATA] (TX0790332)" at bounding box center [54, 120] width 82 height 9
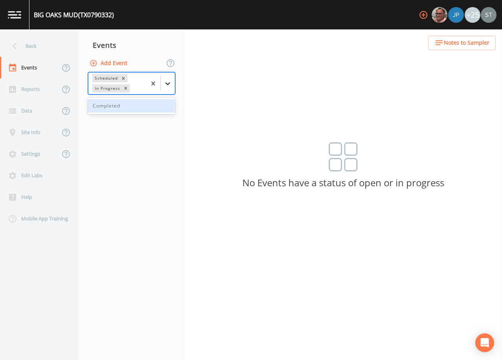
click at [171, 86] on icon at bounding box center [168, 84] width 8 height 8
click at [145, 108] on div "Completed" at bounding box center [131, 105] width 87 height 13
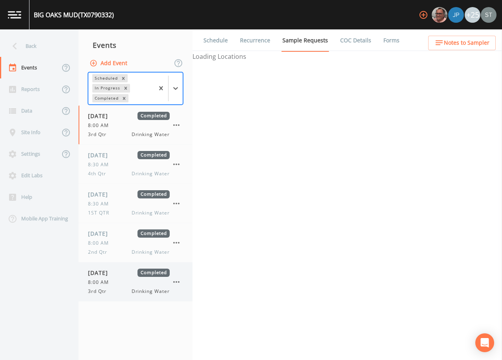
click at [124, 279] on div "8:00 AM" at bounding box center [129, 282] width 82 height 7
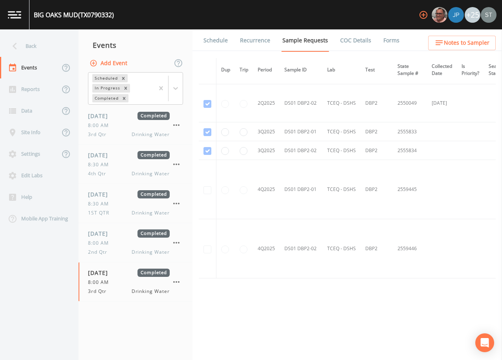
scroll to position [698, 0]
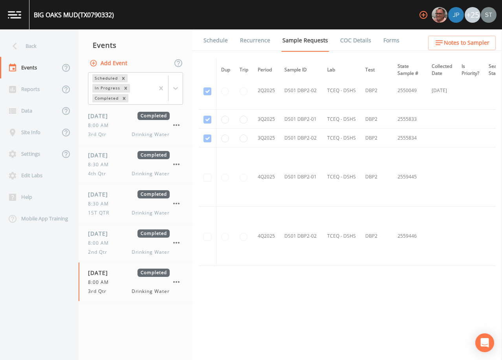
click at [382, 40] on link "Forms" at bounding box center [391, 40] width 18 height 22
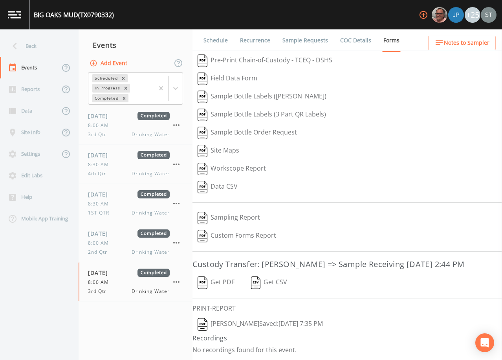
click at [224, 334] on button "[PERSON_NAME]  Saved: [DATE] 7:35 PM" at bounding box center [259, 325] width 135 height 18
click at [41, 48] on div "Back" at bounding box center [35, 46] width 71 height 22
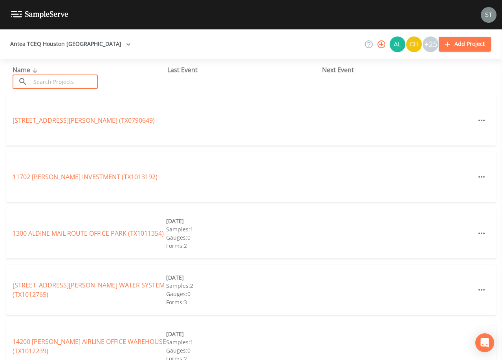
click at [58, 84] on input "text" at bounding box center [64, 82] width 67 height 15
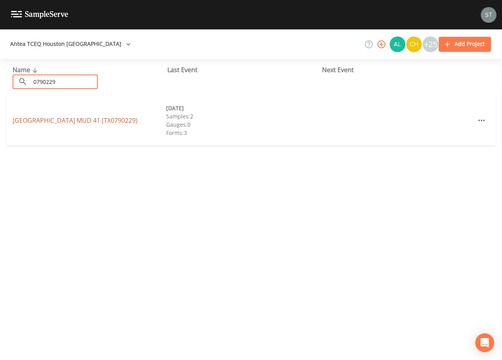
type input "0790229"
click at [116, 121] on link "[GEOGRAPHIC_DATA] (TX0790229)" at bounding box center [75, 120] width 125 height 9
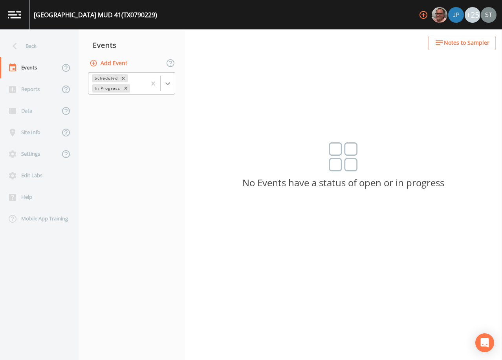
click at [168, 84] on icon at bounding box center [167, 83] width 5 height 3
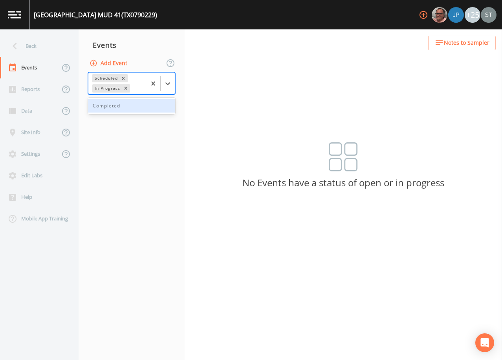
click at [135, 106] on div "Completed" at bounding box center [131, 105] width 87 height 13
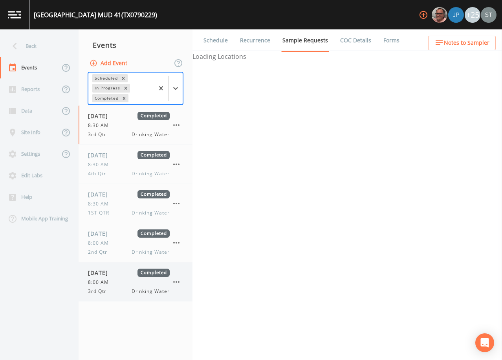
click at [114, 281] on div "8:00 AM" at bounding box center [129, 282] width 82 height 7
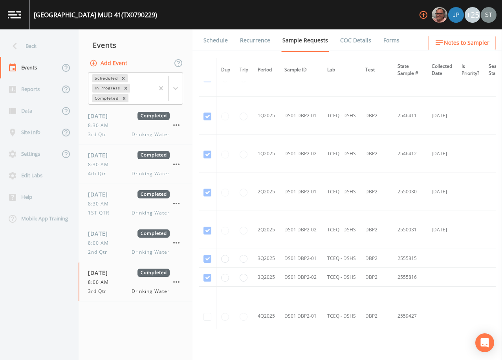
scroll to position [628, 0]
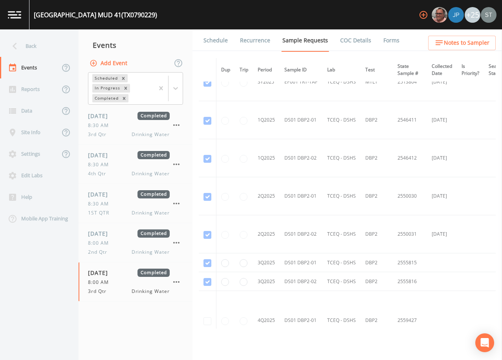
click at [393, 38] on link "Forms" at bounding box center [391, 40] width 18 height 22
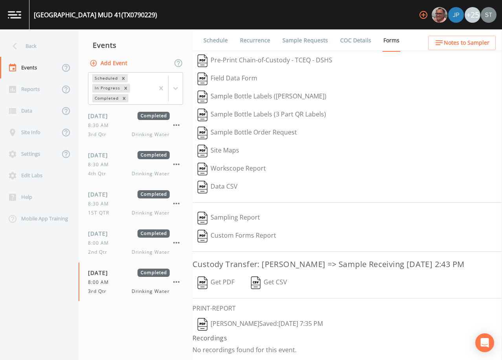
click at [229, 334] on button "[PERSON_NAME]  Saved: [DATE] 7:35 PM" at bounding box center [259, 325] width 135 height 18
click at [38, 51] on div "Back" at bounding box center [35, 46] width 71 height 22
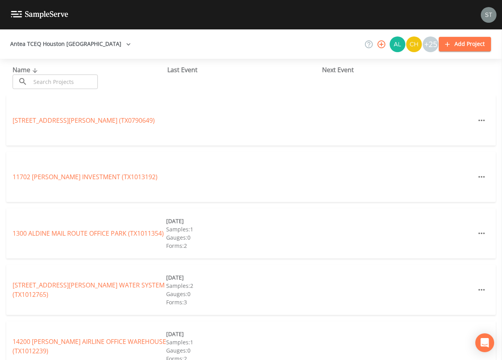
click at [55, 82] on input "text" at bounding box center [64, 82] width 67 height 15
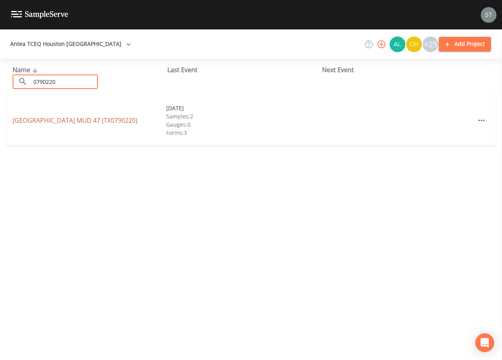
type input "0790220"
click at [106, 119] on link "[GEOGRAPHIC_DATA] (TX0790220)" at bounding box center [75, 120] width 125 height 9
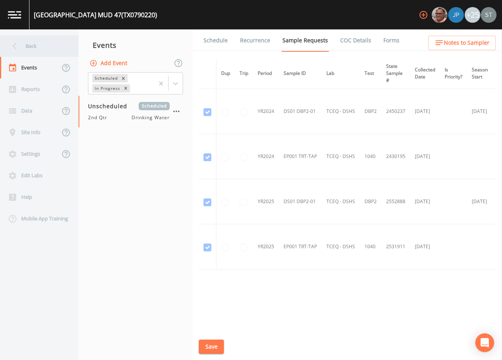
click at [33, 52] on div "Back" at bounding box center [35, 46] width 71 height 22
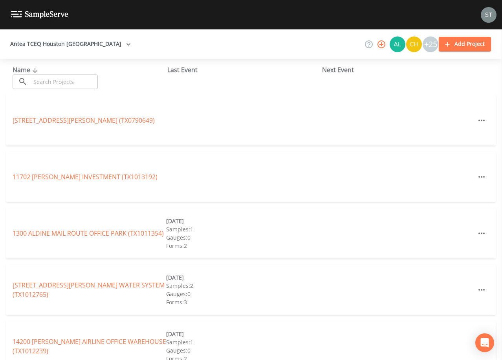
click at [59, 82] on input "text" at bounding box center [64, 82] width 67 height 15
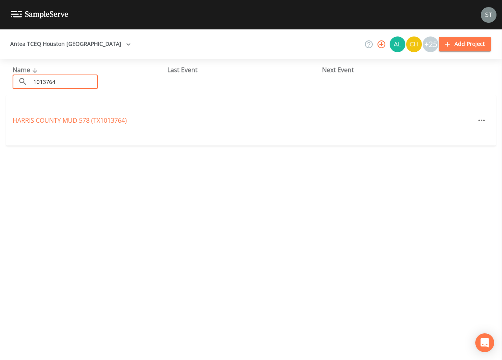
type input "1013764"
drag, startPoint x: 84, startPoint y: 82, endPoint x: 3, endPoint y: 77, distance: 81.0
click at [4, 76] on div "Name ​ 1013764 ​ Last Event Next Event" at bounding box center [251, 77] width 502 height 37
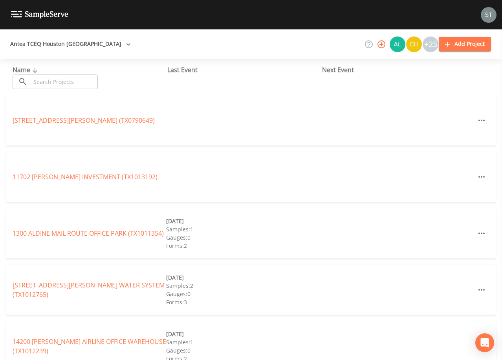
click at [91, 81] on input "text" at bounding box center [64, 82] width 67 height 15
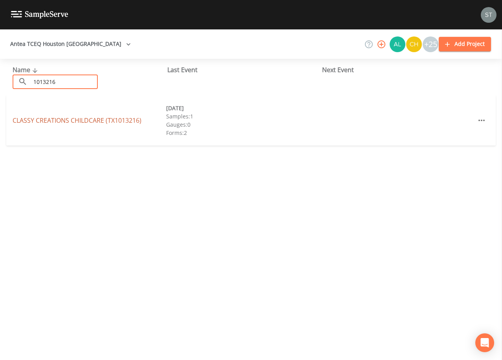
type input "1013216"
click at [102, 120] on link "CLASSY CREATIONS CHILDCARE (TX1013216)" at bounding box center [77, 120] width 129 height 9
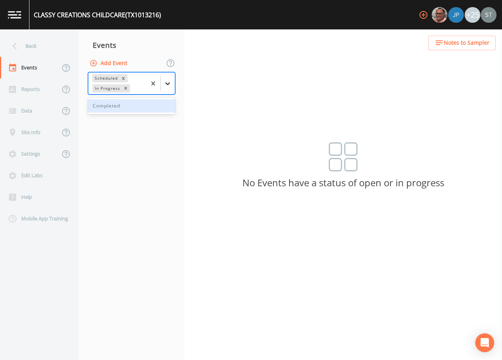
click at [168, 90] on div at bounding box center [168, 84] width 14 height 14
click at [145, 108] on div "Completed" at bounding box center [131, 105] width 87 height 13
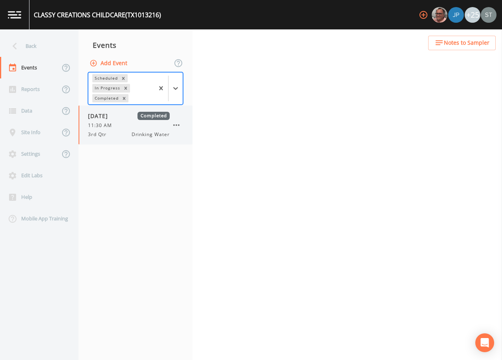
click at [132, 129] on div "11:30 AM" at bounding box center [129, 125] width 82 height 7
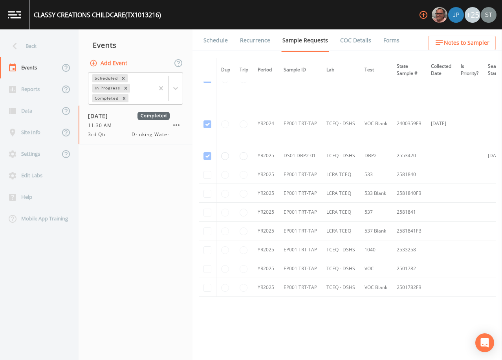
scroll to position [118, 0]
click at [33, 48] on div "Back" at bounding box center [35, 46] width 71 height 22
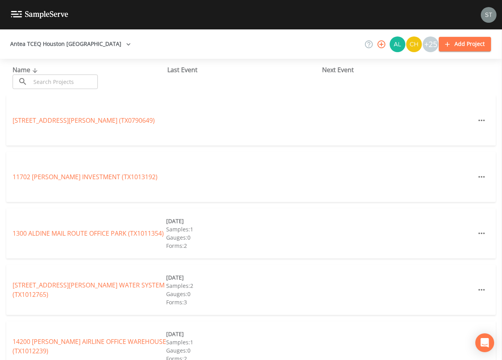
drag, startPoint x: 88, startPoint y: 81, endPoint x: 89, endPoint y: 77, distance: 4.0
click at [88, 81] on input "text" at bounding box center [64, 82] width 67 height 15
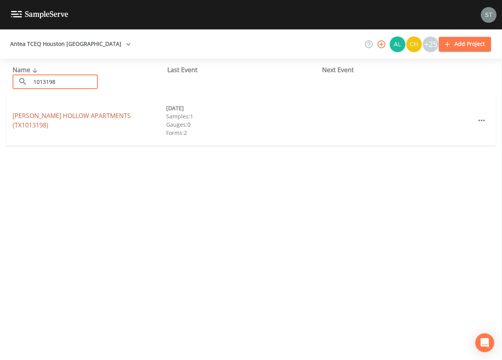
type input "1013198"
click at [80, 120] on link "[PERSON_NAME][GEOGRAPHIC_DATA] (TX1013198)" at bounding box center [72, 120] width 118 height 18
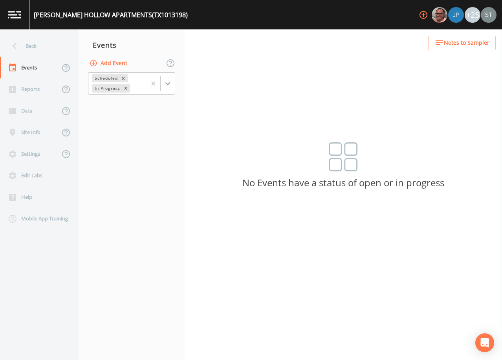
click at [172, 86] on div at bounding box center [168, 84] width 14 height 14
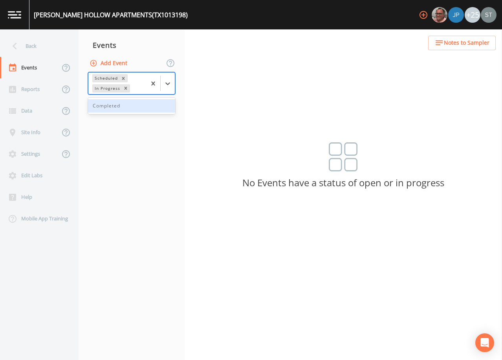
click at [151, 108] on div "Completed" at bounding box center [131, 105] width 87 height 13
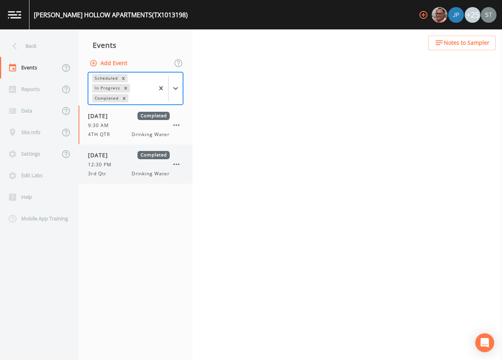
click at [128, 164] on div "12:30 PM" at bounding box center [129, 164] width 82 height 7
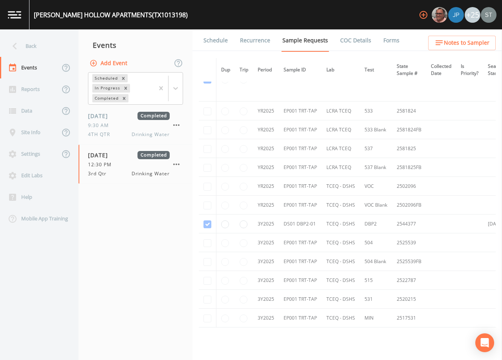
scroll to position [196, 0]
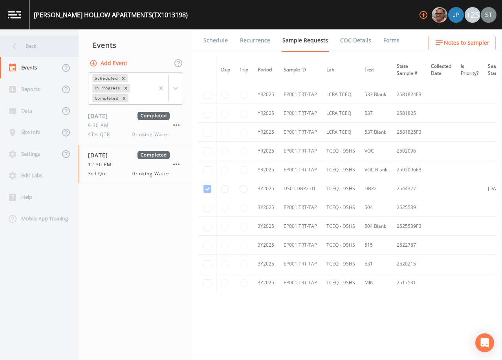
click at [27, 47] on div "Back" at bounding box center [35, 46] width 71 height 22
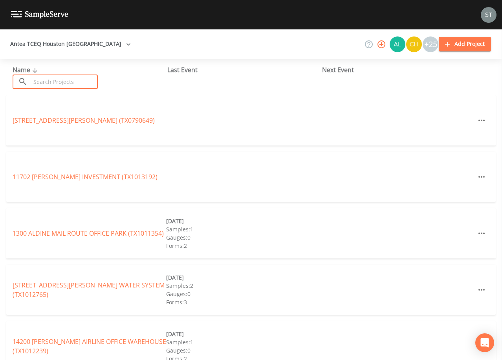
click at [88, 80] on input "text" at bounding box center [64, 82] width 67 height 15
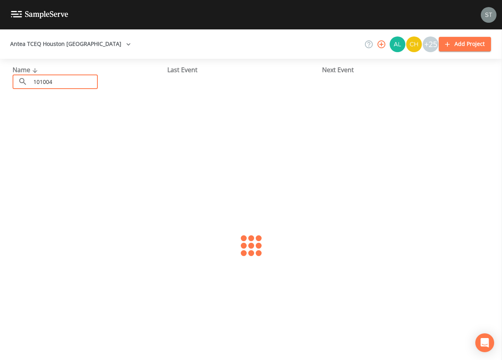
type input "1010048"
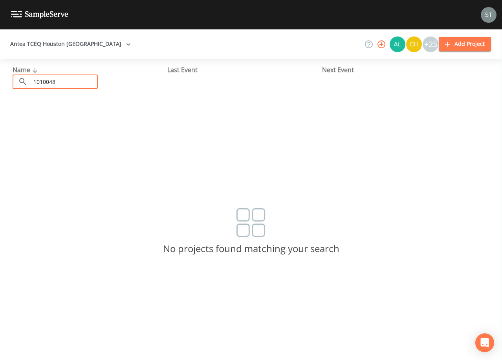
drag, startPoint x: 84, startPoint y: 81, endPoint x: 22, endPoint y: 79, distance: 61.7
click at [23, 79] on div "​ 1010048 ​" at bounding box center [55, 82] width 85 height 15
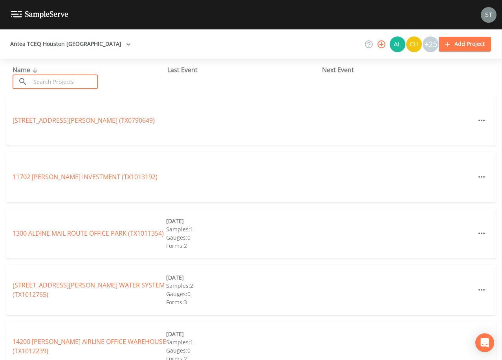
click at [88, 82] on input "text" at bounding box center [64, 82] width 67 height 15
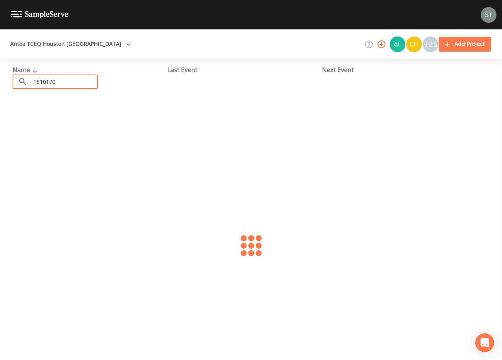
type input "1810170"
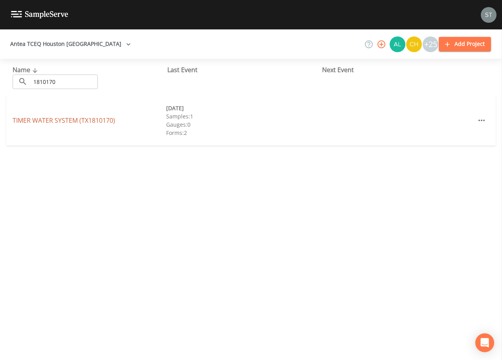
click at [98, 120] on link "TIMER WATER SYSTEM (TX1810170)" at bounding box center [64, 120] width 102 height 9
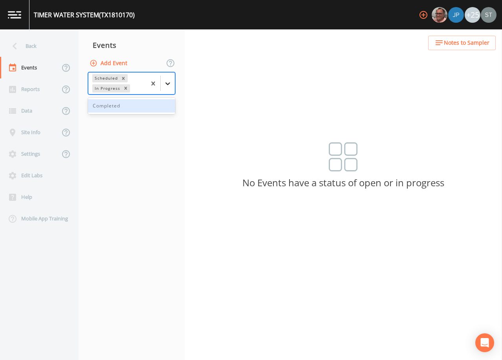
click at [168, 87] on icon at bounding box center [168, 84] width 8 height 8
click at [138, 111] on div "Completed" at bounding box center [131, 105] width 87 height 13
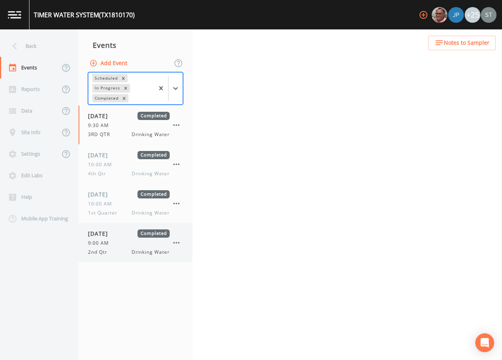
click at [124, 249] on div "2nd Qtr Drinking Water" at bounding box center [129, 252] width 82 height 7
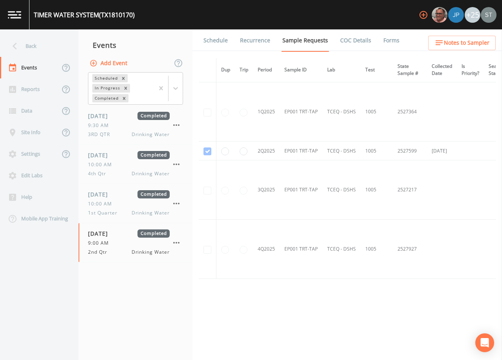
scroll to position [624, 0]
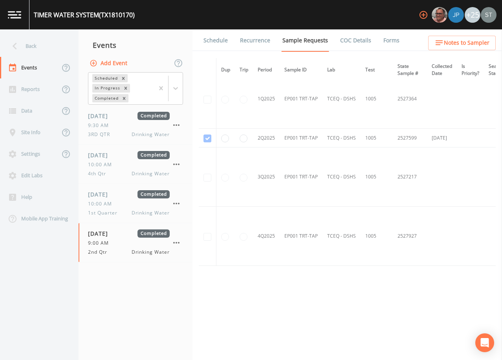
click at [27, 45] on div "Back" at bounding box center [35, 46] width 71 height 22
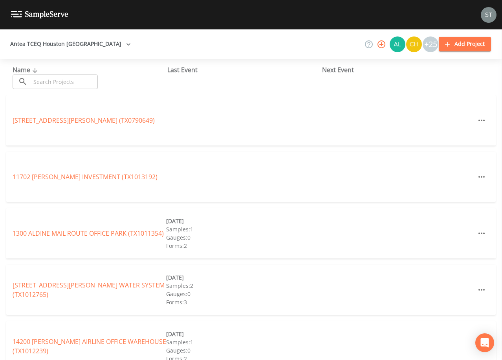
click at [92, 79] on input "text" at bounding box center [64, 82] width 67 height 15
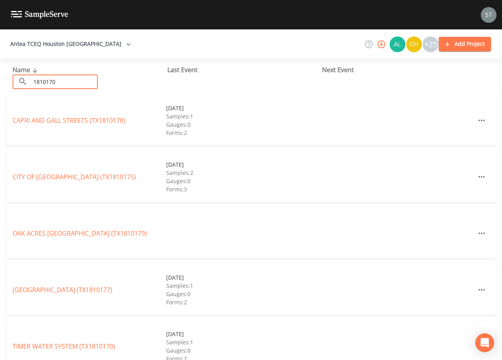
type input "1810170"
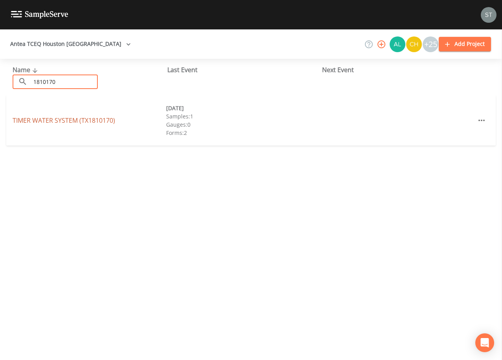
click at [103, 119] on link "TIMER WATER SYSTEM (TX1810170)" at bounding box center [64, 120] width 102 height 9
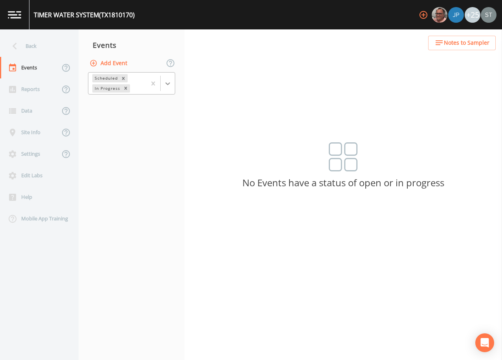
click at [171, 85] on icon at bounding box center [168, 84] width 8 height 8
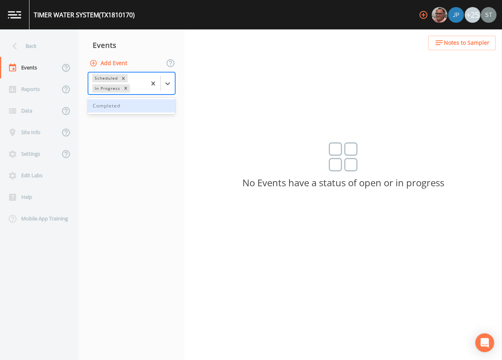
click at [142, 110] on div "Completed" at bounding box center [131, 105] width 87 height 13
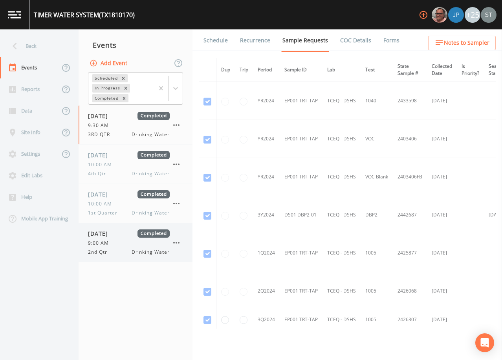
click at [113, 238] on span "[DATE]" at bounding box center [101, 234] width 26 height 8
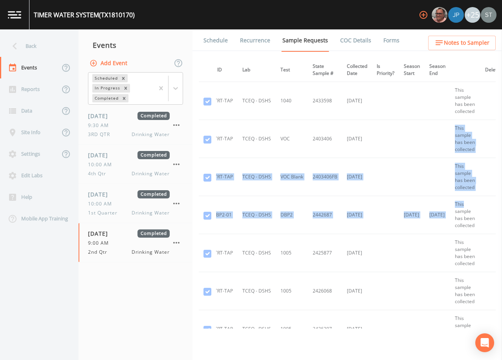
drag, startPoint x: 496, startPoint y: 128, endPoint x: 495, endPoint y: 205, distance: 77.0
click at [495, 205] on div "Schedule Recurrence Sample Requests COC Details Forms Dup Trip Period Sample ID…" at bounding box center [346, 194] width 309 height 331
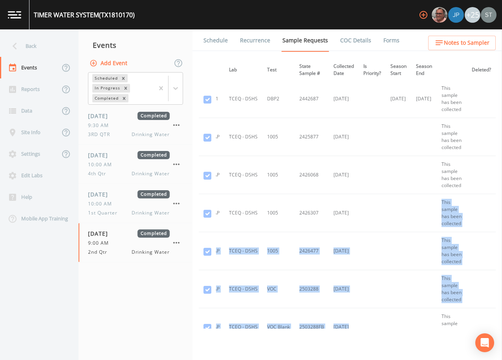
drag, startPoint x: 432, startPoint y: 326, endPoint x: 334, endPoint y: 328, distance: 98.6
click at [334, 328] on div "Dup Trip Period Sample ID Lab Test State Sample # Collected Date Is Priority? S…" at bounding box center [347, 193] width 297 height 271
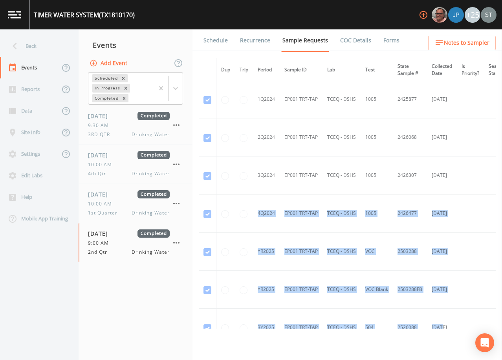
scroll to position [193, 0]
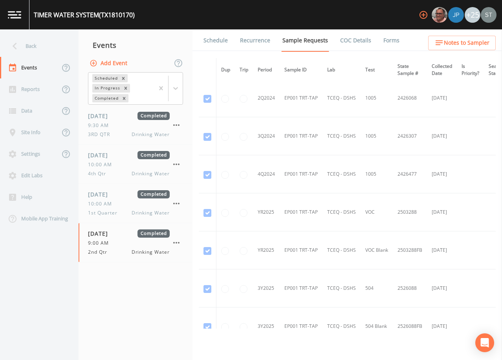
click at [227, 146] on td at bounding box center [225, 136] width 19 height 38
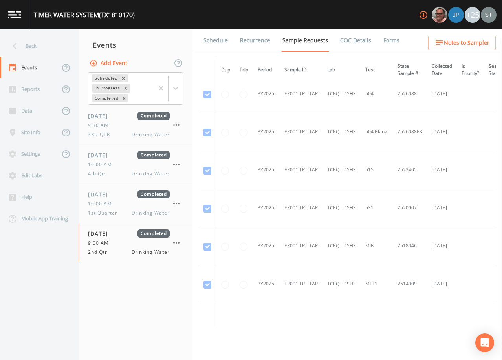
scroll to position [389, 0]
click at [36, 43] on div "Back" at bounding box center [35, 46] width 71 height 22
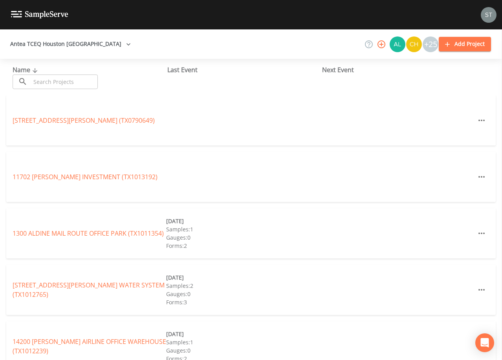
click at [89, 78] on input "text" at bounding box center [64, 82] width 67 height 15
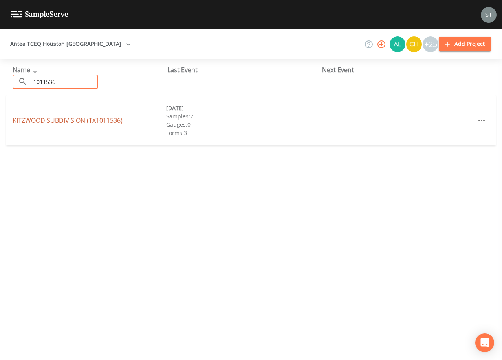
type input "1011536"
click at [94, 119] on link "KITZWOOD SUBDIVISION (TX1011536)" at bounding box center [68, 120] width 110 height 9
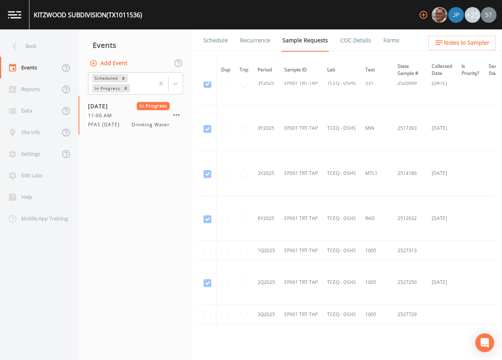
scroll to position [864, 0]
click at [20, 42] on icon at bounding box center [15, 46] width 14 height 14
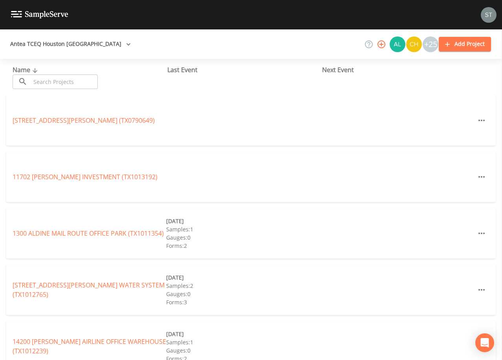
click at [72, 80] on input "text" at bounding box center [64, 82] width 67 height 15
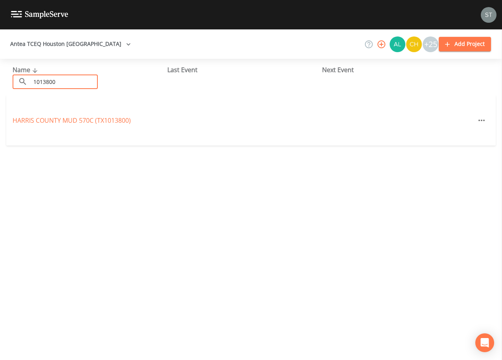
type input "1013800"
click at [102, 120] on link "[GEOGRAPHIC_DATA] (TX1013800)" at bounding box center [72, 120] width 118 height 9
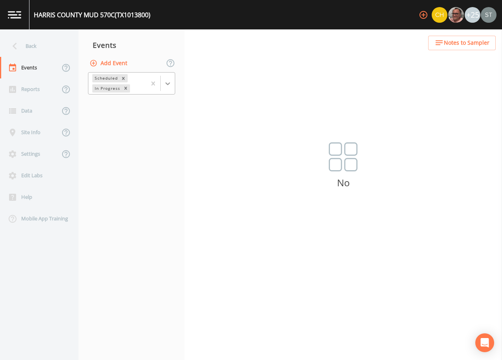
click at [165, 86] on icon at bounding box center [168, 84] width 8 height 8
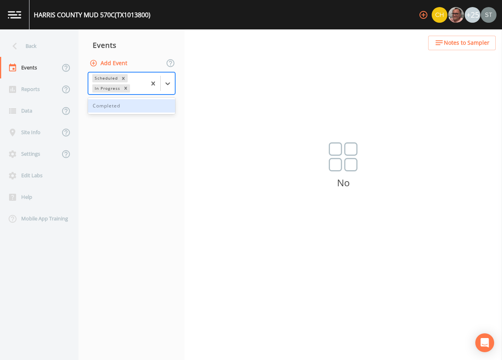
click at [138, 108] on div "Completed" at bounding box center [131, 105] width 87 height 13
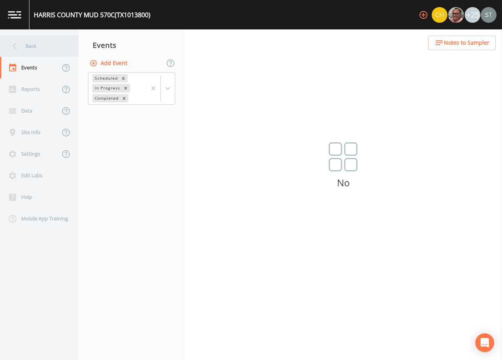
click at [36, 51] on div "Back" at bounding box center [35, 46] width 71 height 22
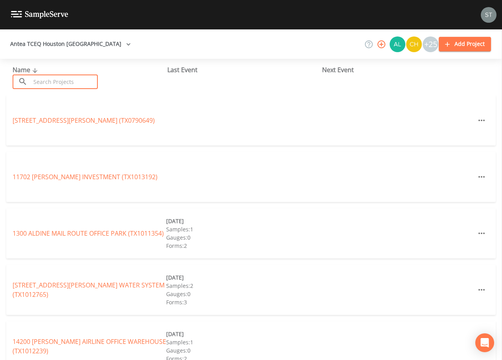
click at [75, 81] on input "text" at bounding box center [64, 82] width 67 height 15
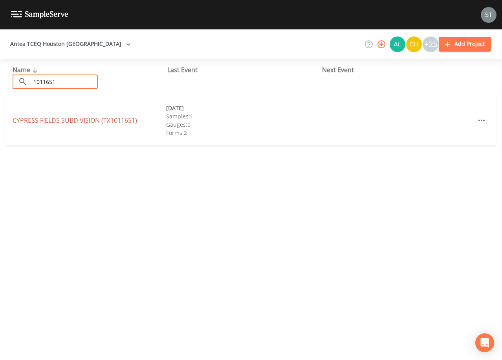
type input "1011651"
click at [68, 121] on link "[GEOGRAPHIC_DATA] (TX1011651)" at bounding box center [75, 120] width 124 height 9
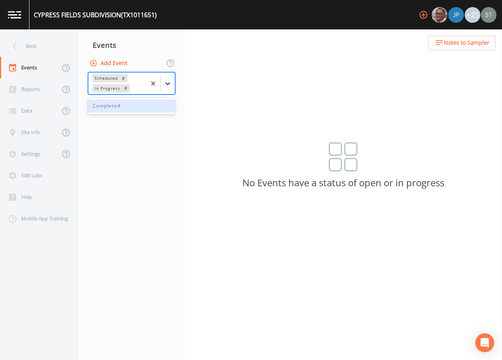
click at [170, 84] on icon at bounding box center [168, 84] width 8 height 8
click at [142, 108] on div "Completed" at bounding box center [131, 105] width 87 height 13
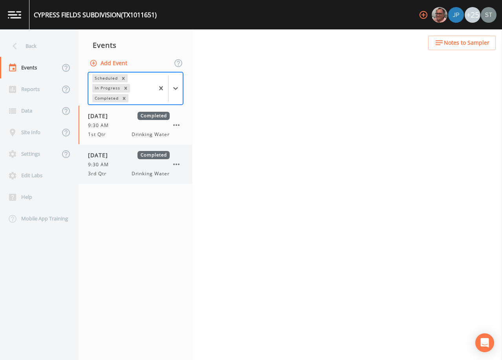
click at [113, 159] on span "[DATE]" at bounding box center [101, 155] width 26 height 8
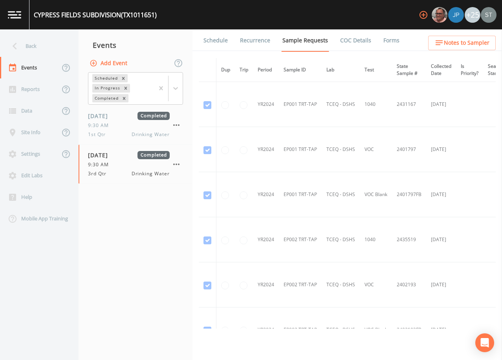
click at [219, 44] on link "Schedule" at bounding box center [215, 40] width 27 height 22
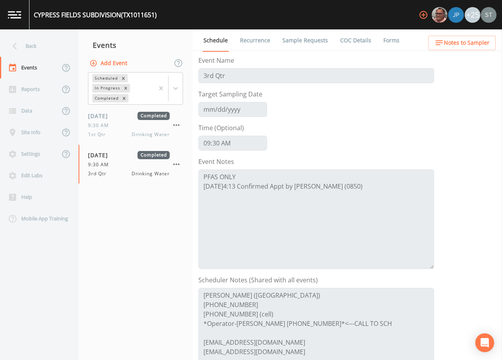
scroll to position [39, 0]
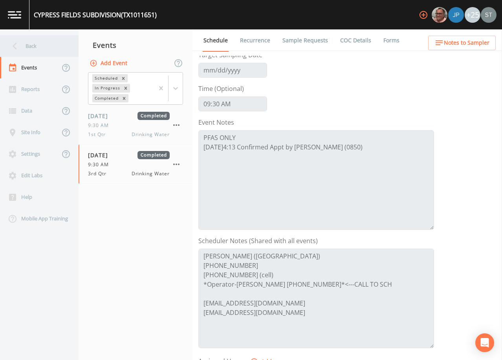
click at [24, 49] on div "Back" at bounding box center [35, 46] width 71 height 22
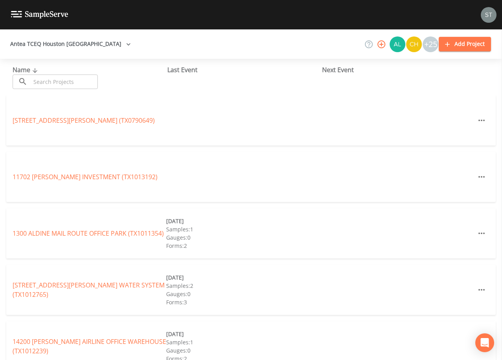
click at [48, 80] on input "text" at bounding box center [64, 82] width 67 height 15
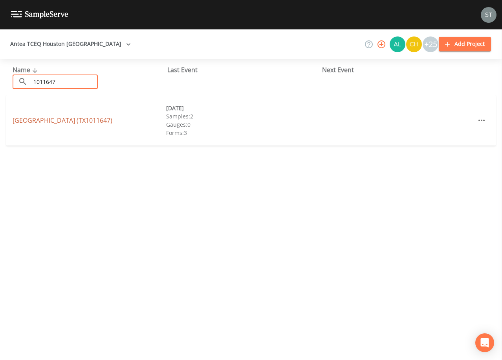
type input "1011647"
click at [81, 118] on link "[GEOGRAPHIC_DATA])" at bounding box center [63, 120] width 100 height 9
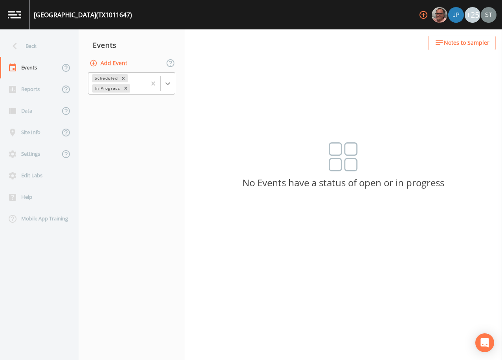
click at [167, 83] on icon at bounding box center [168, 84] width 8 height 8
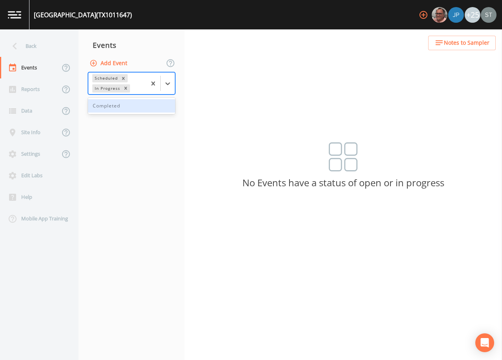
click at [146, 108] on div "Completed" at bounding box center [131, 105] width 87 height 13
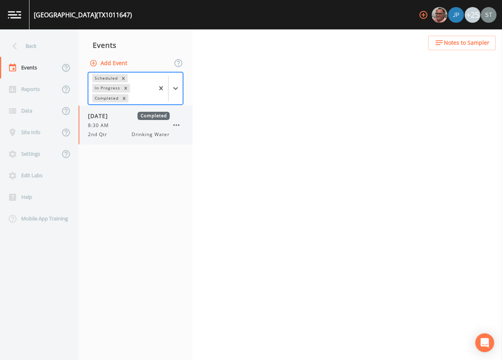
click at [121, 123] on div "8:30 AM" at bounding box center [129, 125] width 82 height 7
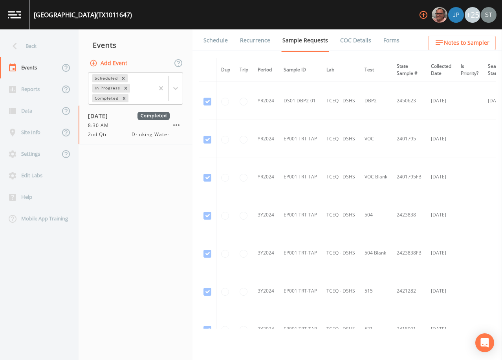
drag, startPoint x: 214, startPoint y: 42, endPoint x: 230, endPoint y: 47, distance: 16.7
click at [215, 42] on link "Schedule" at bounding box center [215, 40] width 27 height 22
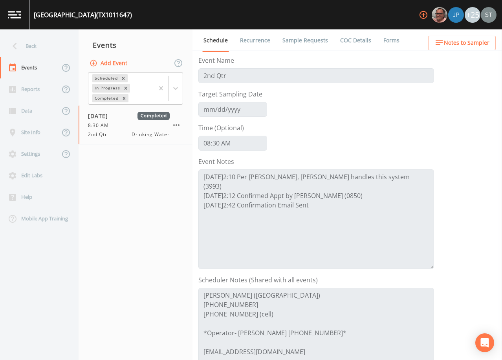
click at [481, 47] on span "Notes to Sampler" at bounding box center [467, 43] width 46 height 10
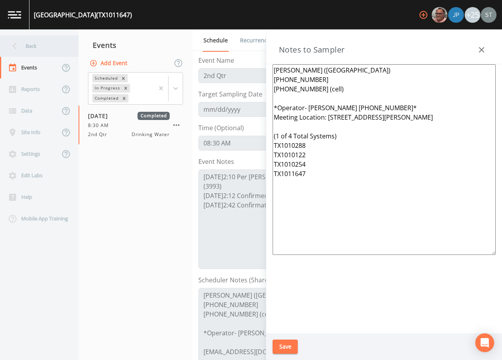
click at [35, 47] on div "Back" at bounding box center [35, 46] width 71 height 22
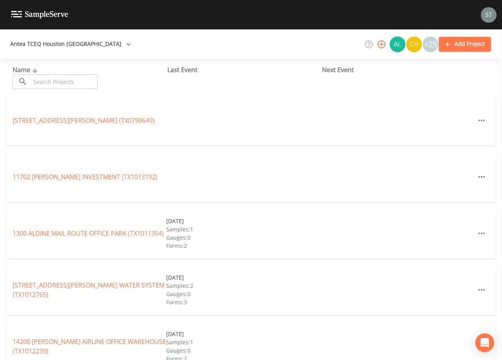
click at [53, 80] on input "text" at bounding box center [64, 82] width 67 height 15
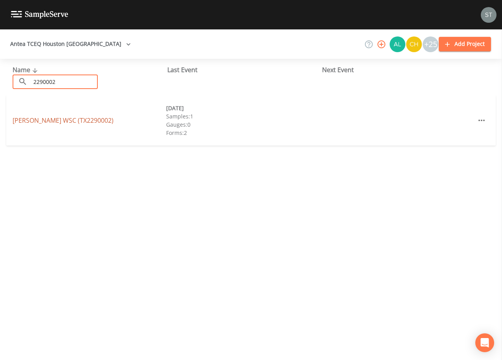
type input "2290002"
click at [76, 121] on link "[PERSON_NAME] WSC (TX2290002)" at bounding box center [63, 120] width 101 height 9
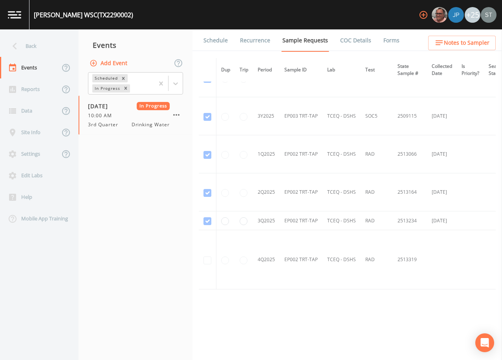
scroll to position [1723, 0]
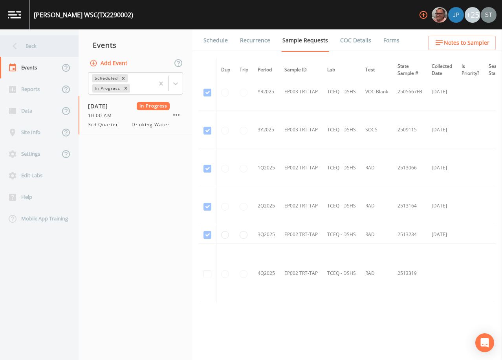
click at [21, 42] on icon at bounding box center [15, 46] width 14 height 14
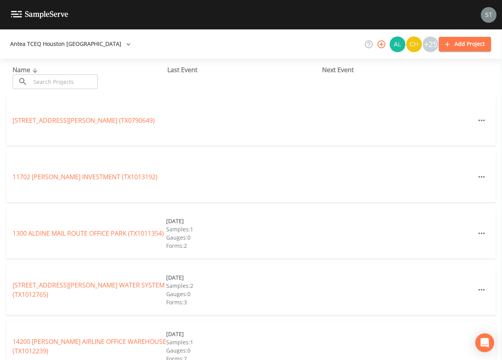
click at [88, 81] on input "text" at bounding box center [64, 82] width 67 height 15
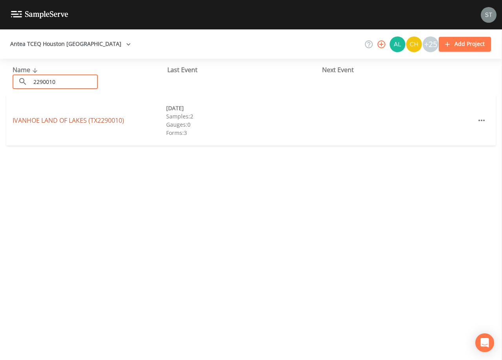
type input "2290010"
click at [65, 122] on link "[GEOGRAPHIC_DATA] (TX2290010)" at bounding box center [68, 120] width 111 height 9
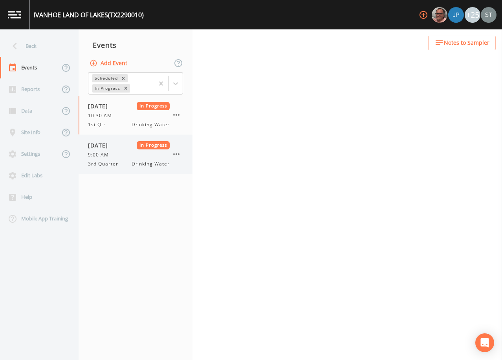
click at [111, 161] on span "3rd Quarter" at bounding box center [105, 164] width 35 height 7
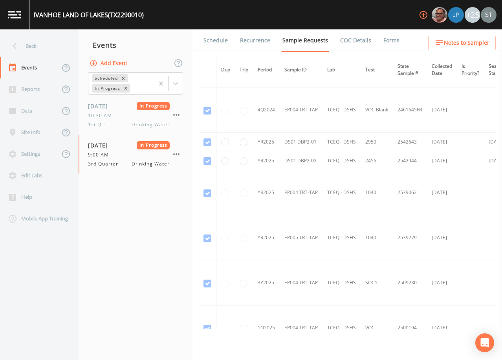
scroll to position [348, 0]
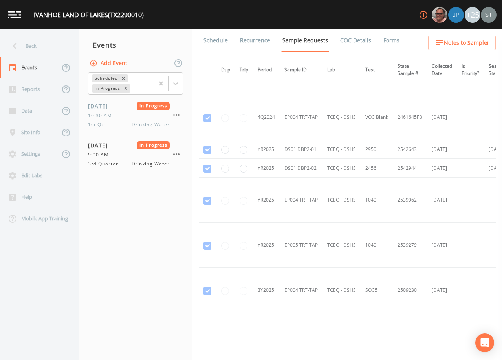
click at [389, 40] on link "Forms" at bounding box center [391, 40] width 18 height 22
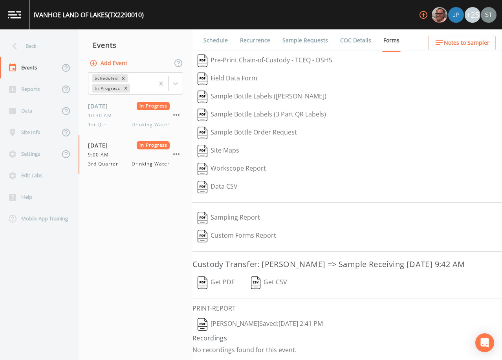
click at [230, 334] on button "[PERSON_NAME]: [DATE] 2:41 PM" at bounding box center [259, 325] width 135 height 18
click at [315, 37] on link "Sample Requests" at bounding box center [305, 40] width 48 height 22
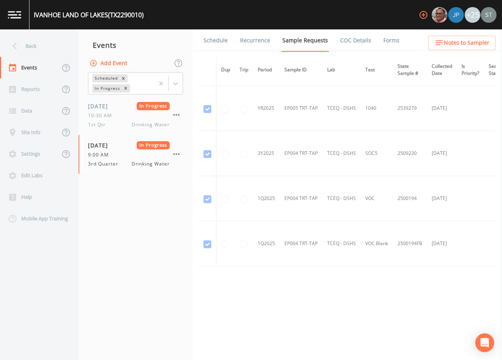
scroll to position [488, 0]
click at [26, 44] on div "Back" at bounding box center [35, 46] width 71 height 22
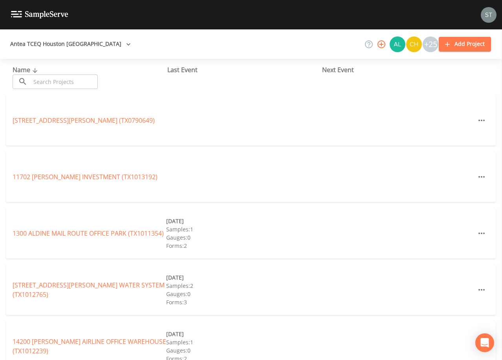
click at [77, 82] on input "text" at bounding box center [64, 82] width 67 height 15
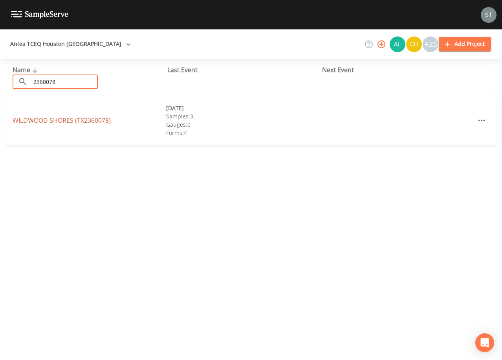
type input "2360078"
drag, startPoint x: 90, startPoint y: 118, endPoint x: 95, endPoint y: 117, distance: 4.4
click at [91, 118] on link "[GEOGRAPHIC_DATA] (TX2360078)" at bounding box center [62, 120] width 98 height 9
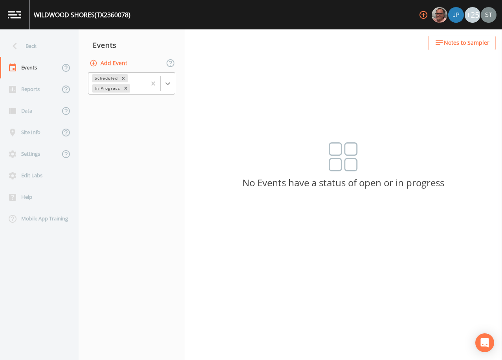
click at [170, 84] on icon at bounding box center [168, 84] width 8 height 8
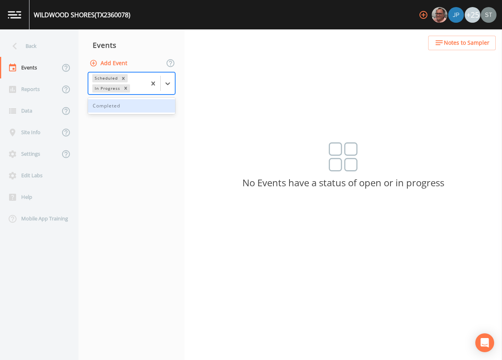
click at [149, 103] on div "Completed" at bounding box center [131, 105] width 87 height 13
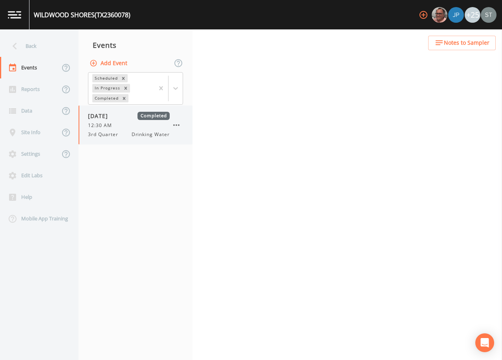
click at [139, 123] on div "12:30 AM" at bounding box center [129, 125] width 82 height 7
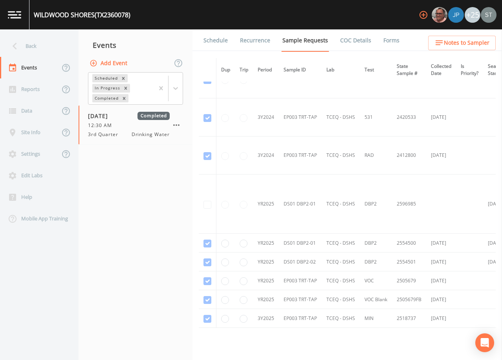
scroll to position [352, 0]
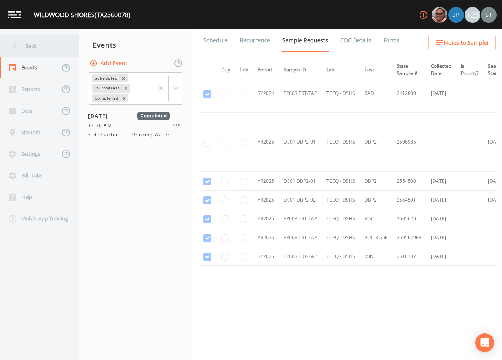
click at [33, 49] on div "Back" at bounding box center [35, 46] width 71 height 22
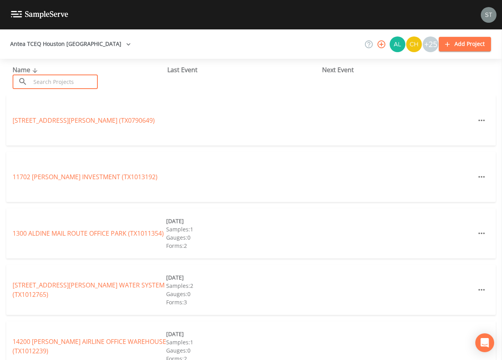
click at [82, 79] on input "text" at bounding box center [64, 82] width 67 height 15
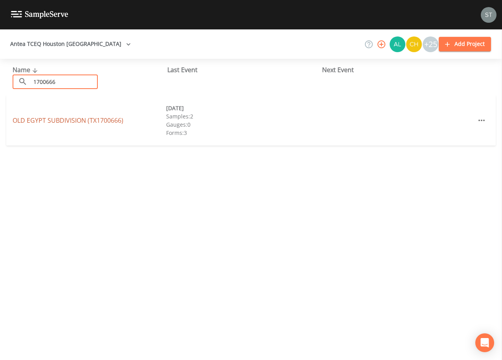
type input "1700666"
click at [95, 120] on link "[GEOGRAPHIC_DATA] (TX1700666)" at bounding box center [68, 120] width 111 height 9
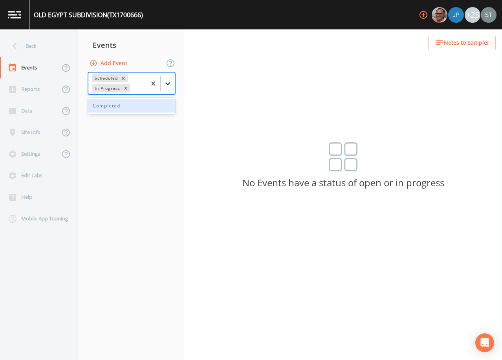
click at [167, 83] on icon at bounding box center [168, 84] width 8 height 8
click at [139, 110] on div "Completed" at bounding box center [131, 105] width 87 height 13
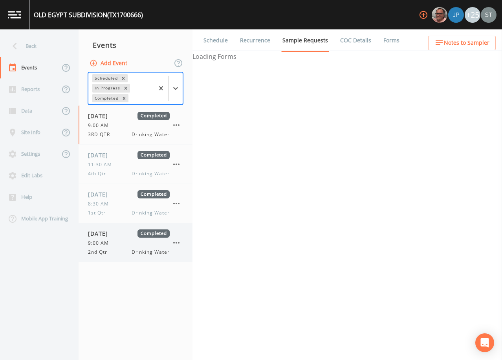
click at [110, 245] on span "9:00 AM" at bounding box center [101, 243] width 26 height 7
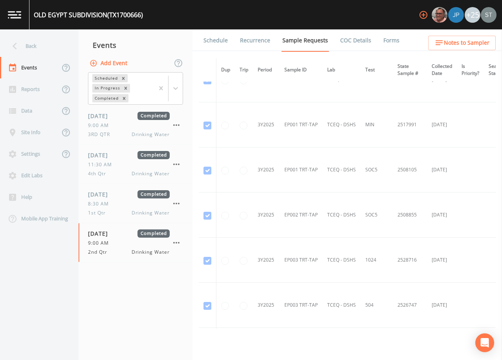
scroll to position [2610, 0]
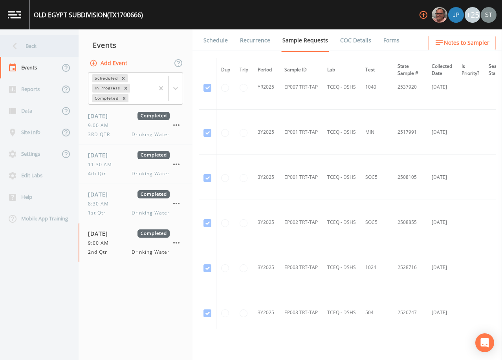
click at [29, 44] on div "Back" at bounding box center [35, 46] width 71 height 22
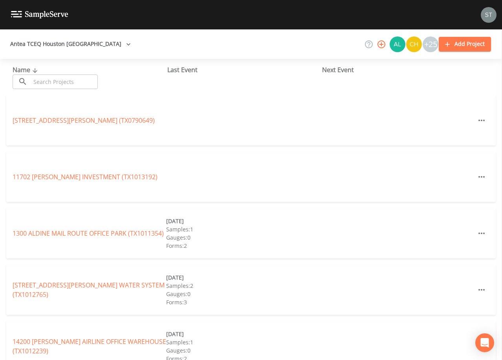
click at [90, 80] on input "text" at bounding box center [64, 82] width 67 height 15
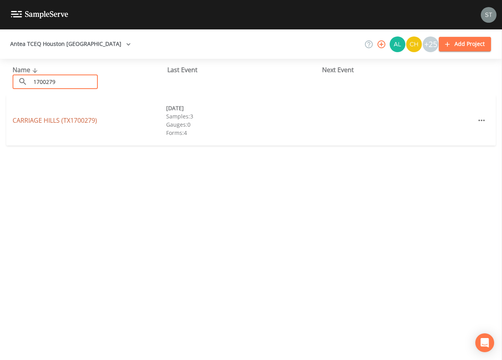
type input "1700279"
click at [90, 117] on link "CARRIAGE HILLS (TX1700279)" at bounding box center [55, 120] width 84 height 9
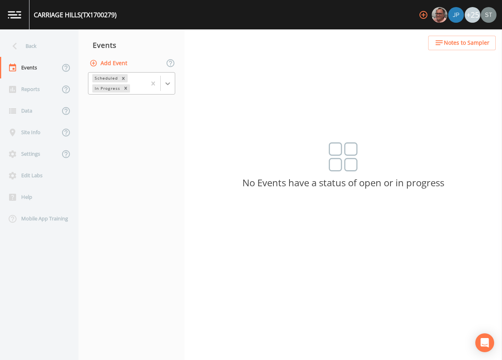
click at [166, 84] on icon at bounding box center [168, 84] width 8 height 8
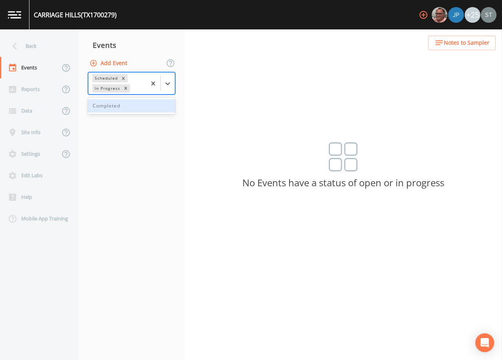
click at [135, 106] on div "Completed" at bounding box center [131, 105] width 87 height 13
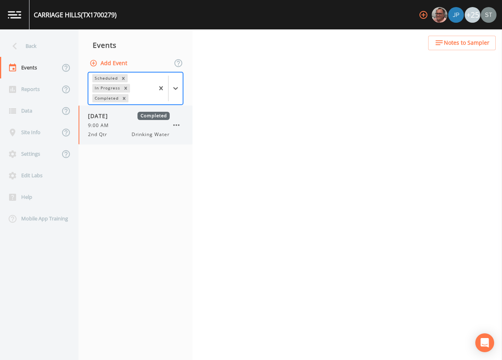
click at [111, 119] on span "[DATE]" at bounding box center [101, 116] width 26 height 8
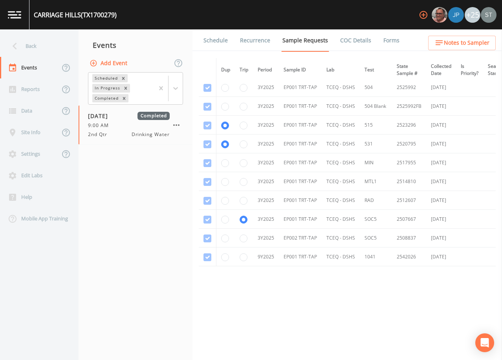
scroll to position [725, 0]
drag, startPoint x: 464, startPoint y: 161, endPoint x: 360, endPoint y: 166, distance: 104.2
click at [360, 166] on tr "3Y2025 EP001 TRT-TAP TCEQ - DSHS MIN 2517955 [DATE]" at bounding box center [395, 162] width 393 height 19
click at [33, 44] on div "Back" at bounding box center [35, 46] width 71 height 22
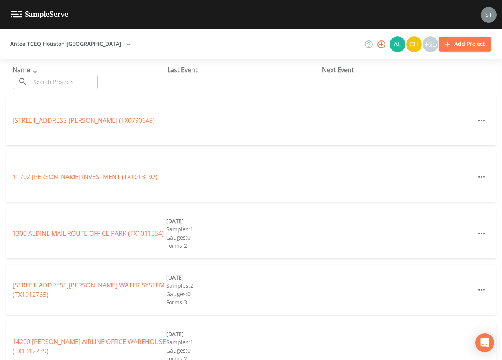
click at [96, 80] on input "text" at bounding box center [64, 82] width 67 height 15
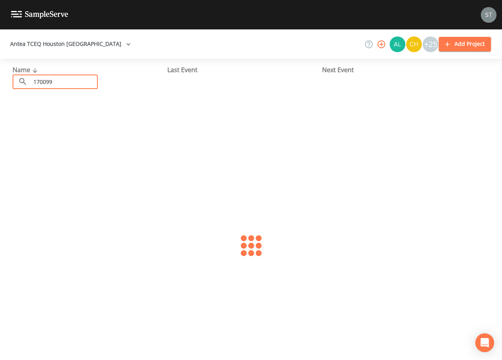
type input "1700992"
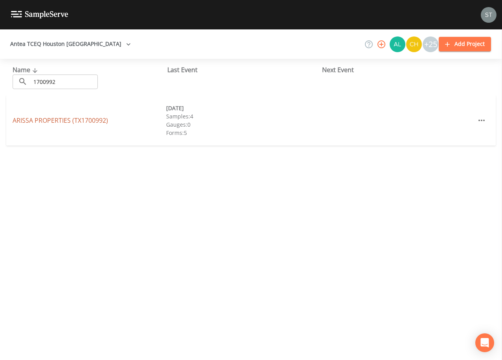
click at [91, 120] on link "ARISSA PROPERTIES (TX1700992)" at bounding box center [60, 120] width 95 height 9
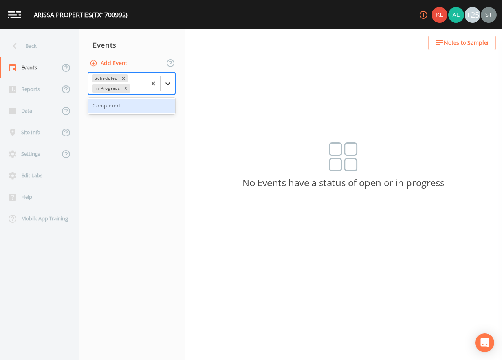
click at [168, 85] on icon at bounding box center [167, 83] width 5 height 3
click at [144, 103] on div "Completed" at bounding box center [131, 105] width 87 height 13
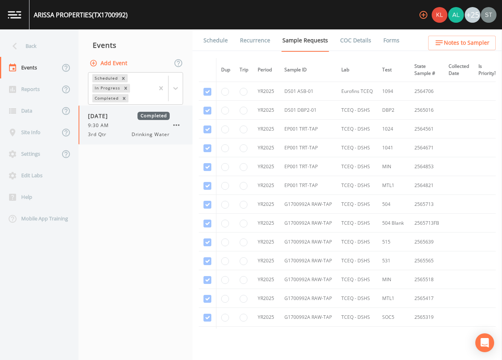
click at [125, 125] on div "9:30 AM" at bounding box center [129, 125] width 82 height 7
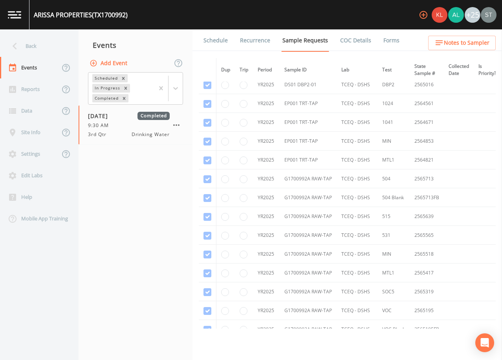
scroll to position [24, 0]
drag, startPoint x: 437, startPoint y: 164, endPoint x: 408, endPoint y: 162, distance: 29.9
click at [408, 162] on tr "YR2025 EP001 TRT-TAP TCEQ - DSHS MTL1 2564821" at bounding box center [407, 161] width 416 height 19
click at [44, 46] on div "Back" at bounding box center [35, 46] width 71 height 22
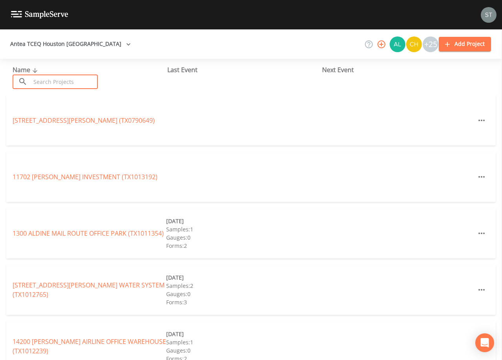
click at [93, 80] on input "text" at bounding box center [64, 82] width 67 height 15
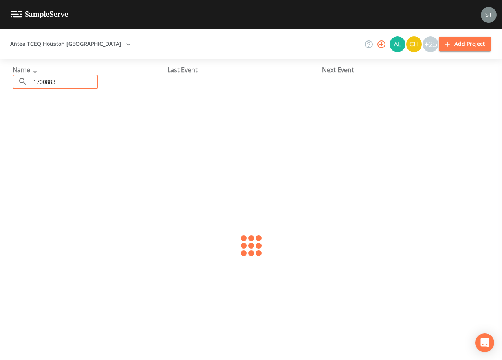
type input "1700883"
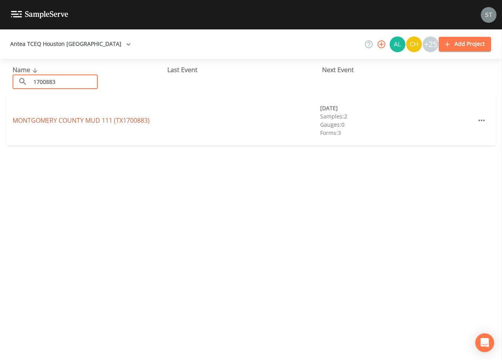
click at [92, 120] on link "[GEOGRAPHIC_DATA] 111 (TX1700883)" at bounding box center [81, 120] width 137 height 9
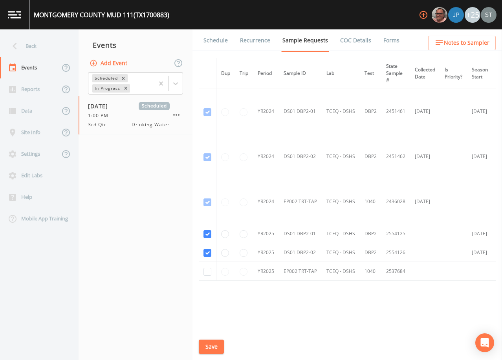
click at [214, 43] on link "Schedule" at bounding box center [215, 40] width 27 height 22
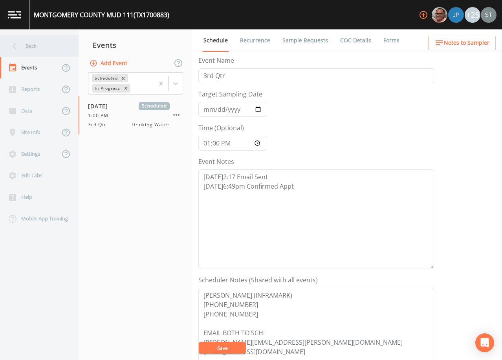
click at [46, 51] on div "Back" at bounding box center [35, 46] width 71 height 22
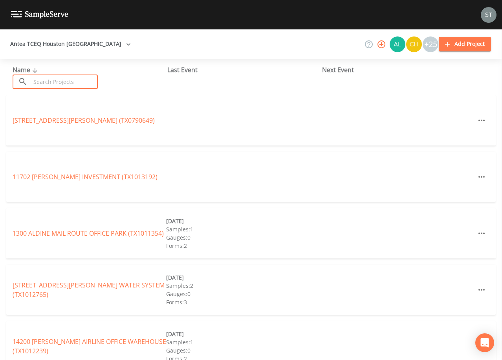
click at [59, 80] on input "text" at bounding box center [64, 82] width 67 height 15
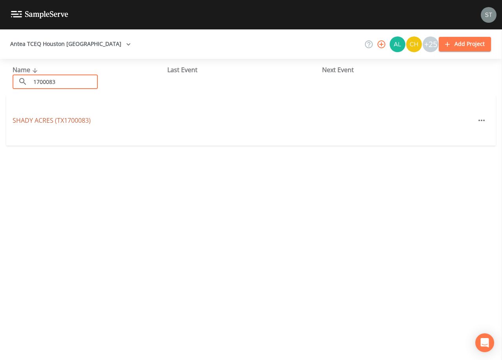
type input "1700083"
click at [89, 121] on link "[GEOGRAPHIC_DATA] (TX1700083)" at bounding box center [52, 120] width 78 height 9
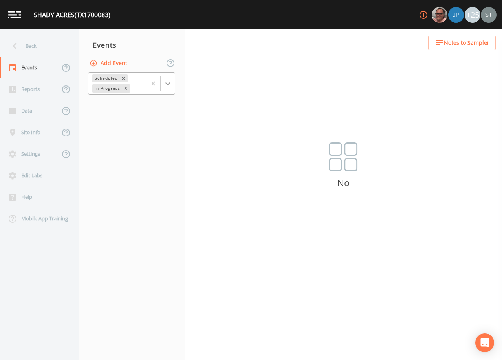
click at [174, 85] on div at bounding box center [168, 84] width 14 height 14
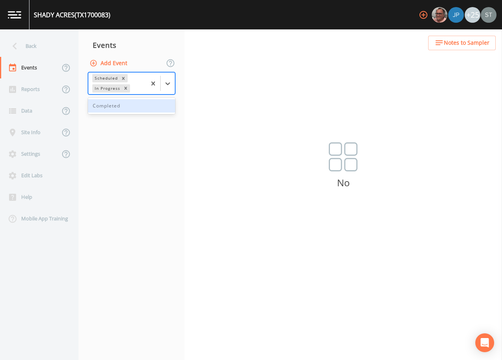
click at [147, 110] on div "Completed" at bounding box center [131, 105] width 87 height 13
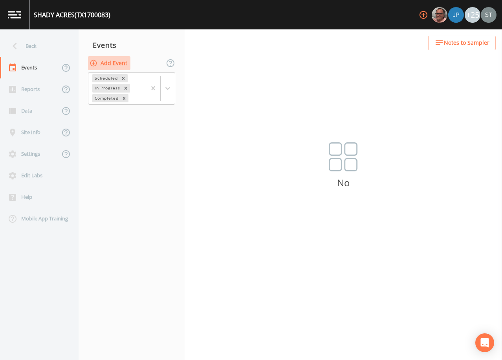
click at [111, 64] on button "Add Event" at bounding box center [109, 63] width 42 height 15
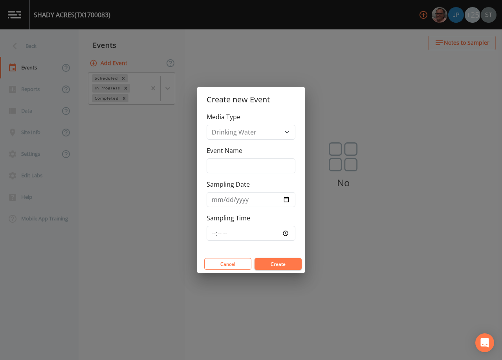
click at [278, 263] on button "Create" at bounding box center [277, 264] width 47 height 12
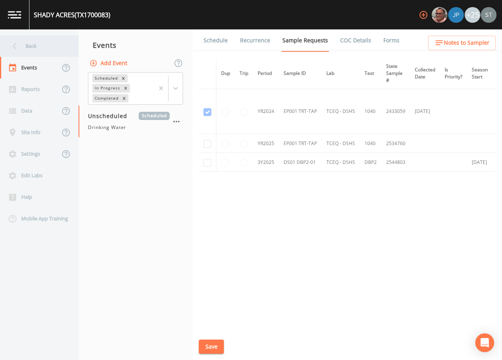
click at [32, 48] on div "Back" at bounding box center [35, 46] width 71 height 22
